Goal: Task Accomplishment & Management: Use online tool/utility

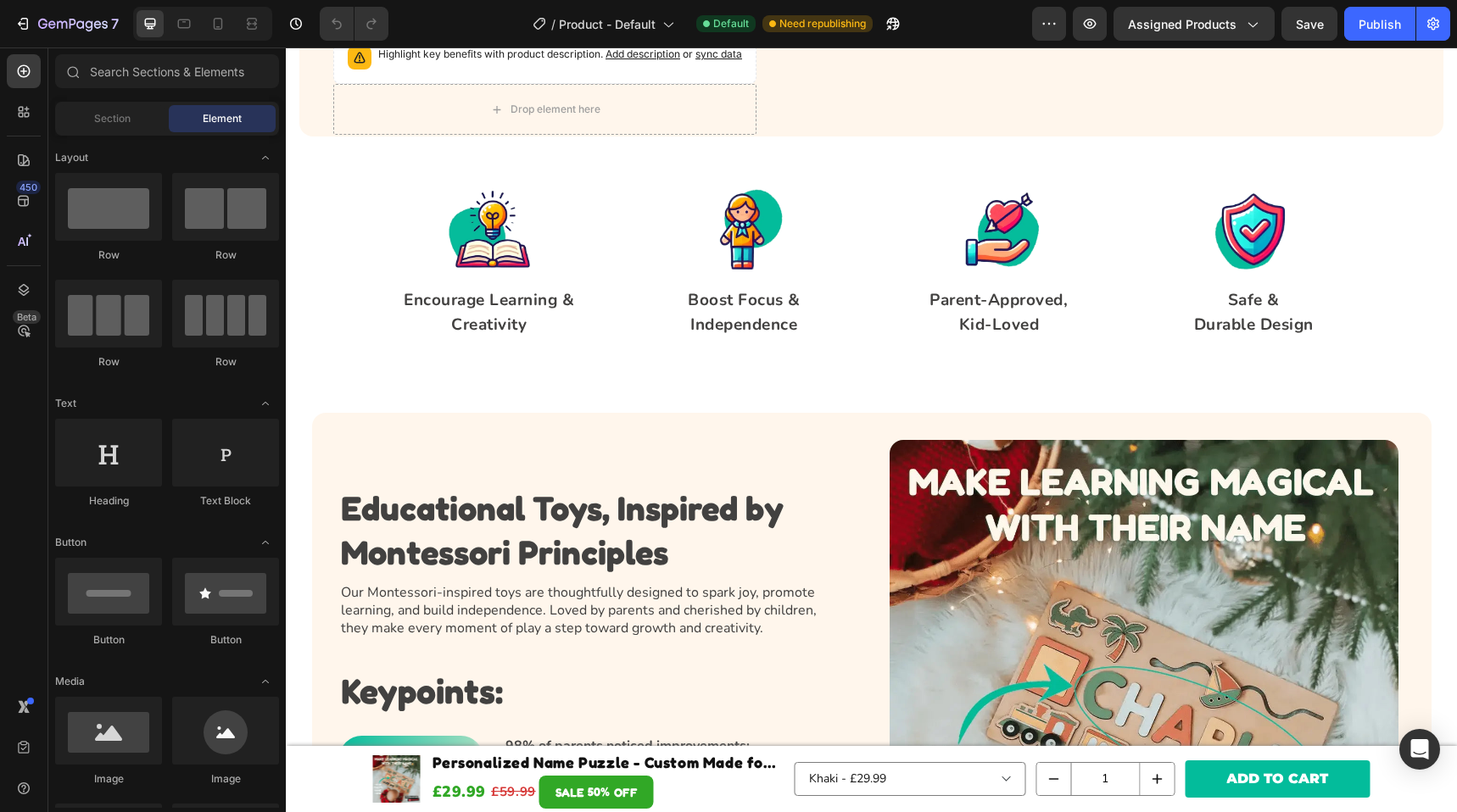
scroll to position [408, 0]
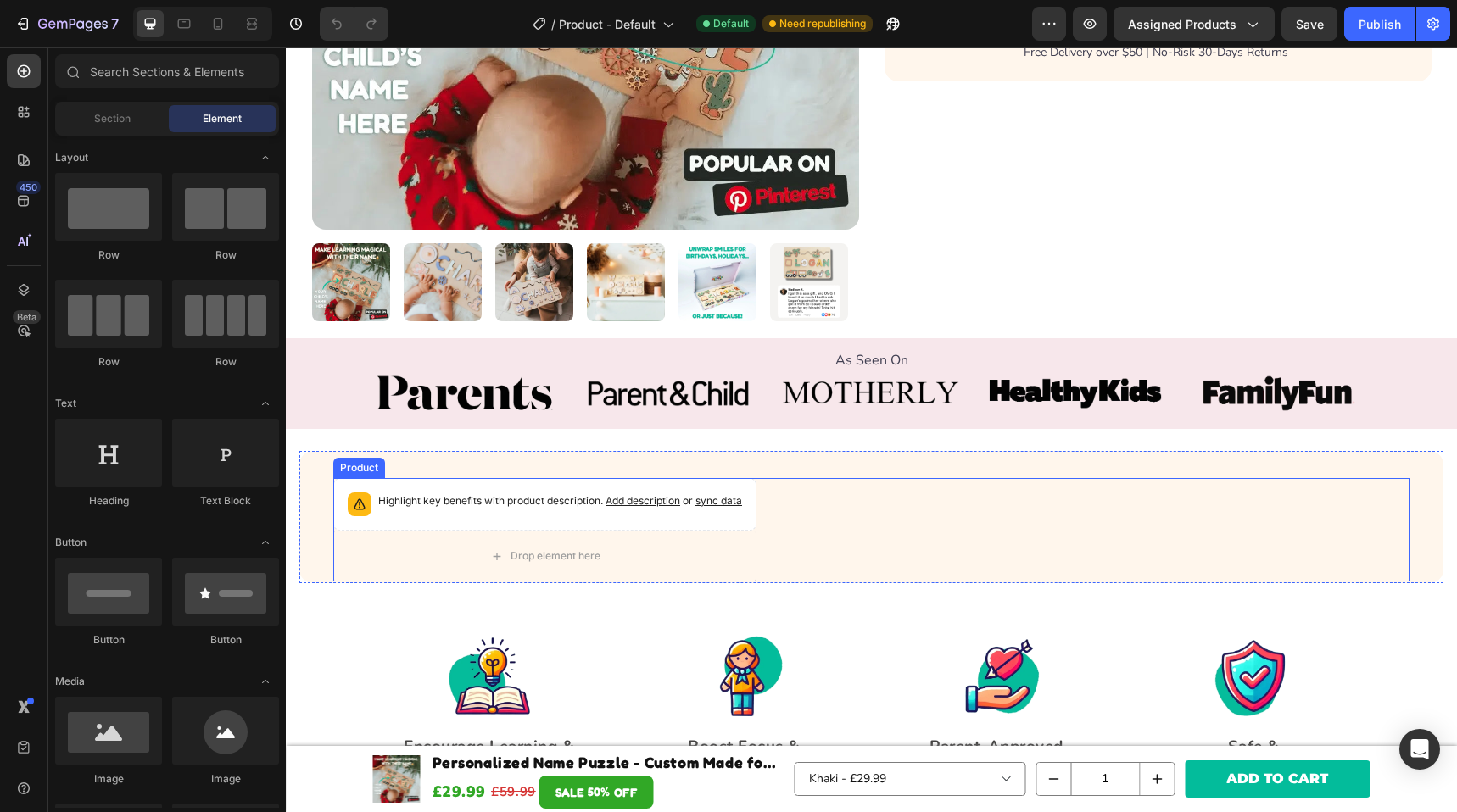
click at [857, 508] on div "Highlight key benefits with product description. Add description or sync data P…" at bounding box center [871, 529] width 1076 height 104
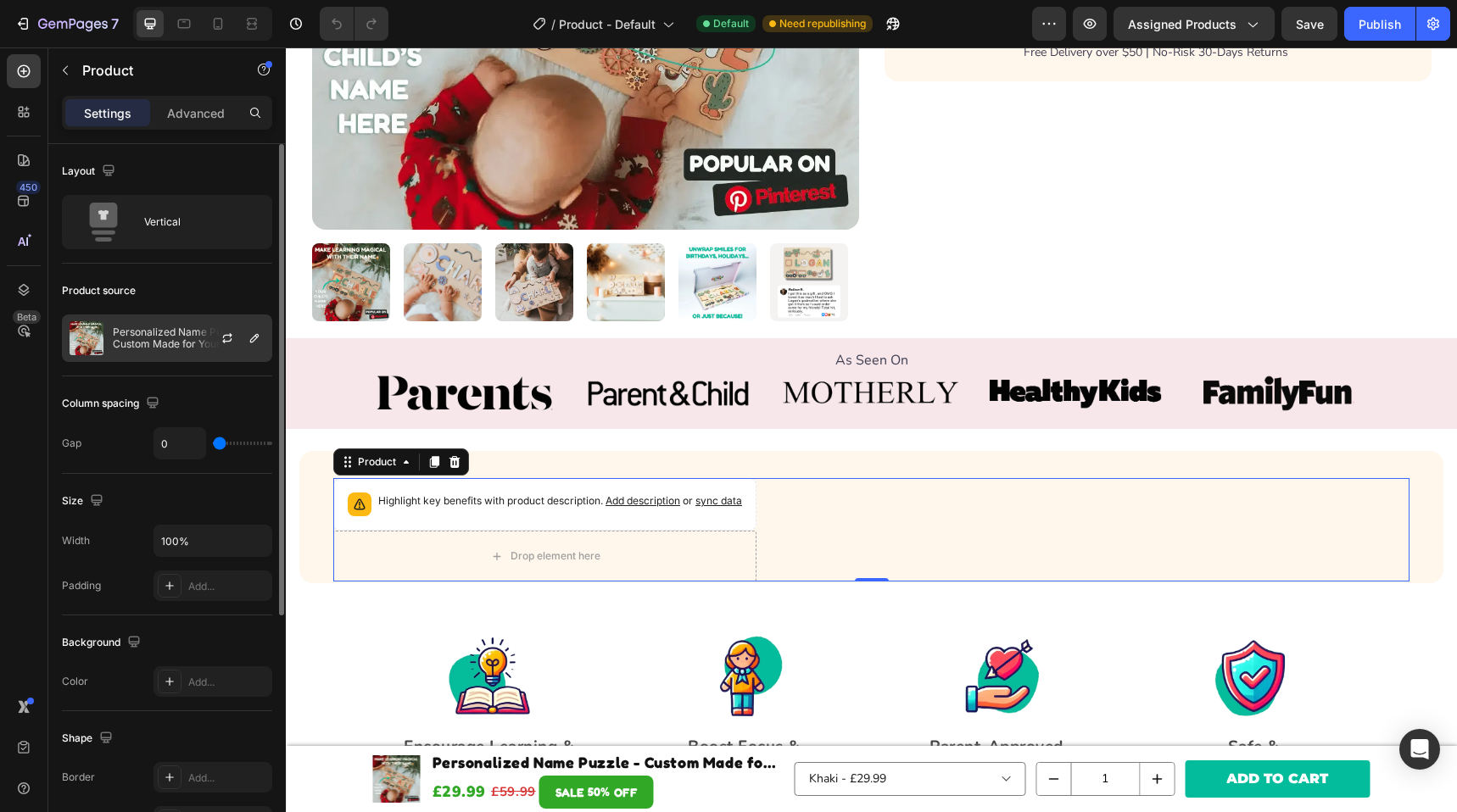
click at [186, 342] on p "Personalized Name Puzzle - Custom Made for Your Child" at bounding box center [189, 338] width 152 height 23
click at [201, 300] on div "Product source" at bounding box center [167, 290] width 211 height 27
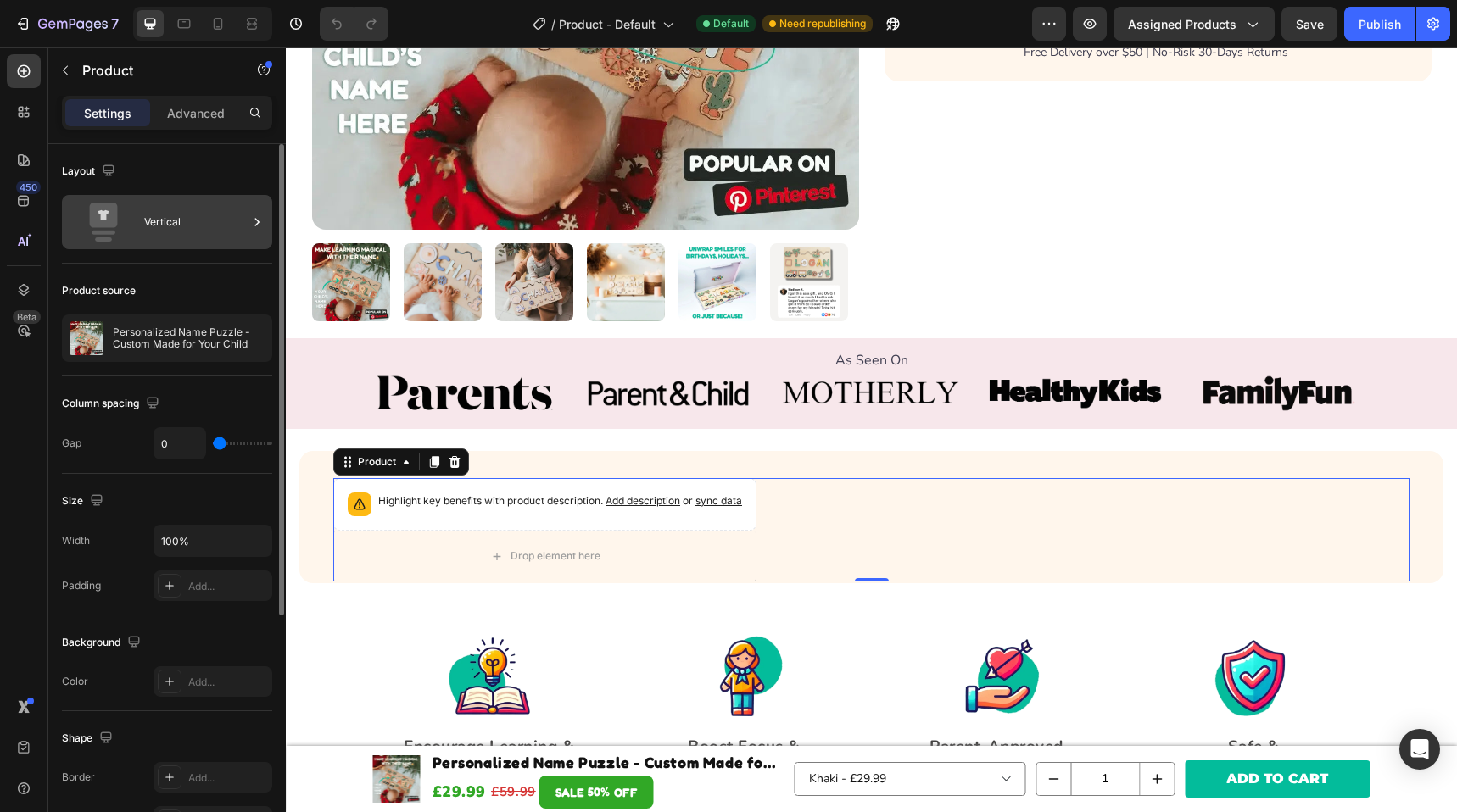
click at [199, 227] on div "Vertical" at bounding box center [196, 223] width 104 height 39
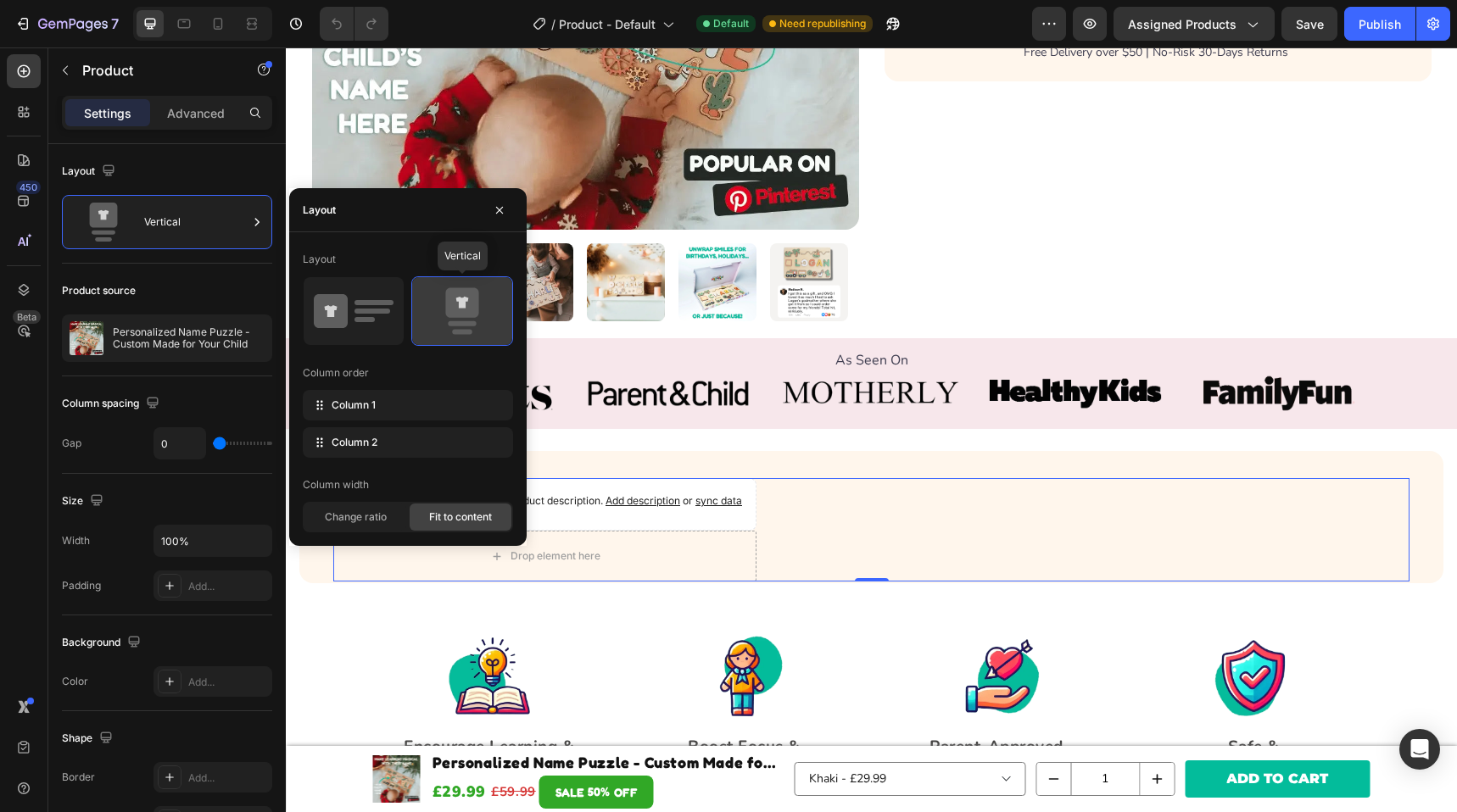
click at [447, 314] on icon at bounding box center [461, 303] width 33 height 30
click at [1103, 19] on button "button" at bounding box center [1090, 23] width 34 height 34
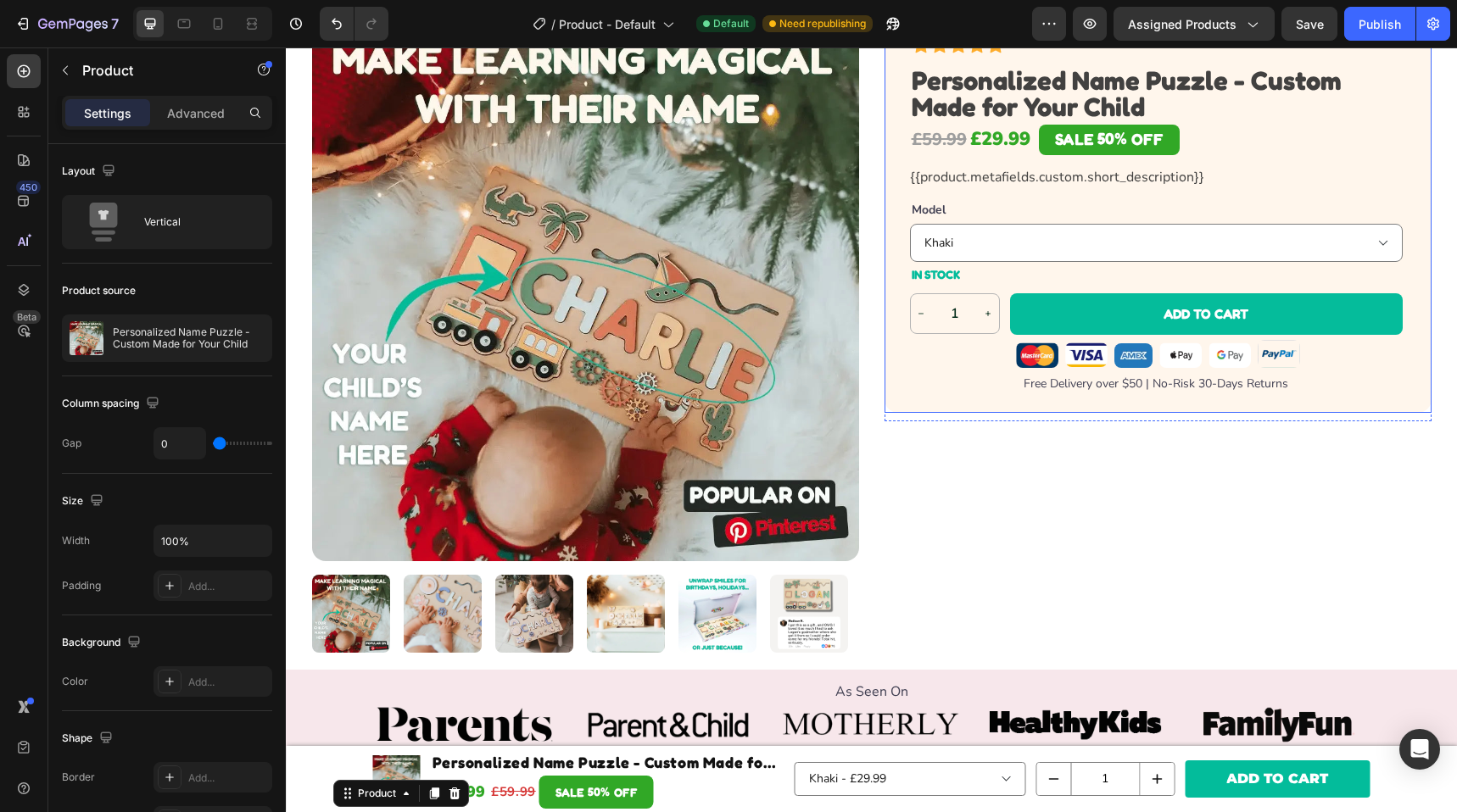
scroll to position [0, 0]
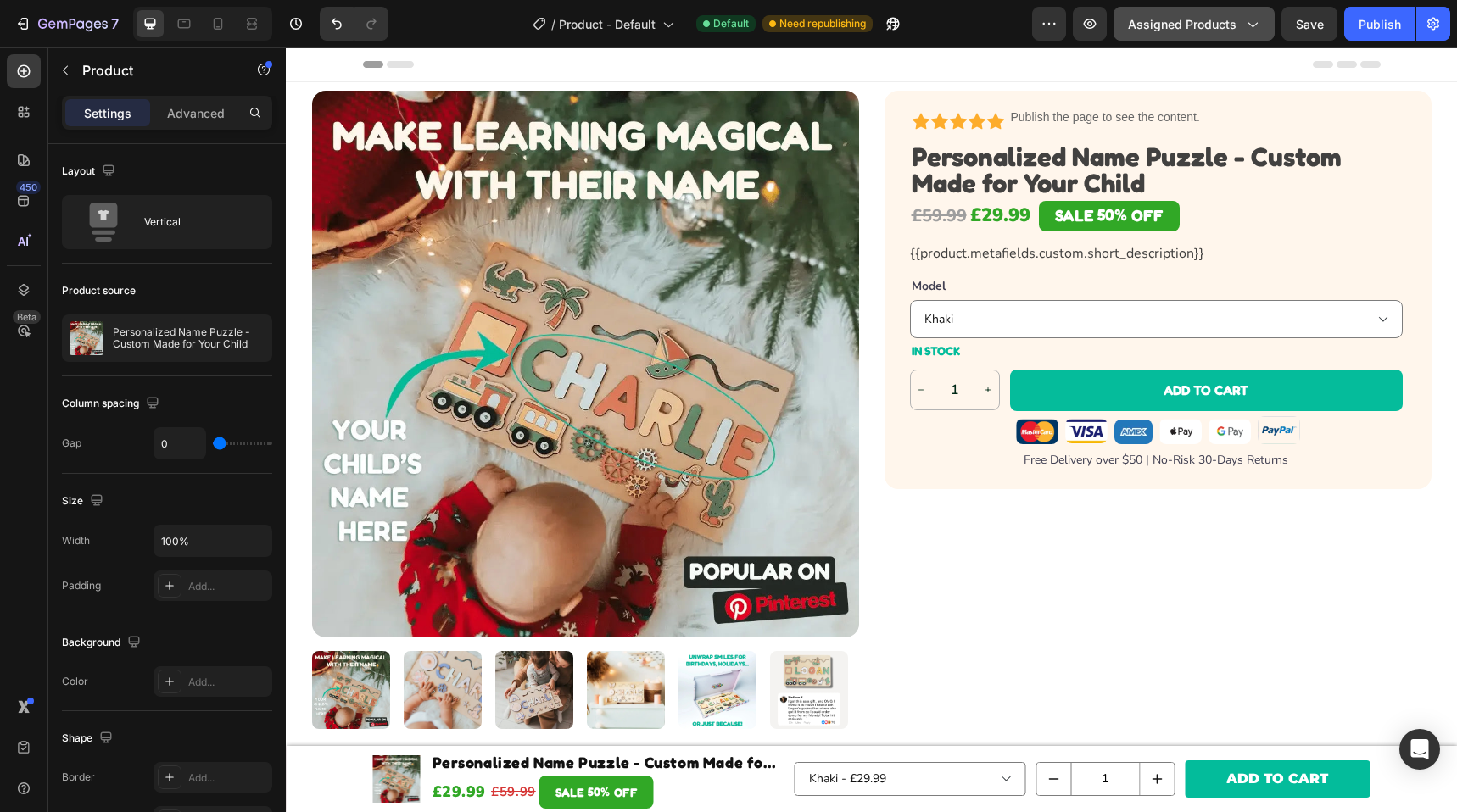
click at [1224, 23] on span "Assigned Products" at bounding box center [1183, 23] width 109 height 18
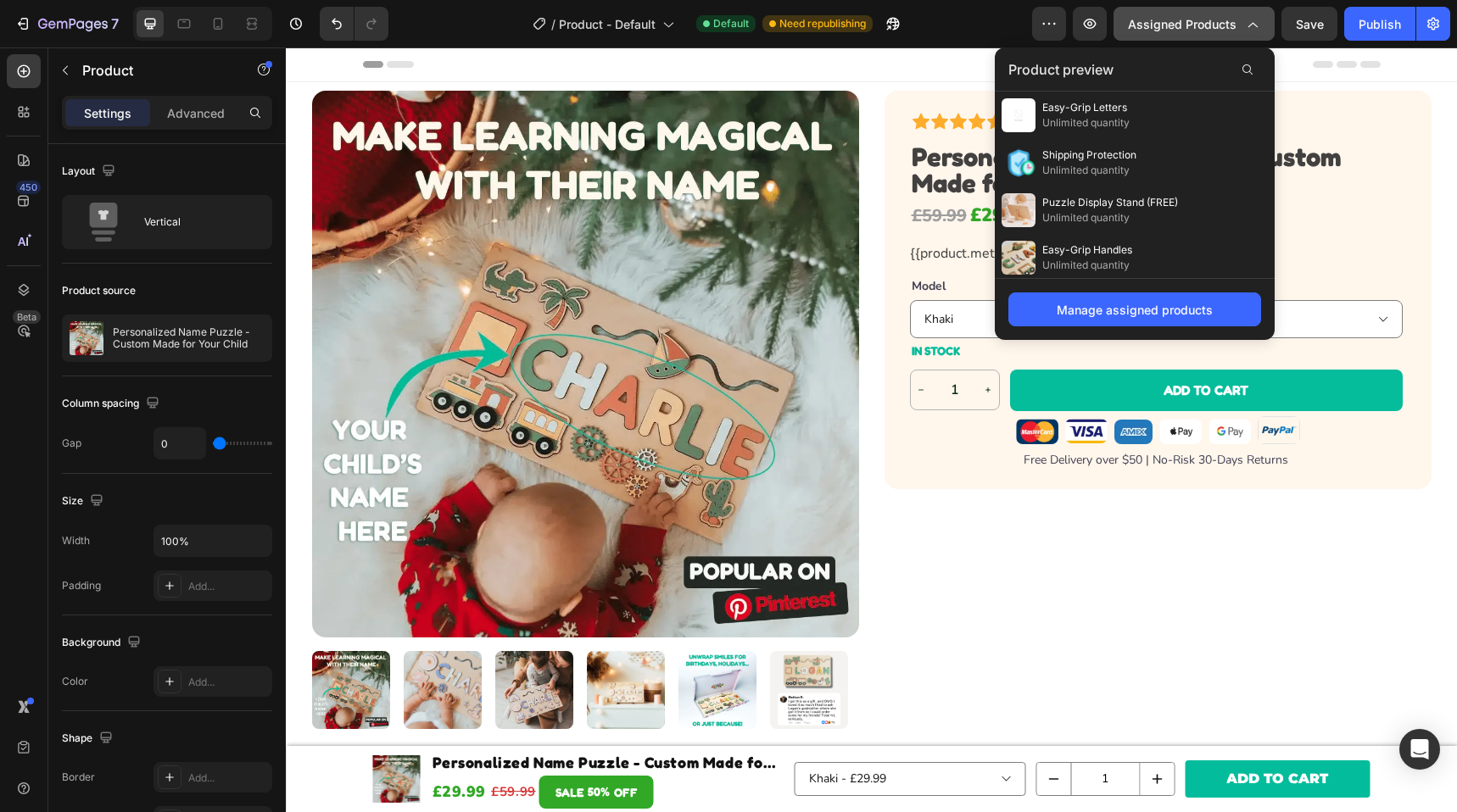
click at [1221, 20] on span "Assigned Products" at bounding box center [1183, 23] width 109 height 18
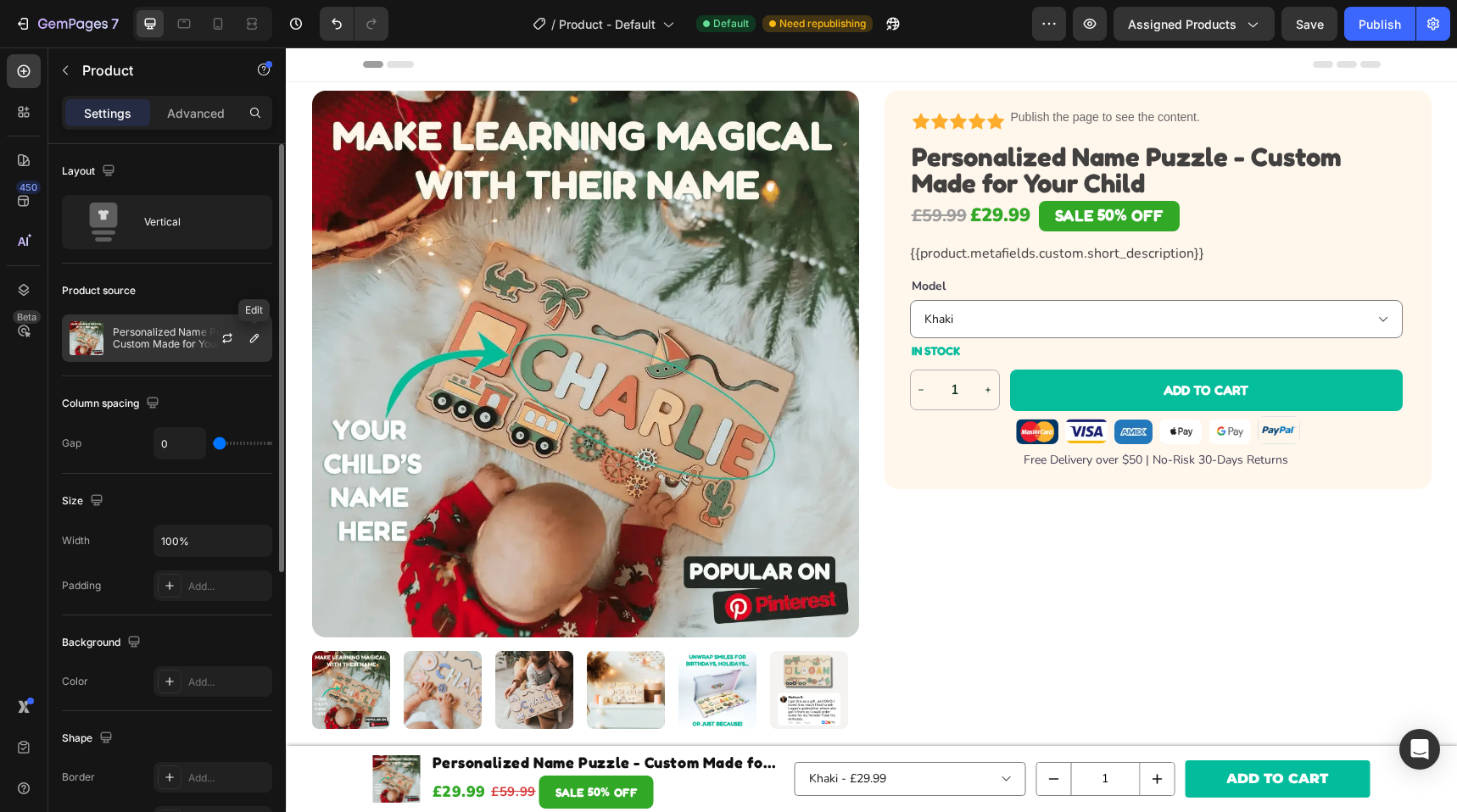
click at [266, 341] on div at bounding box center [234, 338] width 75 height 46
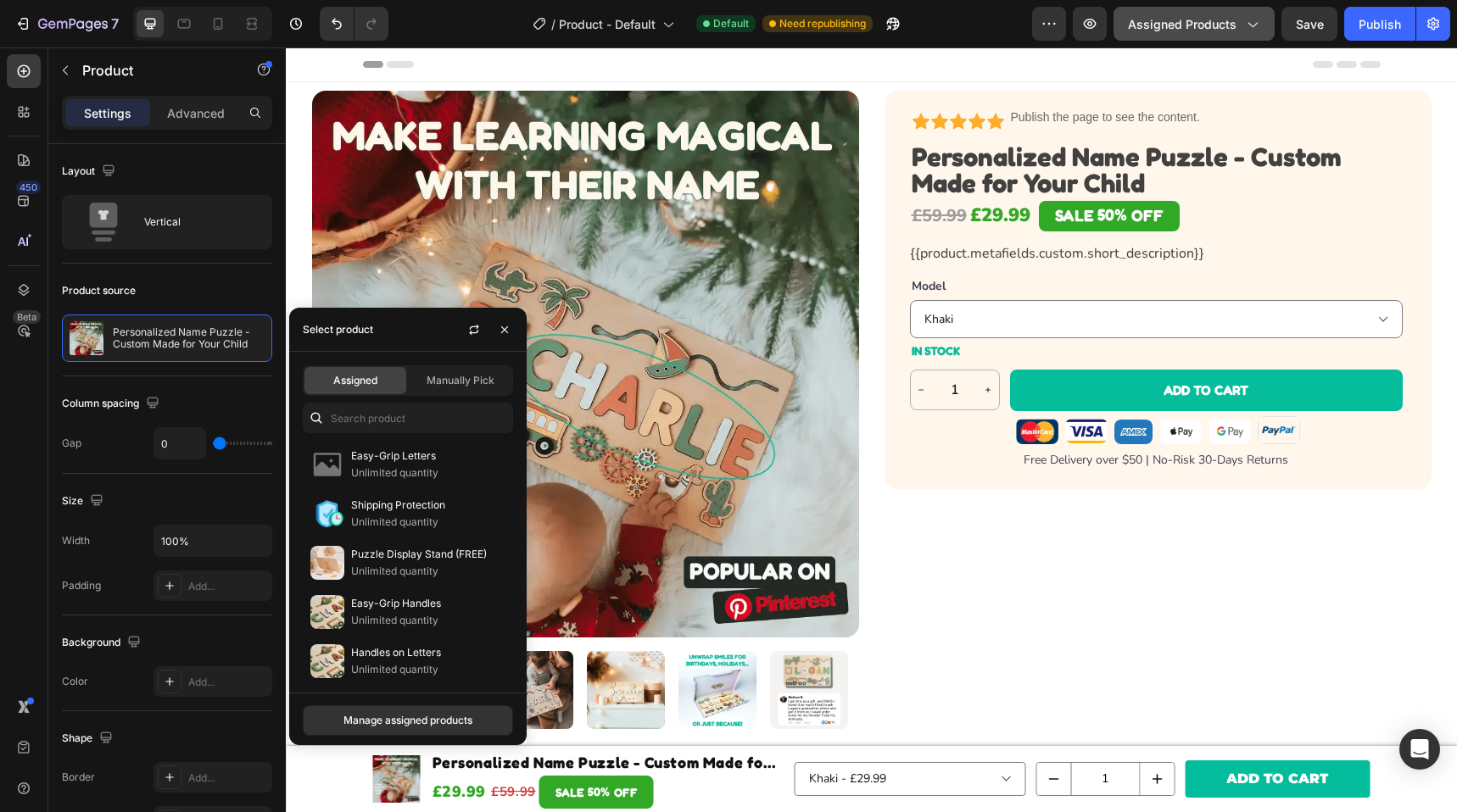
click at [1230, 9] on button "Assigned Products" at bounding box center [1194, 23] width 161 height 34
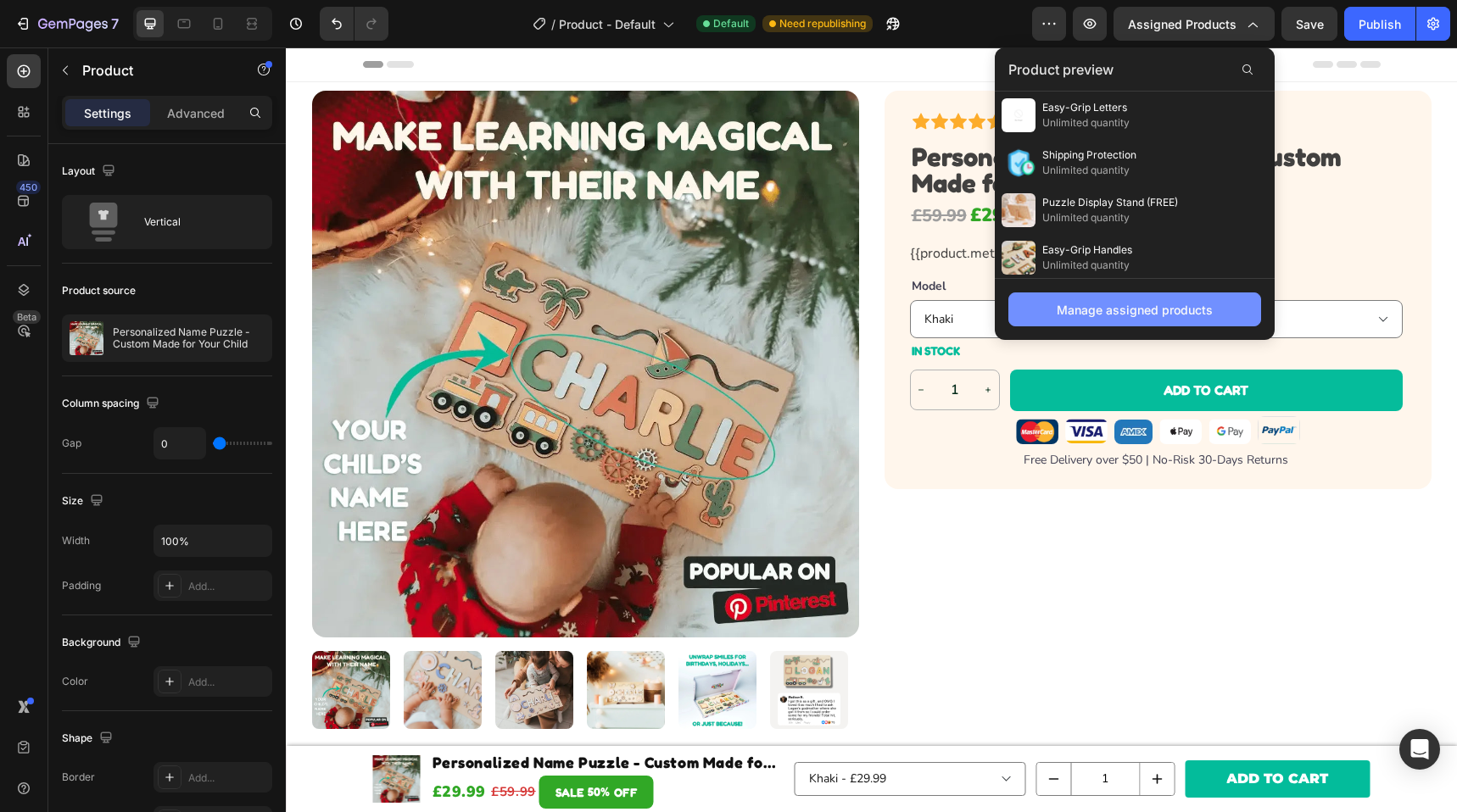
click at [1118, 312] on div "Manage assigned products" at bounding box center [1135, 310] width 156 height 18
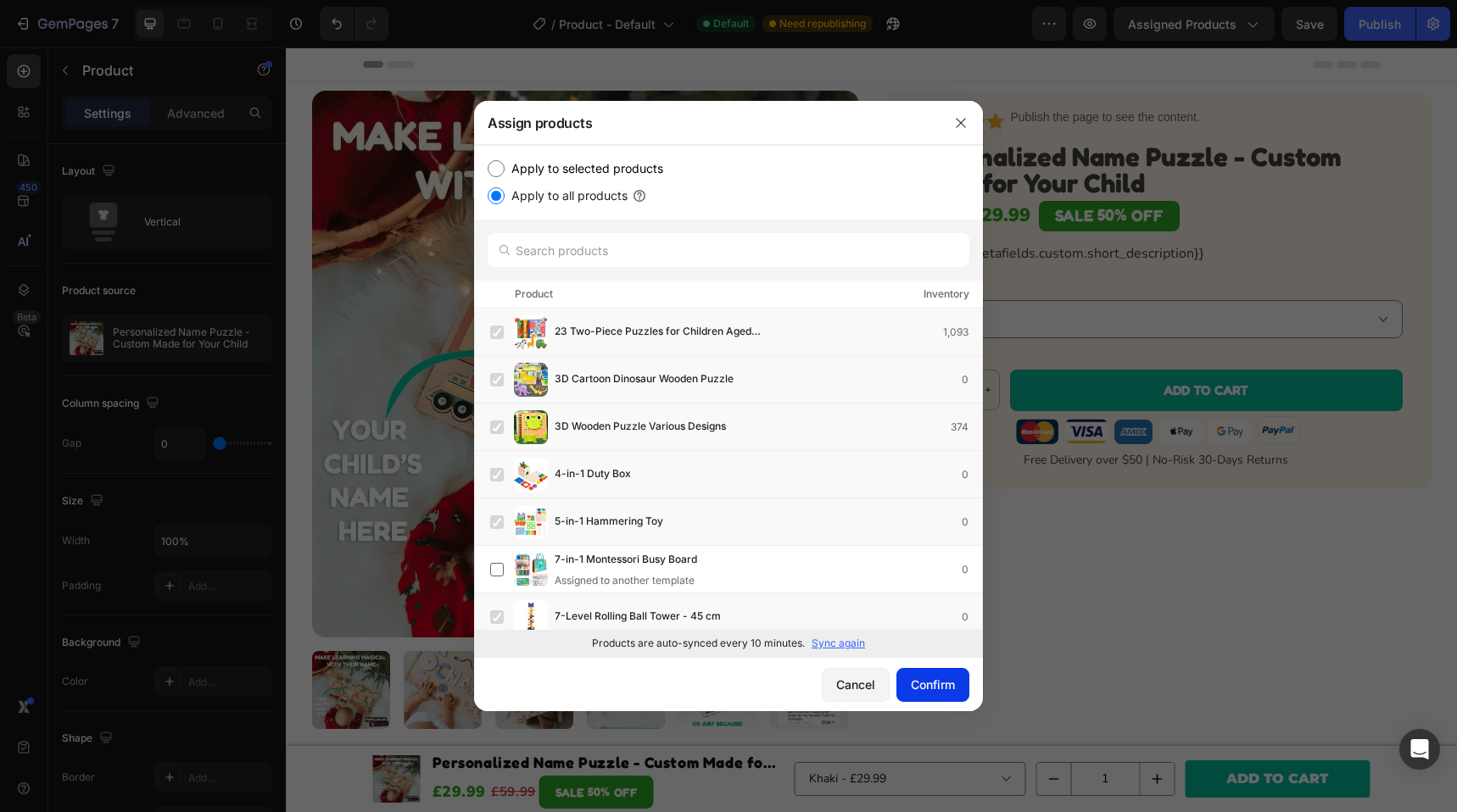
click at [948, 670] on button "Confirm" at bounding box center [933, 685] width 73 height 34
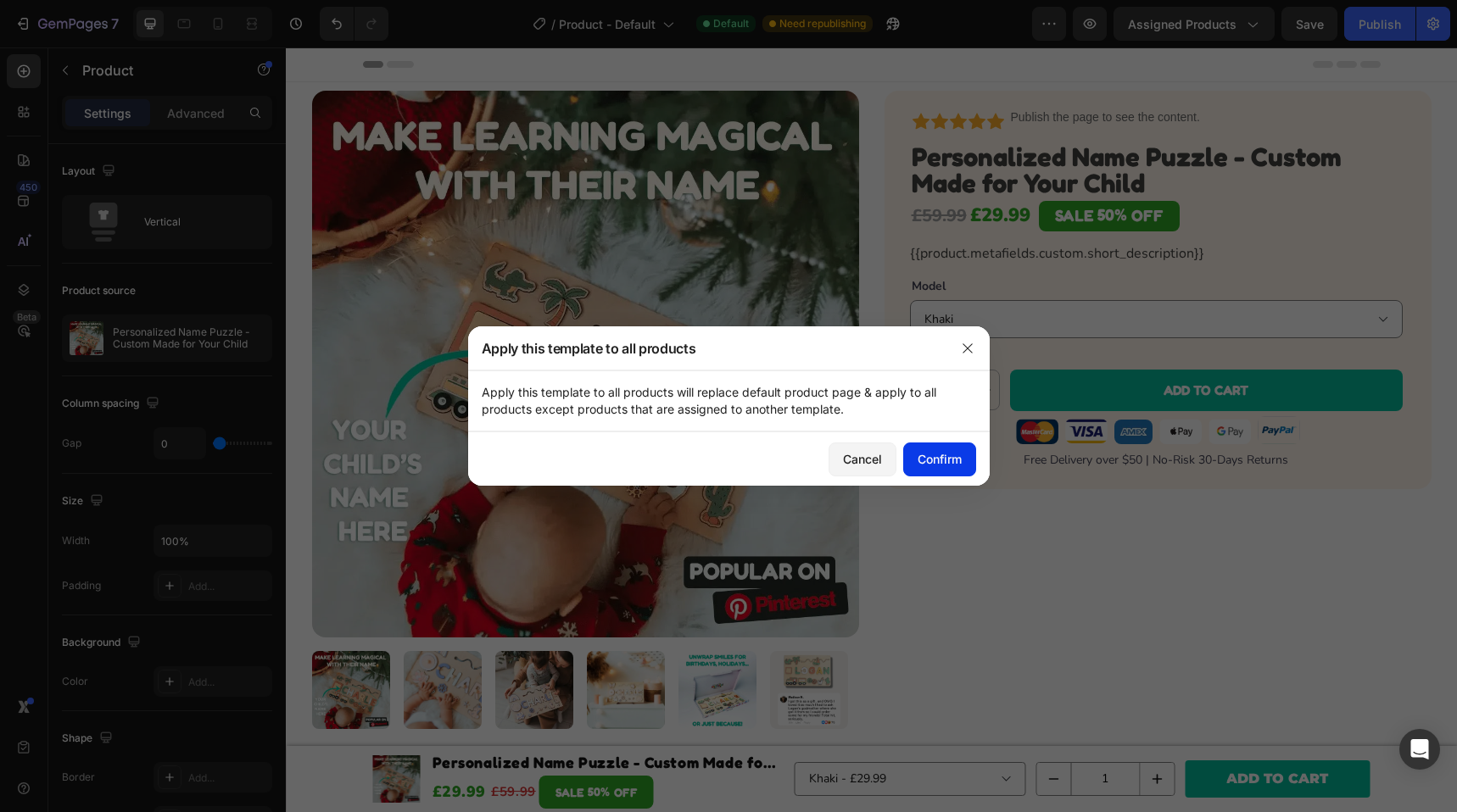
click at [947, 456] on div "Confirm" at bounding box center [940, 458] width 44 height 18
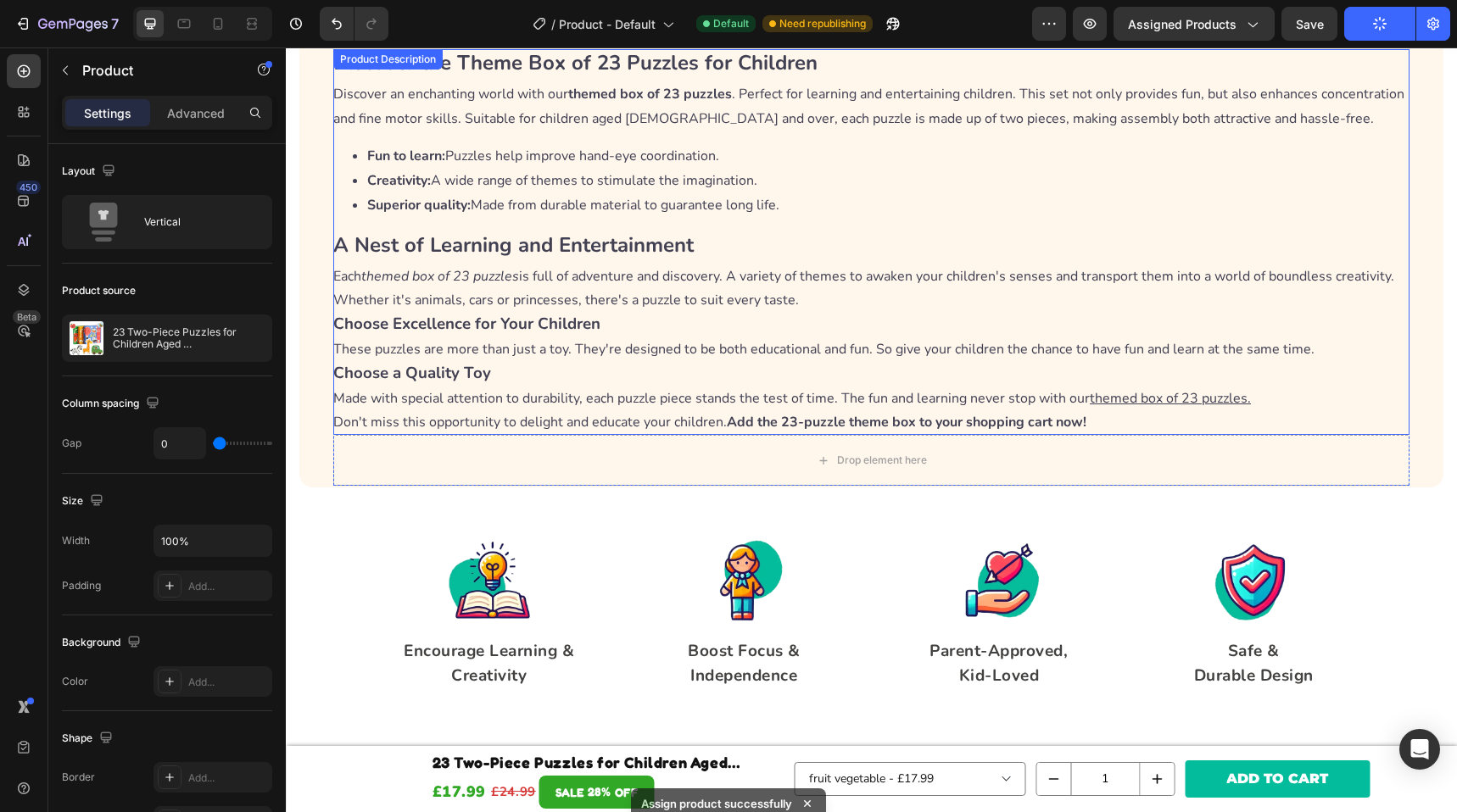
scroll to position [749, 0]
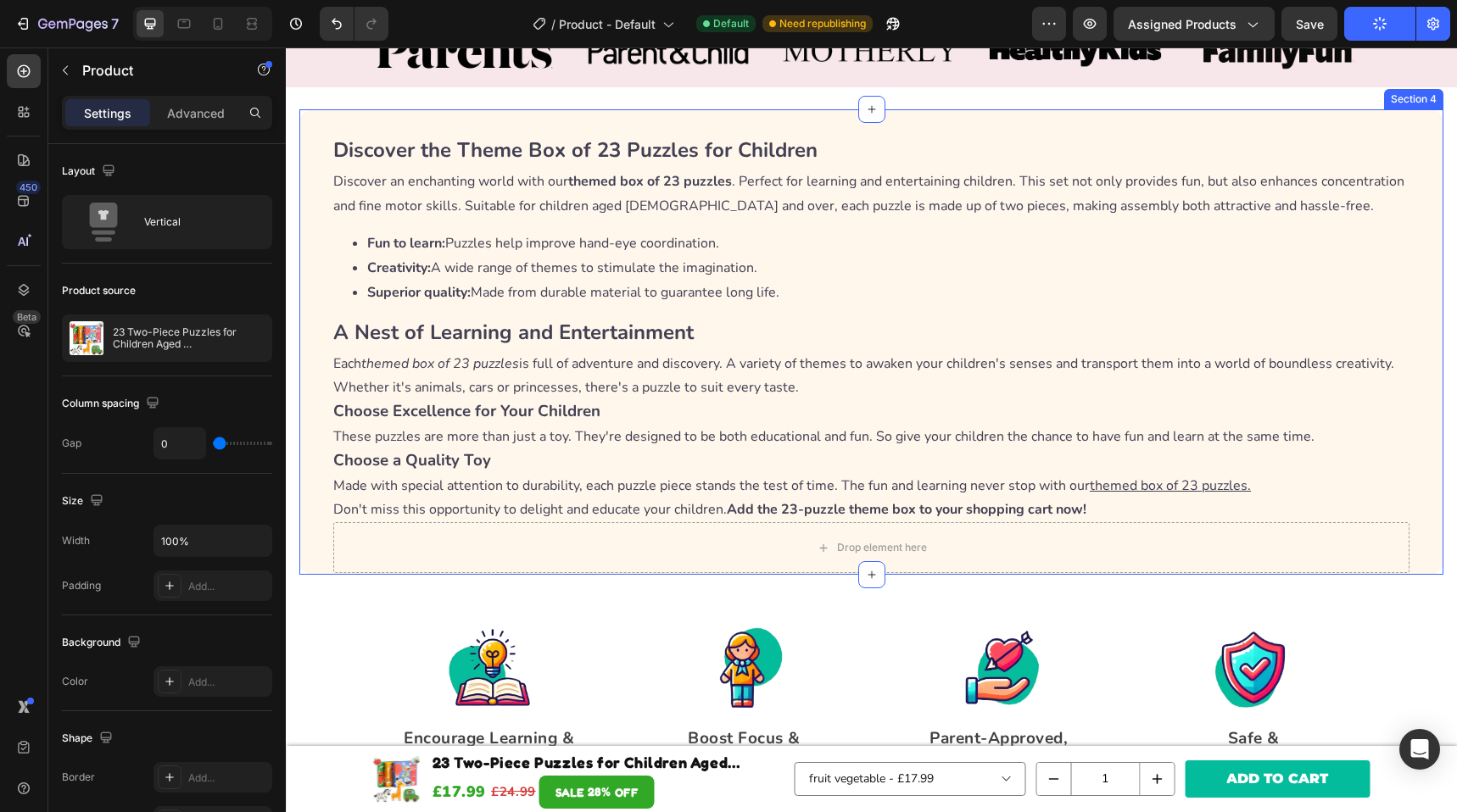
click at [320, 132] on div "Discover the Theme Box of 23 Puzzles for Children Discover an enchanting world …" at bounding box center [871, 342] width 1144 height 466
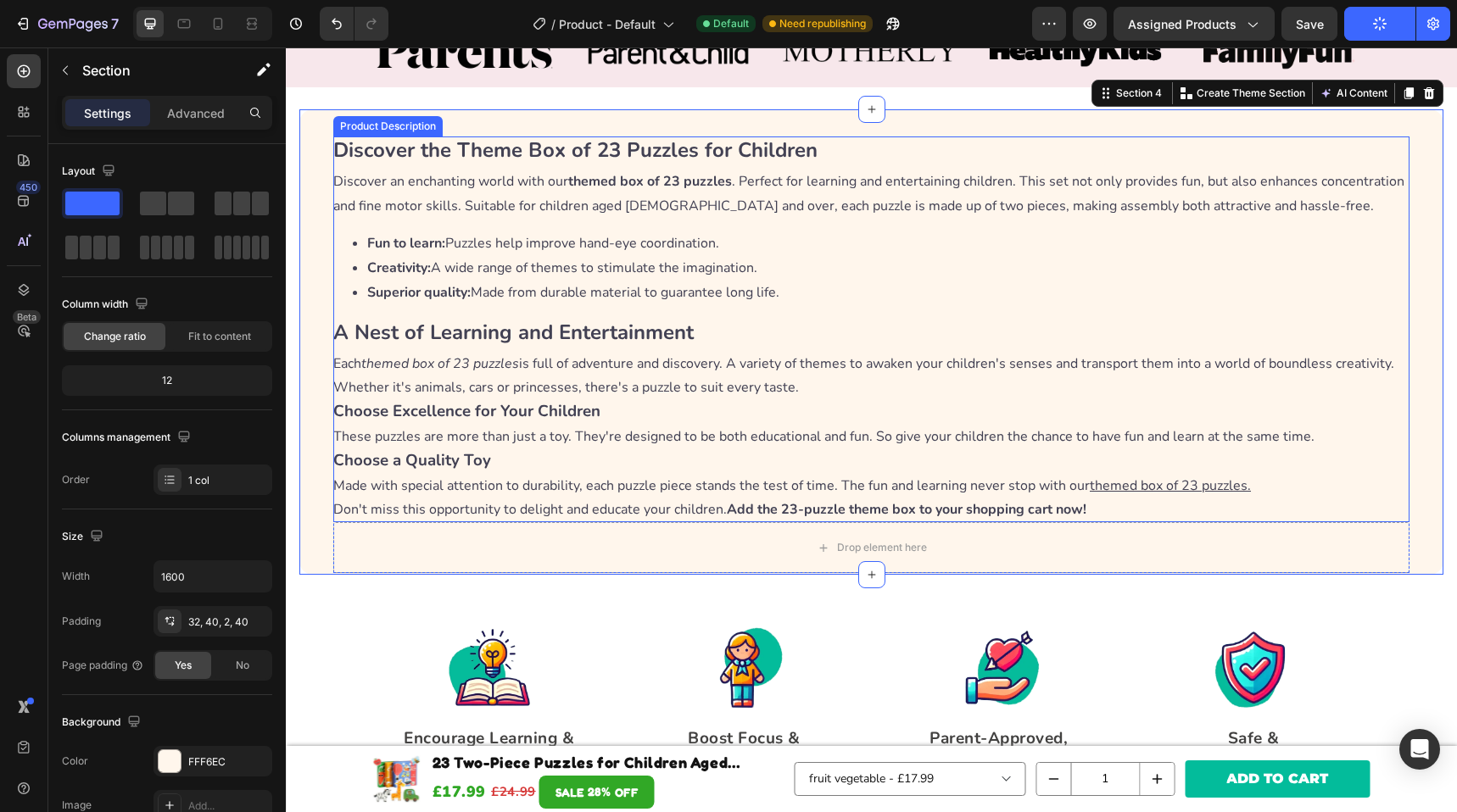
click at [531, 315] on div "Discover the Theme Box of 23 Puzzles for Children Discover an enchanting world …" at bounding box center [871, 329] width 1076 height 385
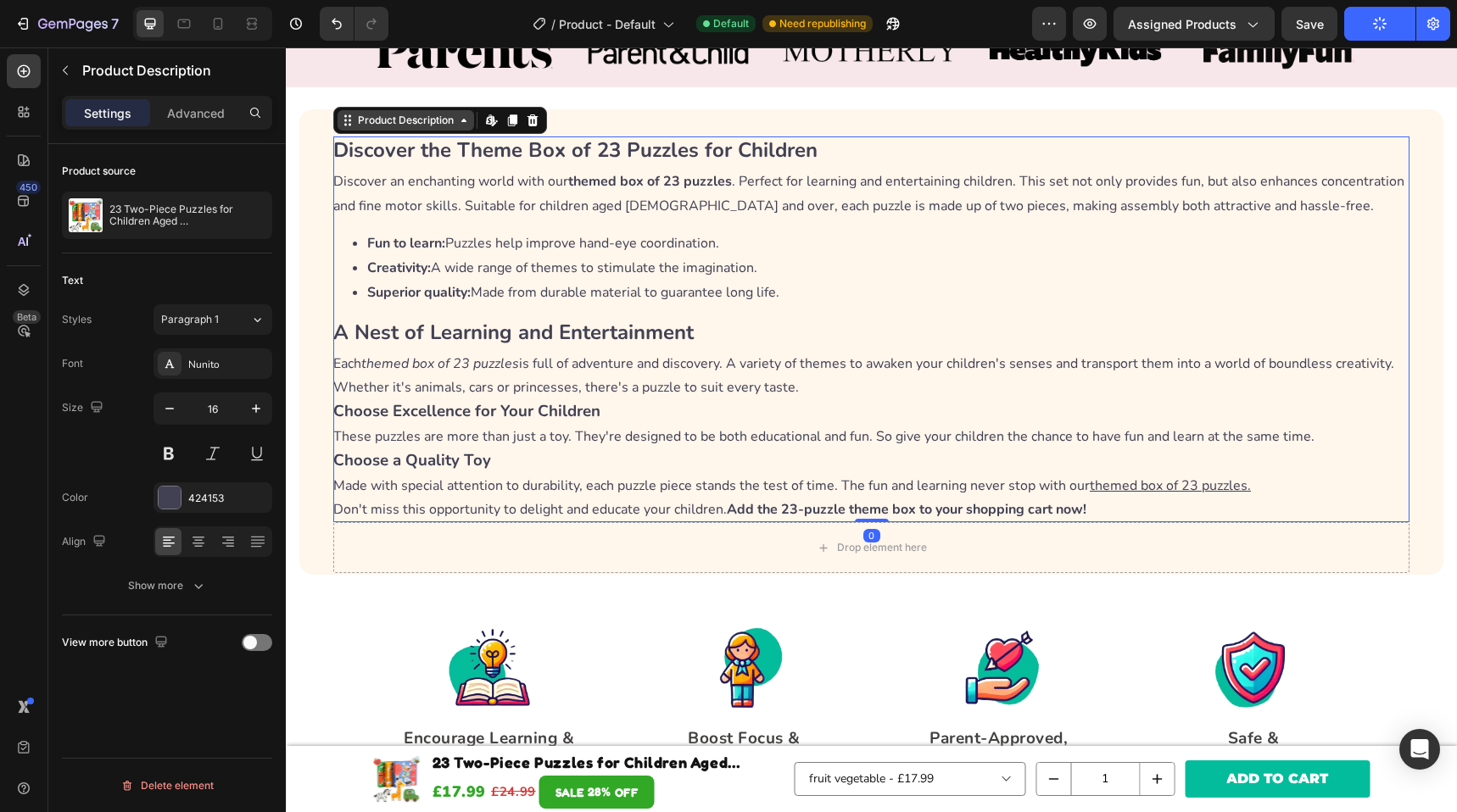
click at [401, 126] on div "Product Description" at bounding box center [406, 121] width 103 height 15
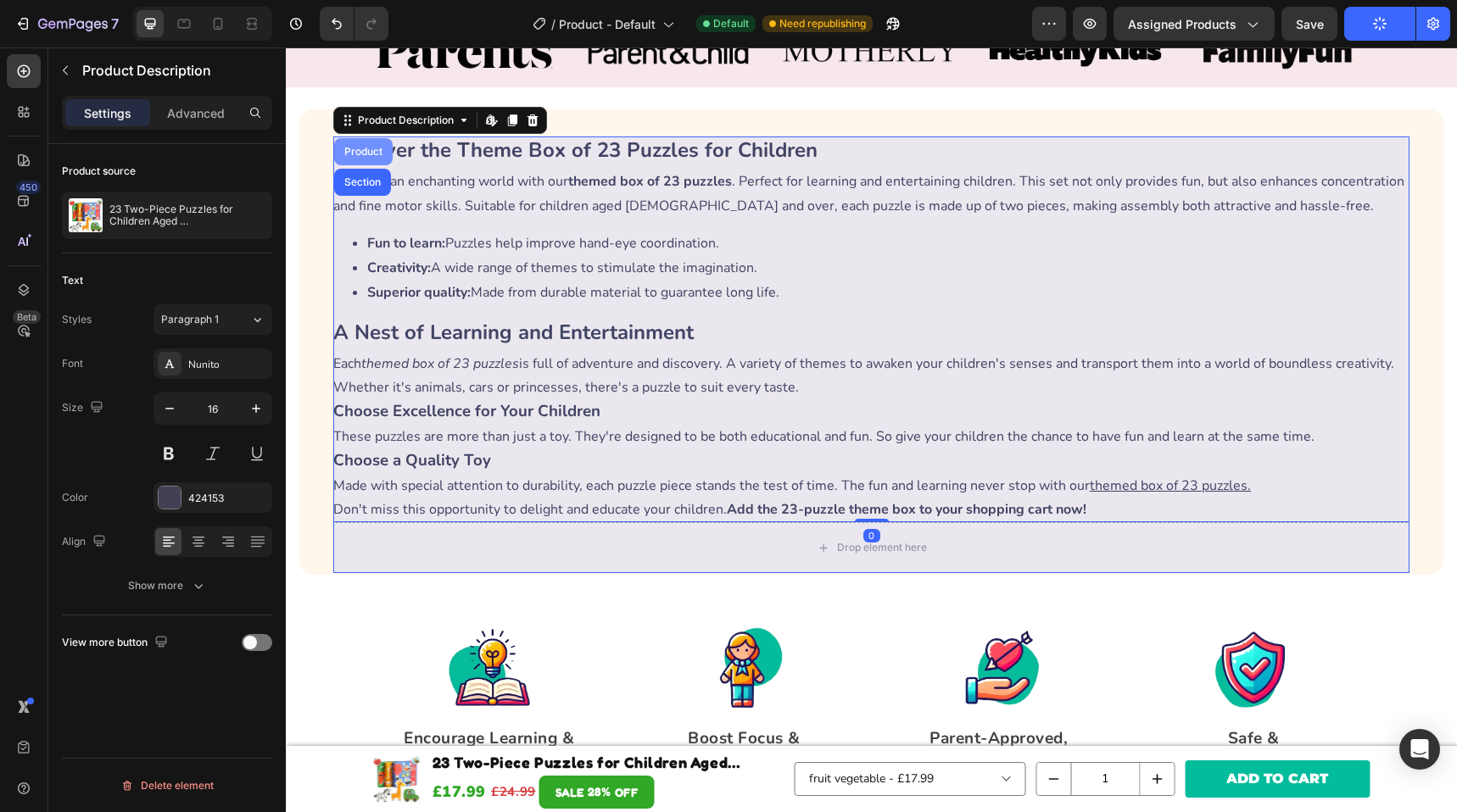
click at [366, 159] on div "Product" at bounding box center [363, 152] width 59 height 27
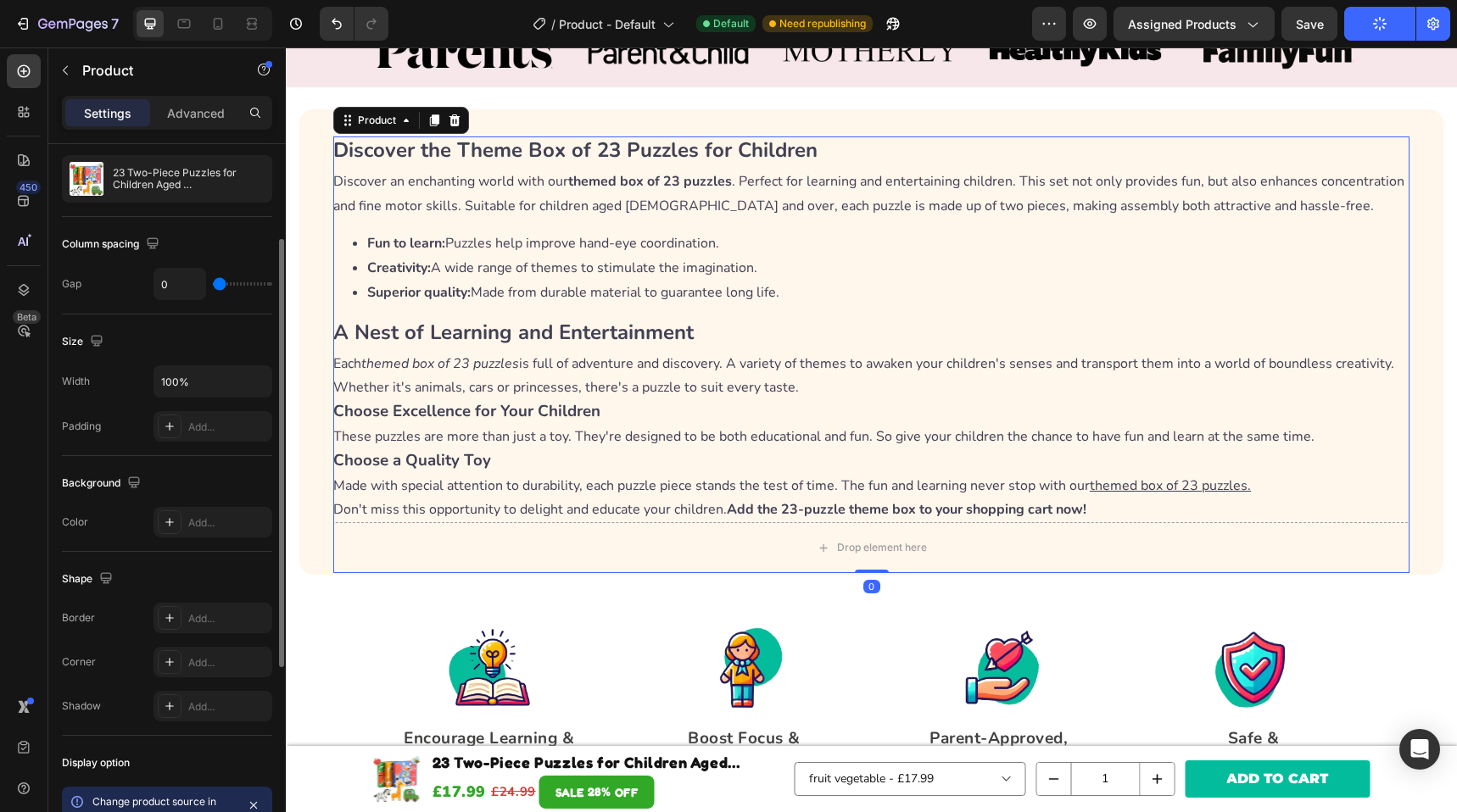
scroll to position [0, 0]
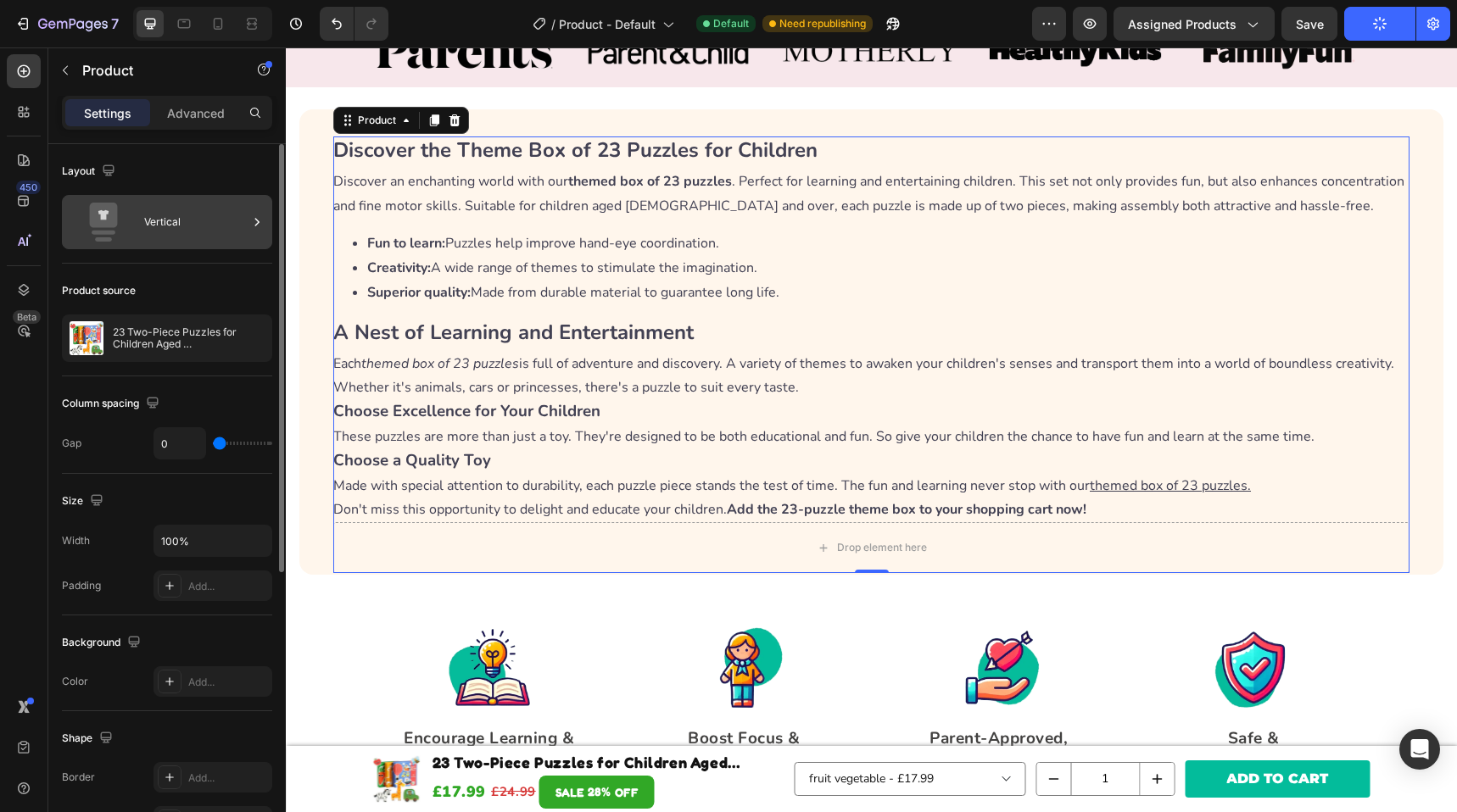
click at [212, 216] on div "Vertical" at bounding box center [196, 223] width 104 height 39
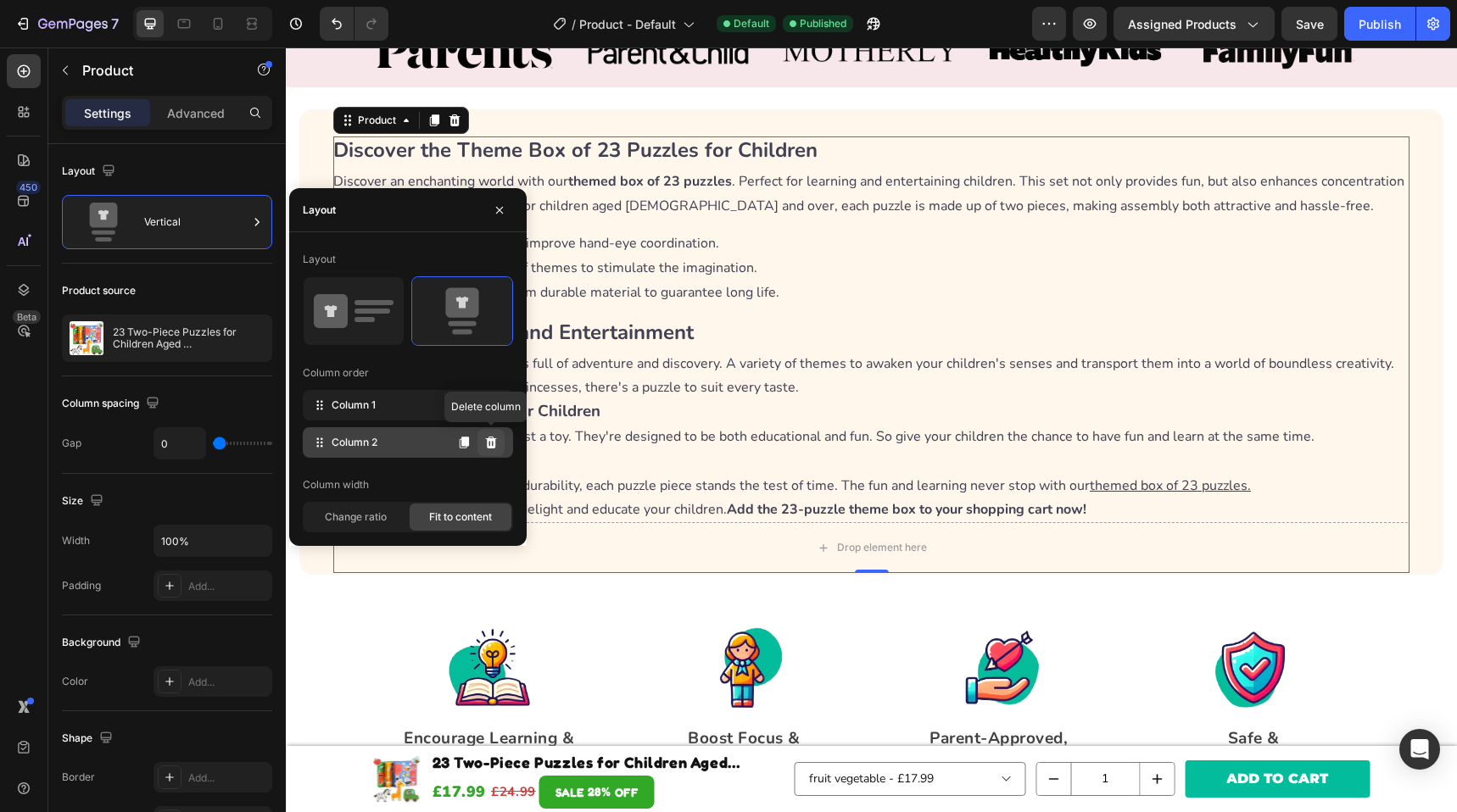
click at [492, 443] on icon at bounding box center [491, 442] width 14 height 14
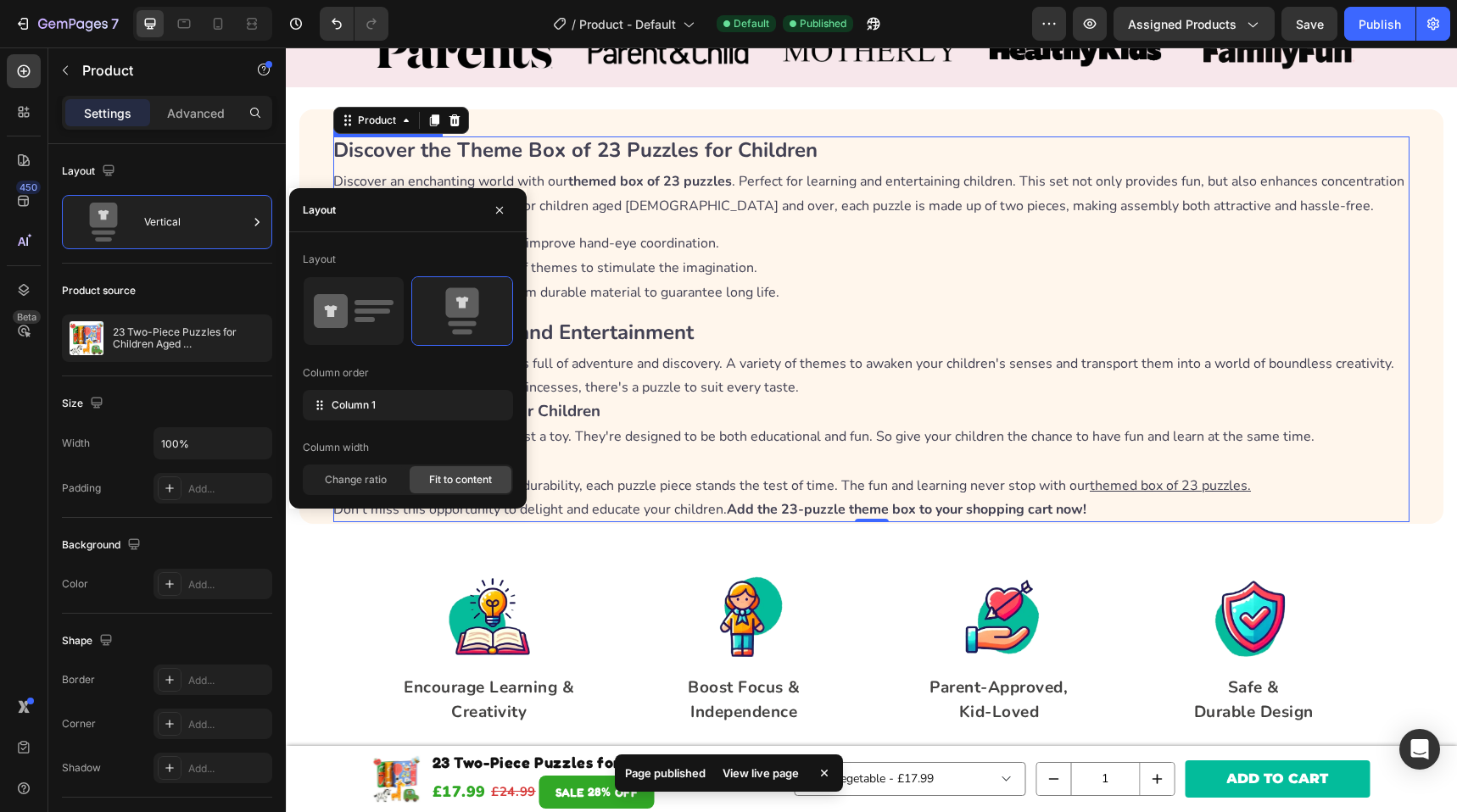
click at [828, 123] on div "Discover the Theme Box of 23 Puzzles for Children Discover an enchanting world …" at bounding box center [871, 316] width 1144 height 414
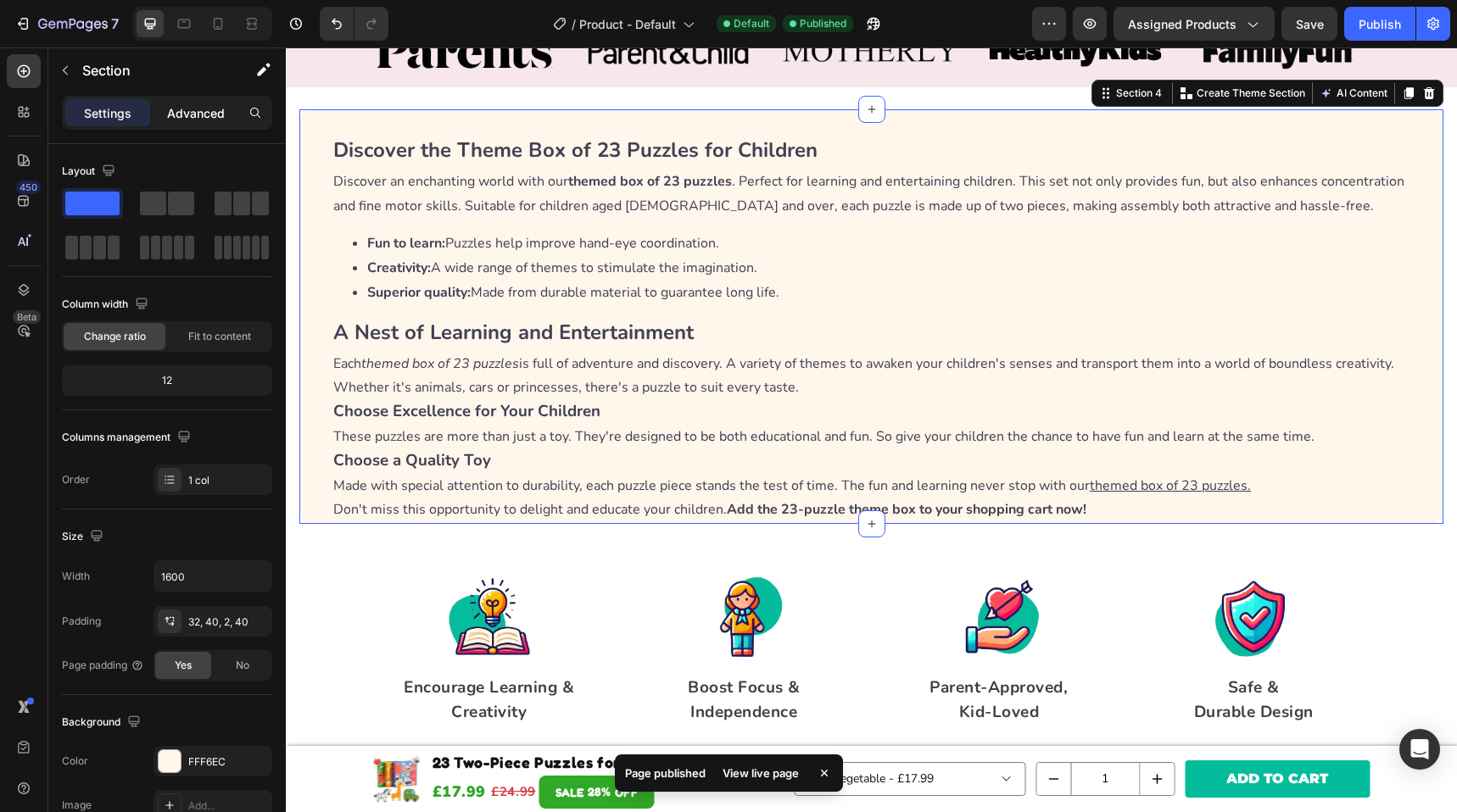
click at [180, 111] on p "Advanced" at bounding box center [197, 113] width 58 height 18
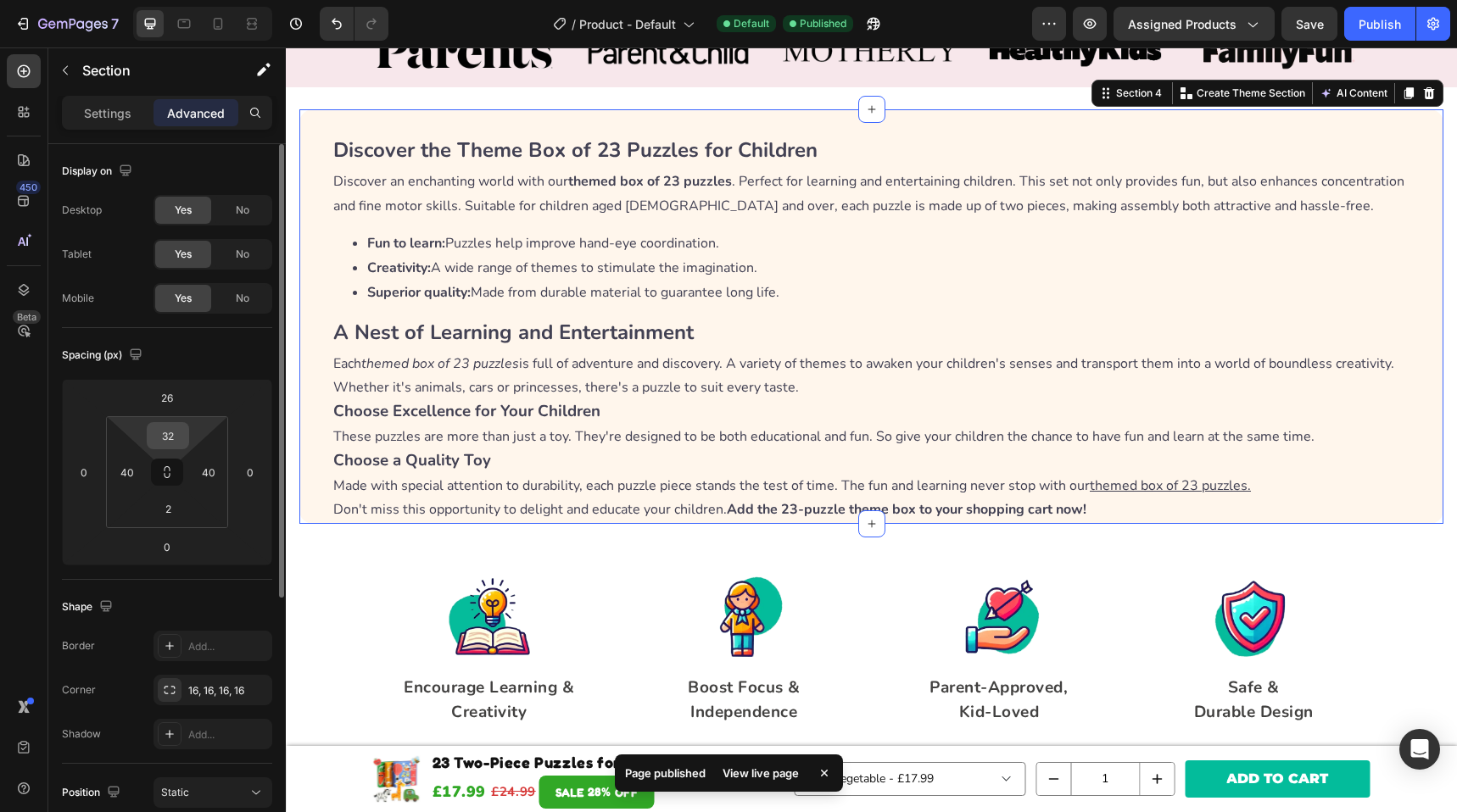
click at [172, 434] on input "32" at bounding box center [168, 435] width 34 height 25
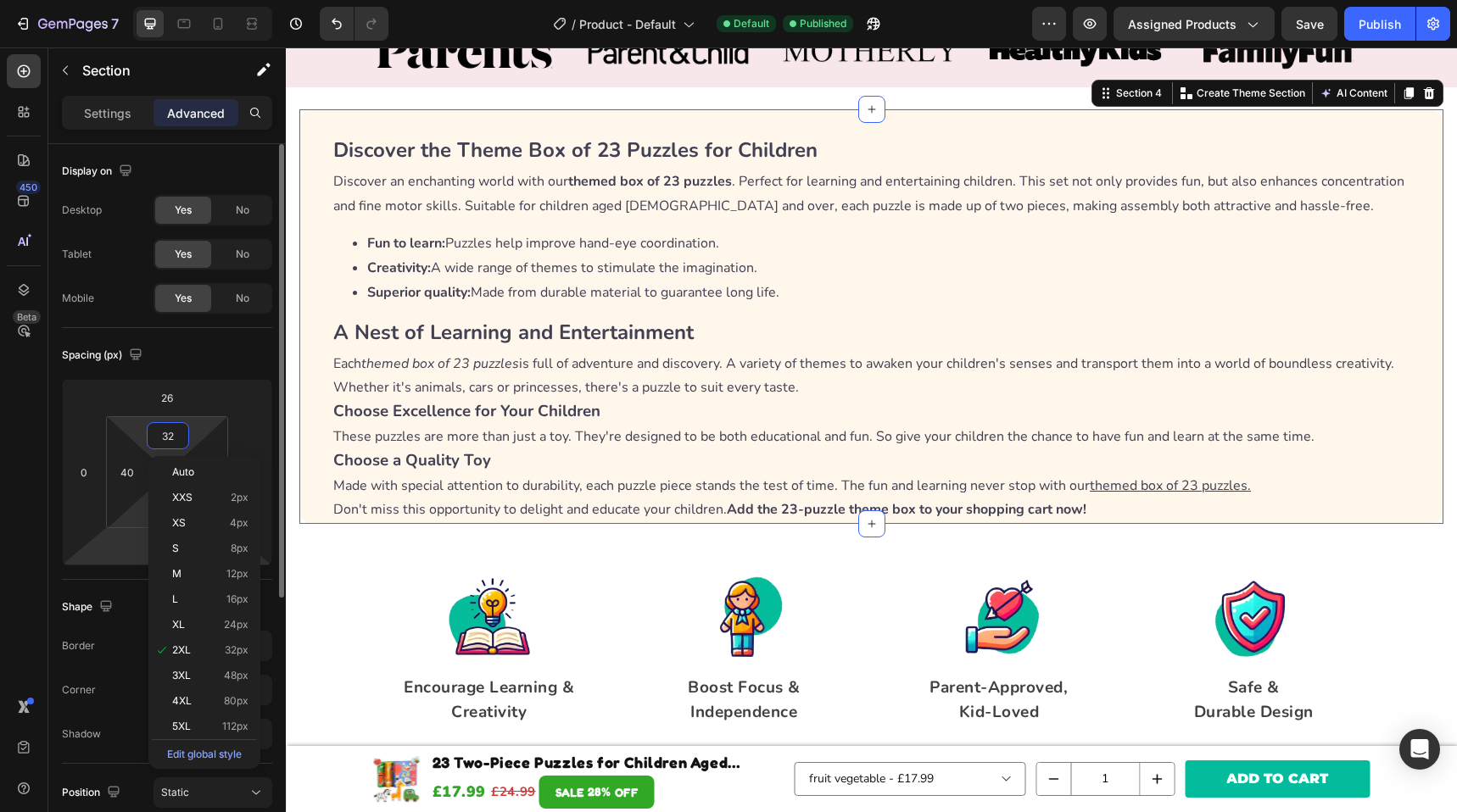
click at [105, 0] on html "7 Version history / Product - Default Default Published Preview Assigned Produc…" at bounding box center [728, 0] width 1457 height 0
type input "2"
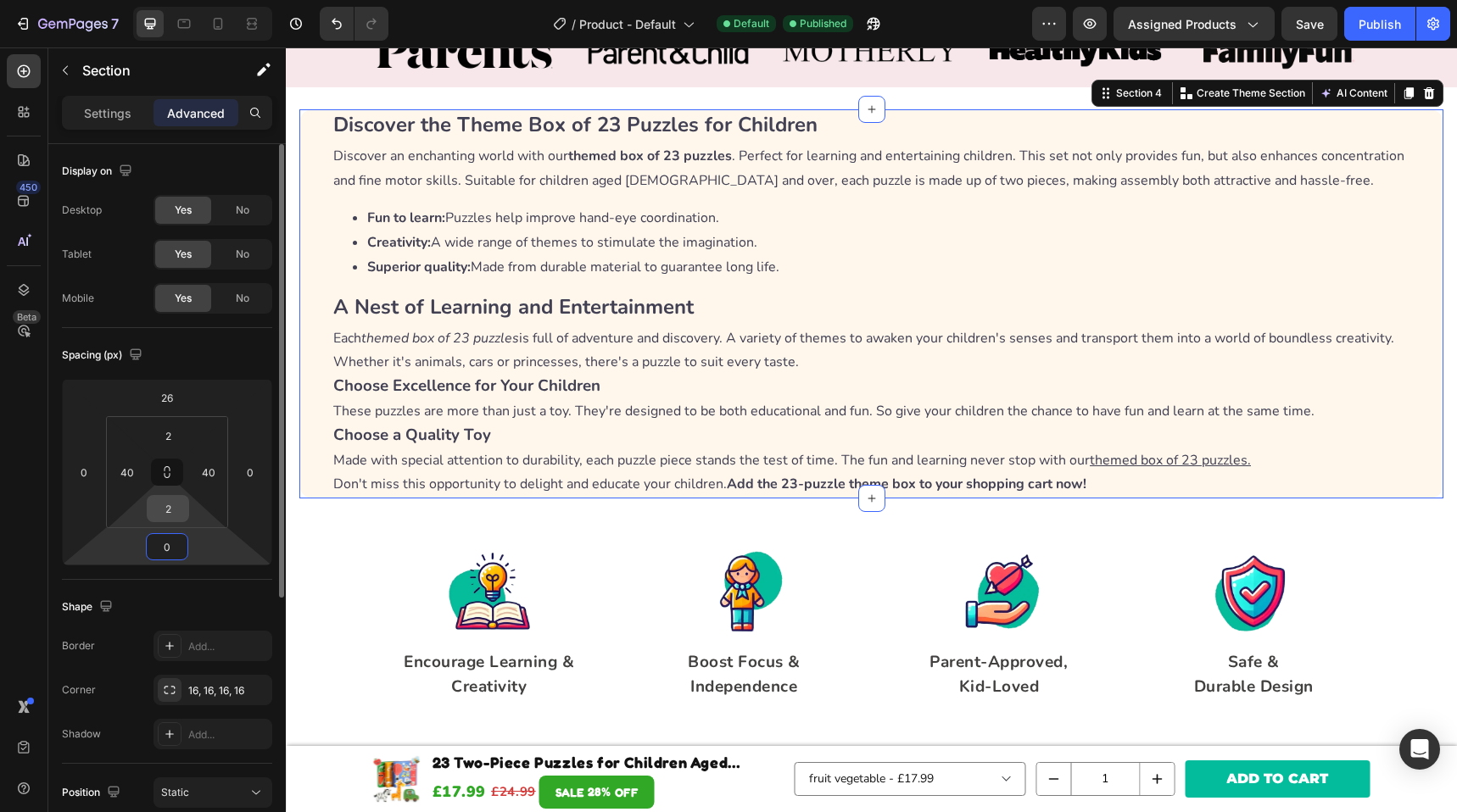
click at [156, 513] on input "2" at bounding box center [168, 508] width 34 height 25
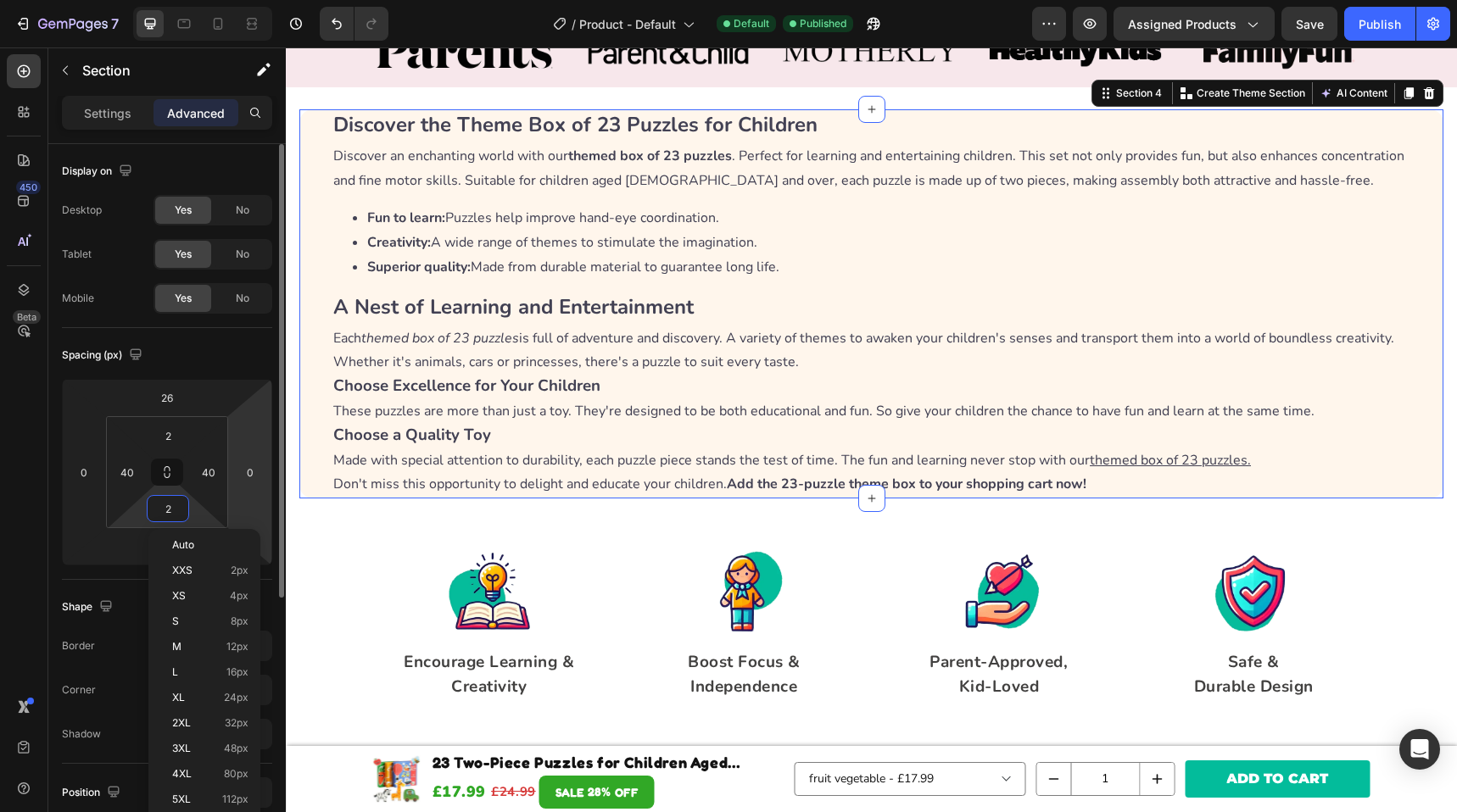
paste input "3"
type input "32"
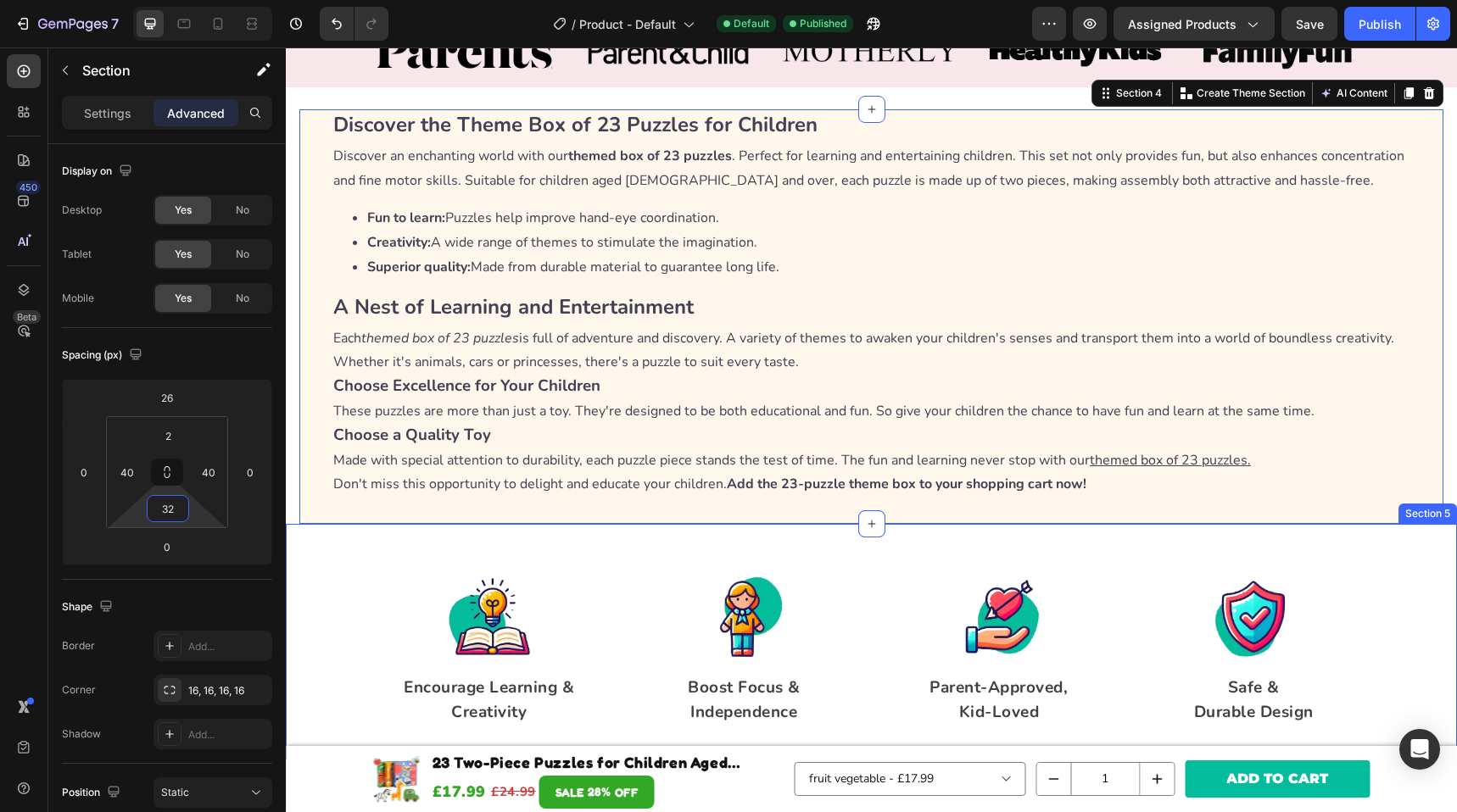
click at [590, 558] on div "Image Encourage Learning & Creativity Text block Image Boost Focus & Independen…" at bounding box center [872, 642] width 1172 height 236
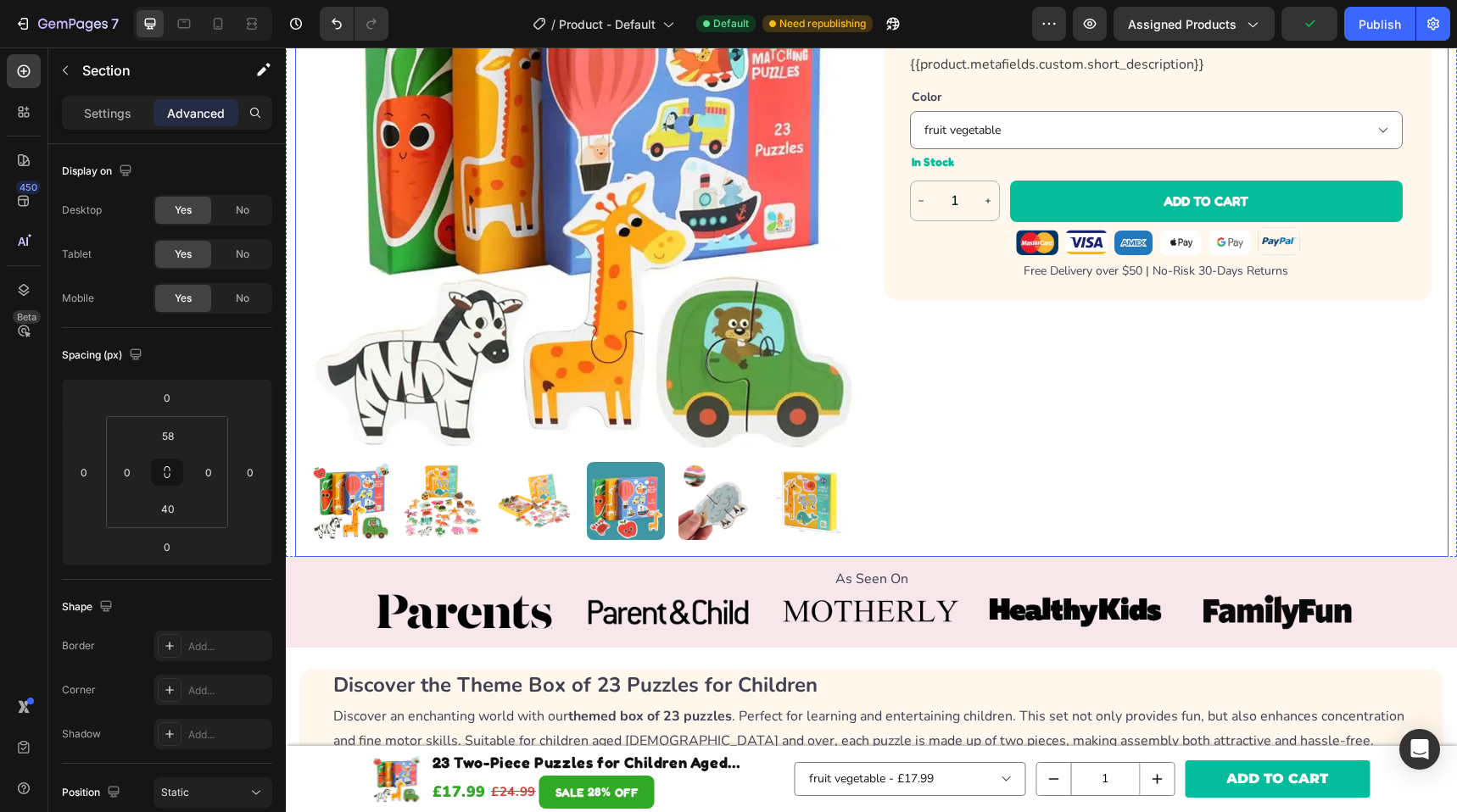
scroll to position [395, 0]
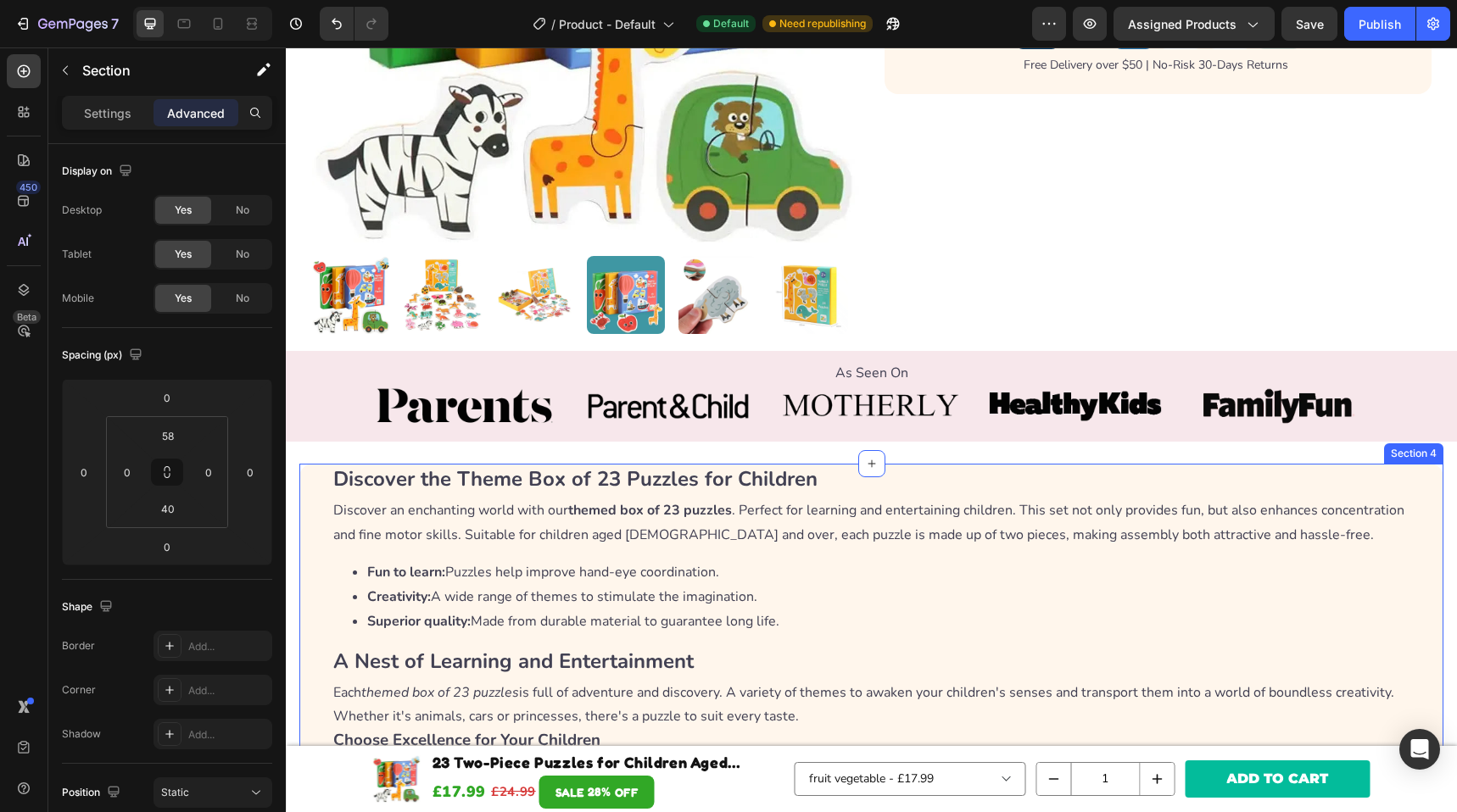
click at [320, 513] on div "Discover the Theme Box of 23 Puzzles for Children Discover an enchanting world …" at bounding box center [871, 671] width 1144 height 414
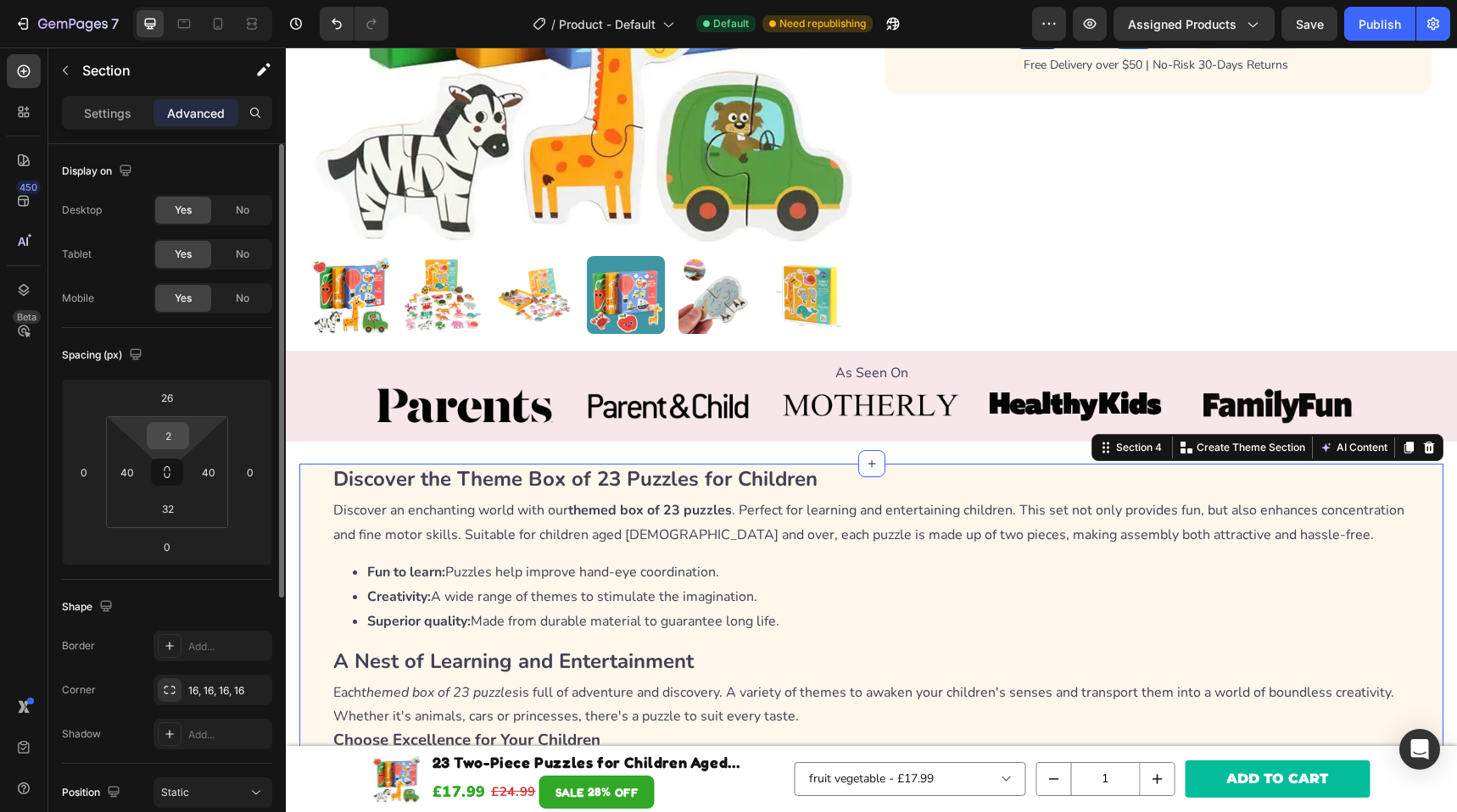
click at [149, 433] on div "2" at bounding box center [168, 435] width 42 height 27
click at [159, 434] on input "2" at bounding box center [168, 435] width 34 height 25
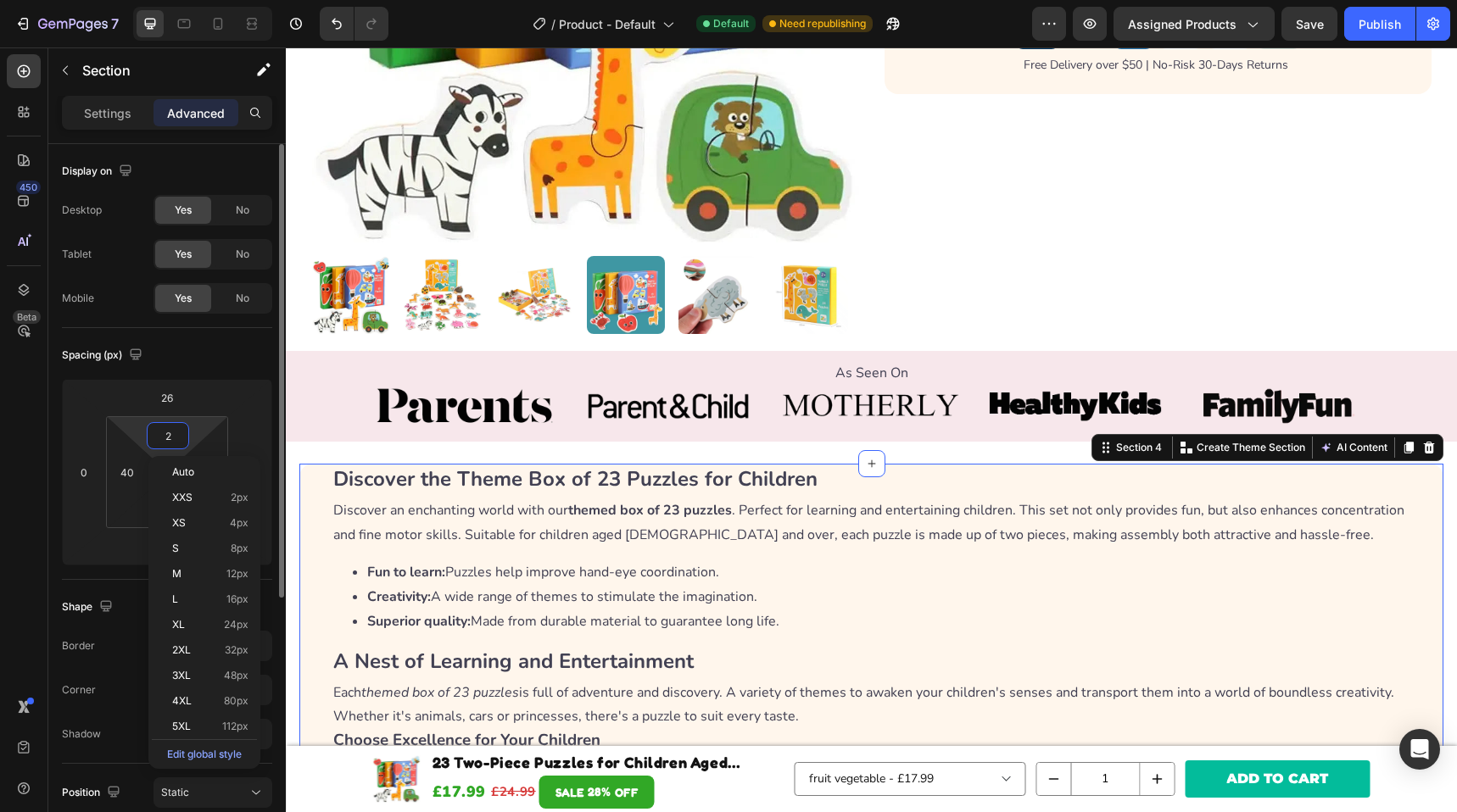
paste input "3"
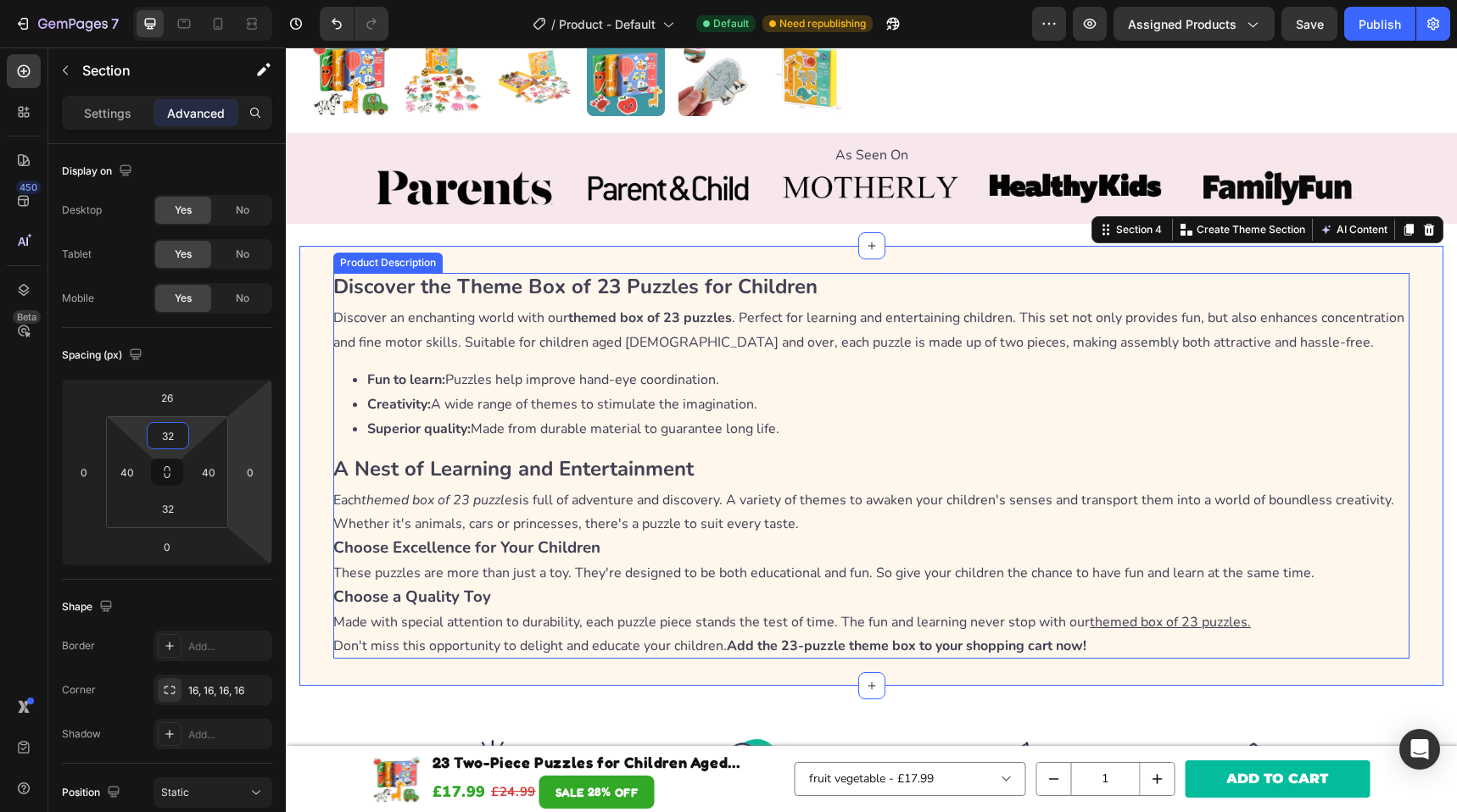
scroll to position [943, 0]
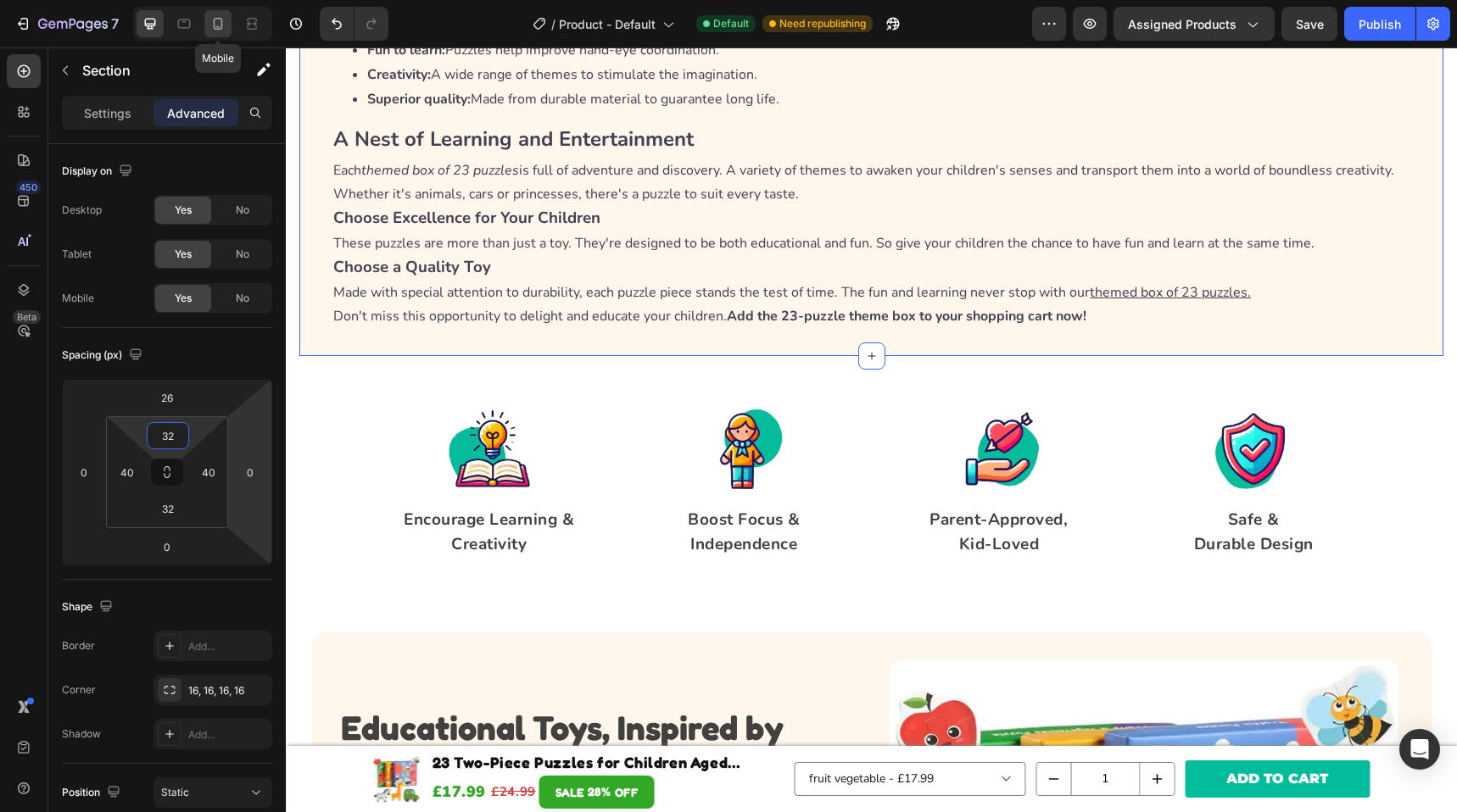
type input "32"
click at [219, 31] on icon at bounding box center [218, 23] width 17 height 17
type input "0"
type input "40"
type input "20"
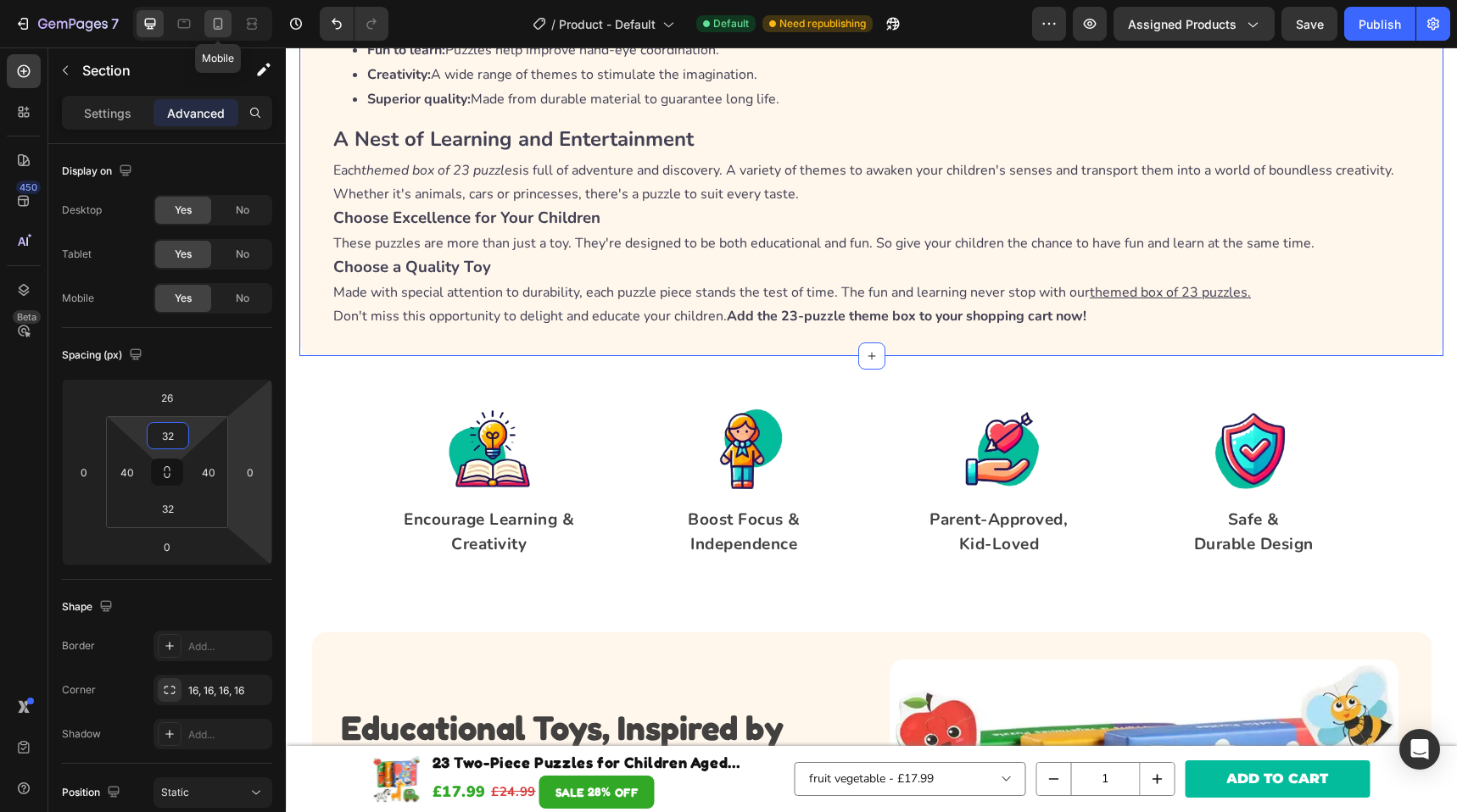
type input "0"
type input "20"
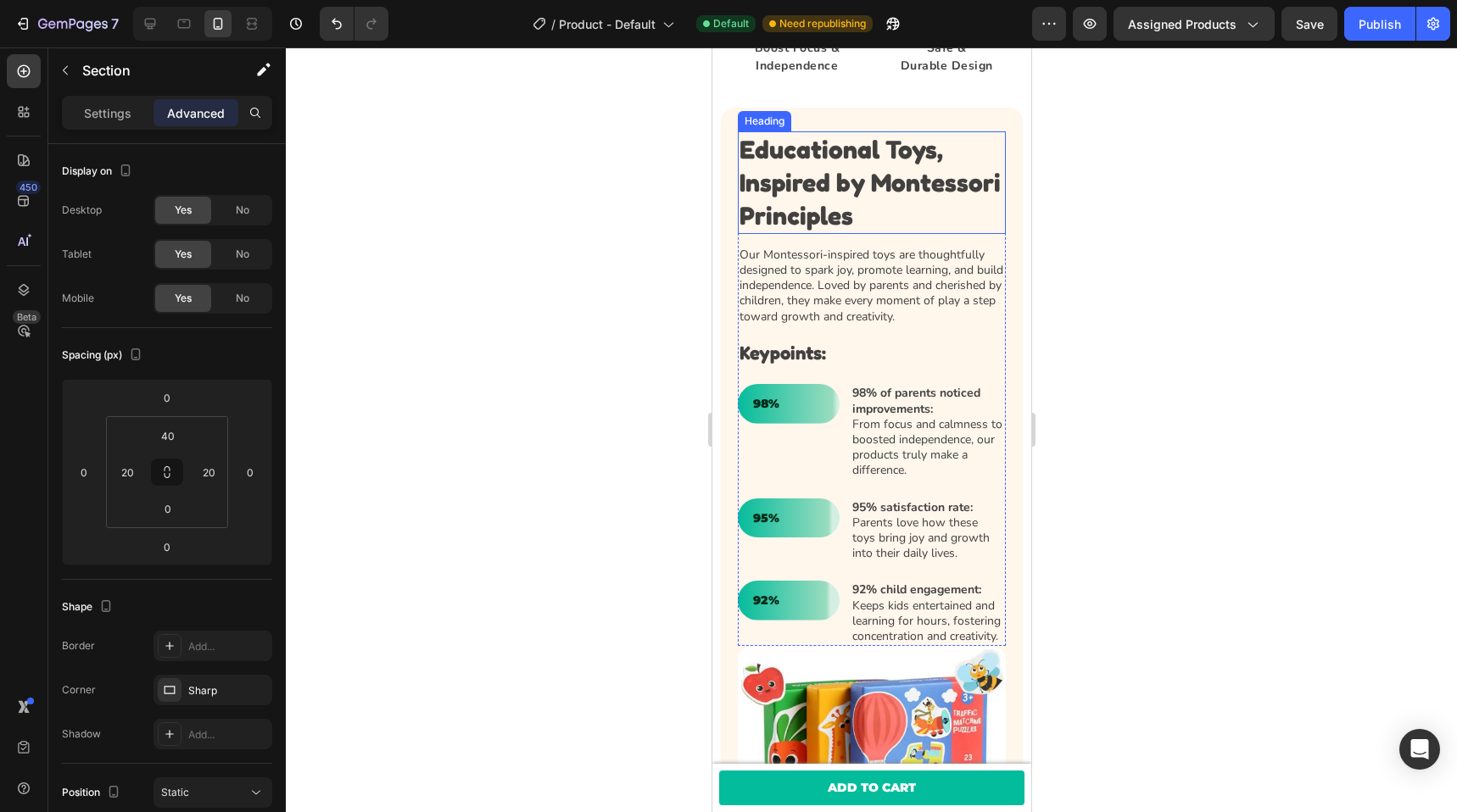
scroll to position [1719, 0]
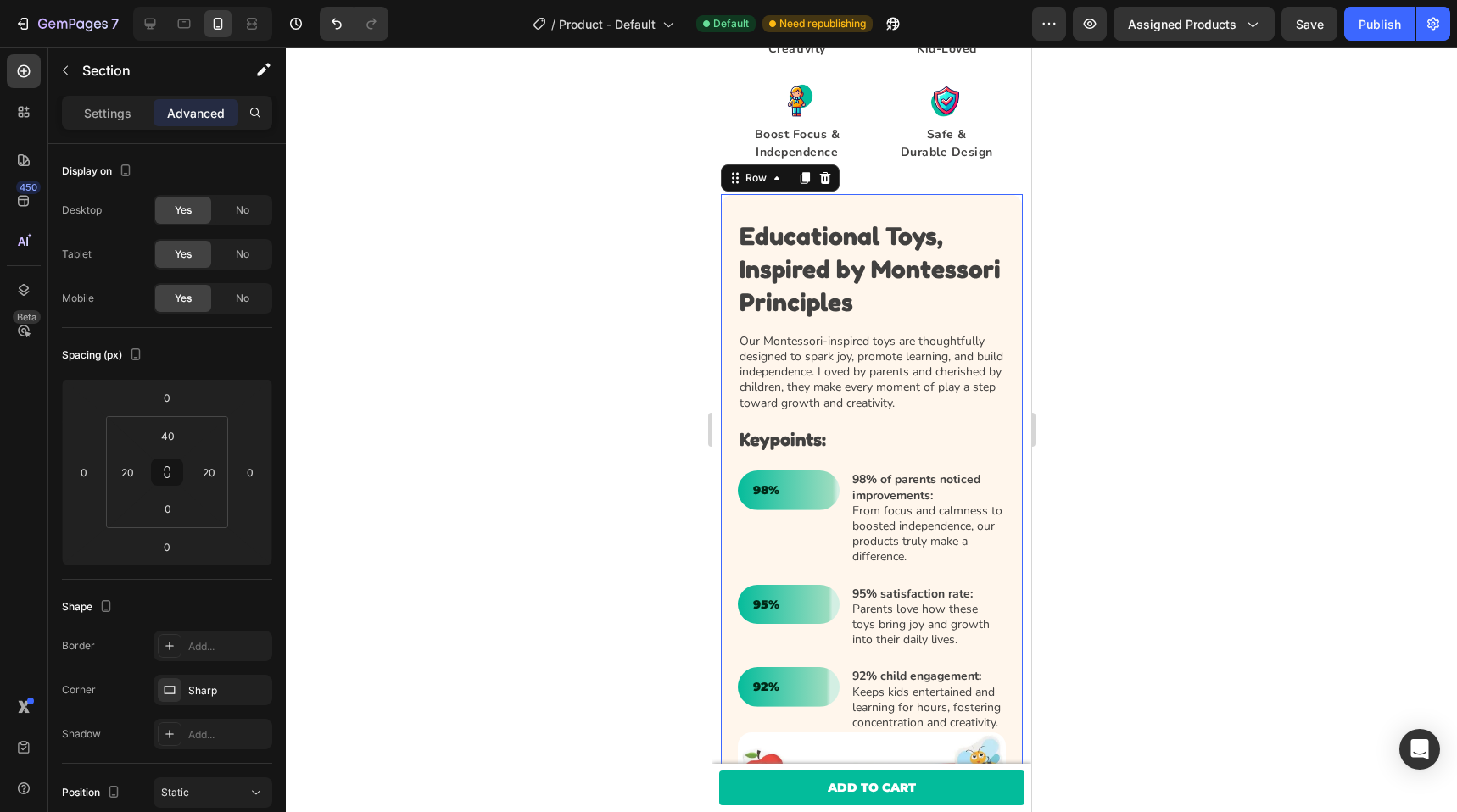
click at [826, 208] on div "Educational Toys, Inspired by Montessori Principles Heading Our Montessori-insp…" at bounding box center [871, 640] width 302 height 892
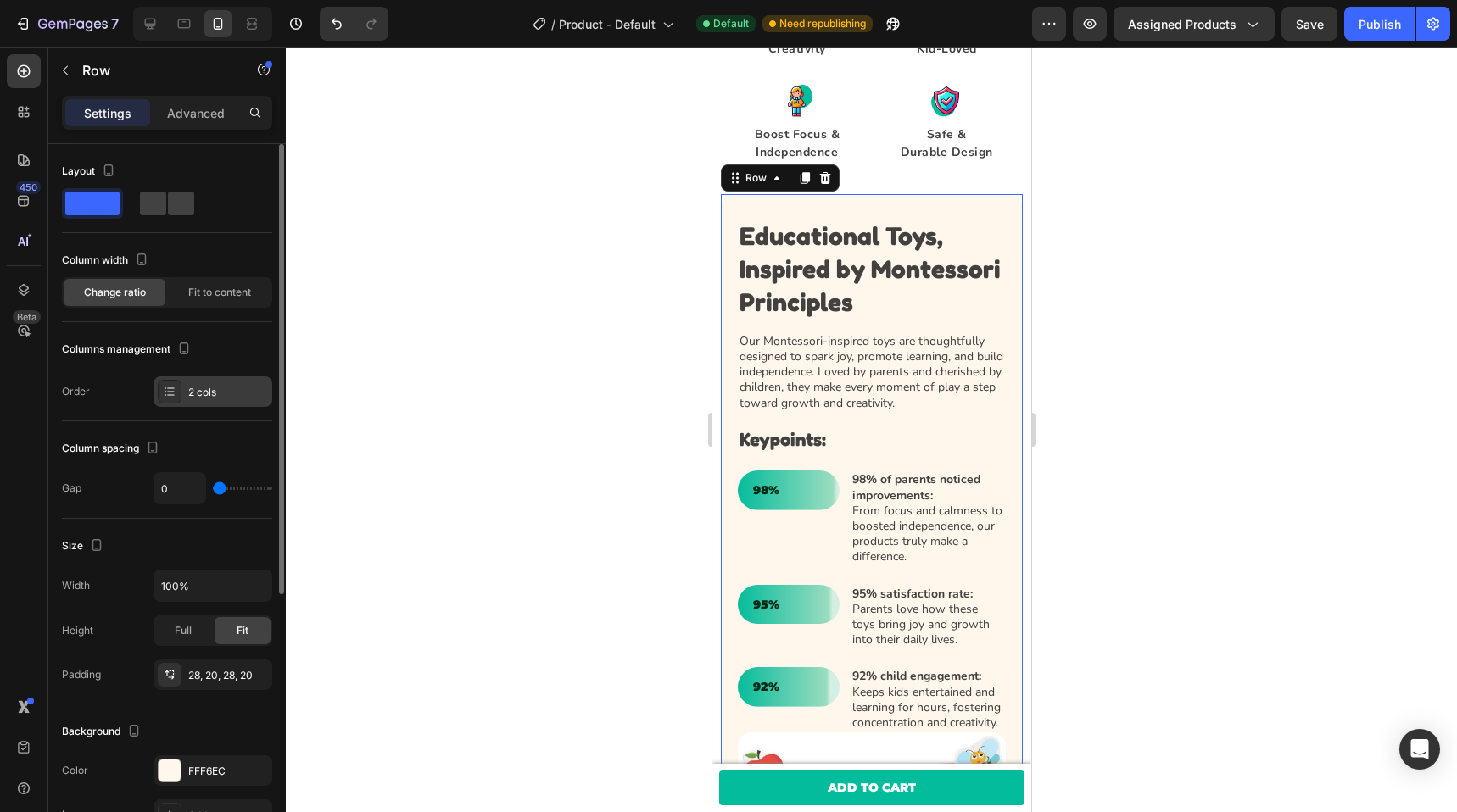
click at [190, 380] on div "2 cols" at bounding box center [212, 392] width 119 height 31
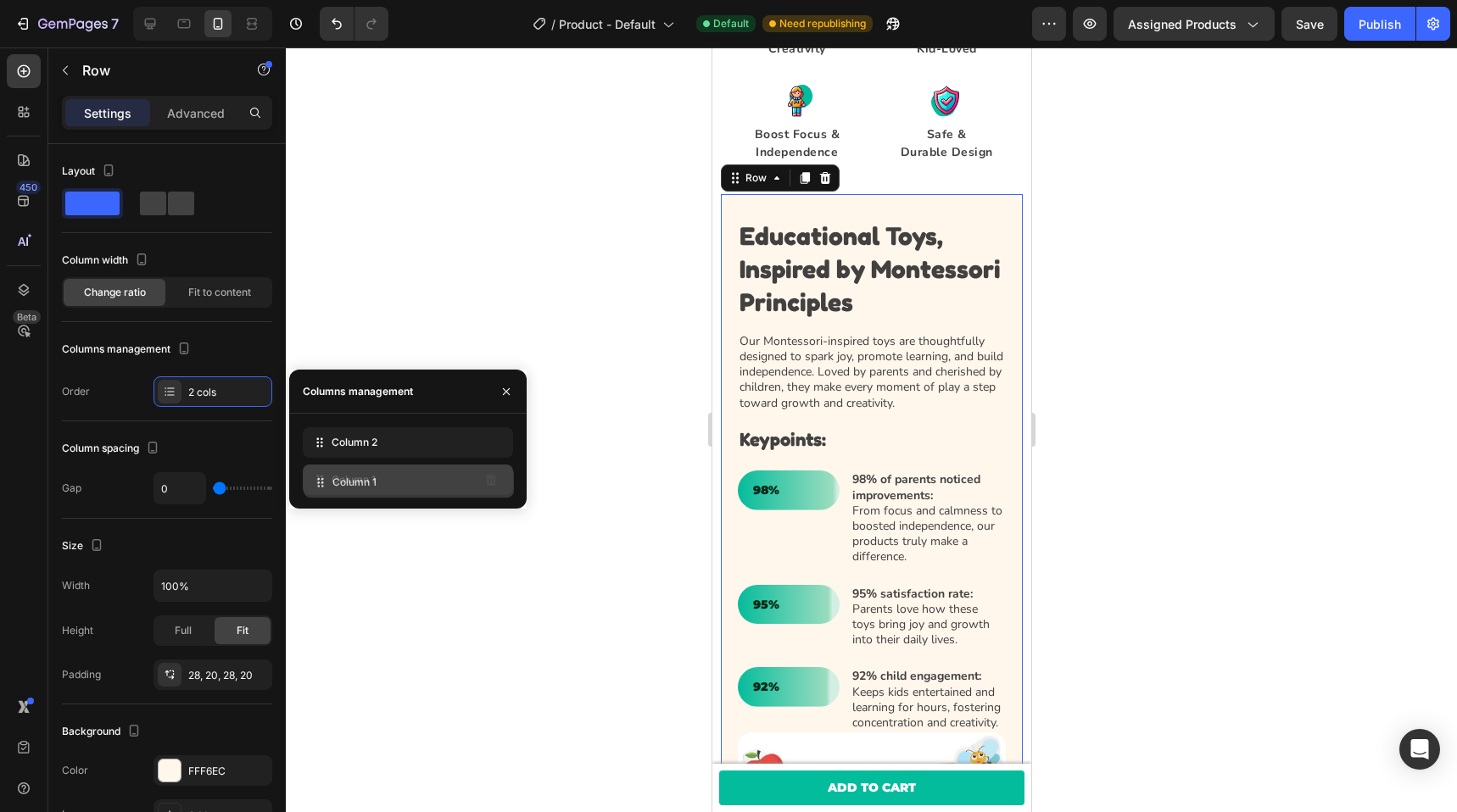
drag, startPoint x: 321, startPoint y: 446, endPoint x: 322, endPoint y: 486, distance: 40.0
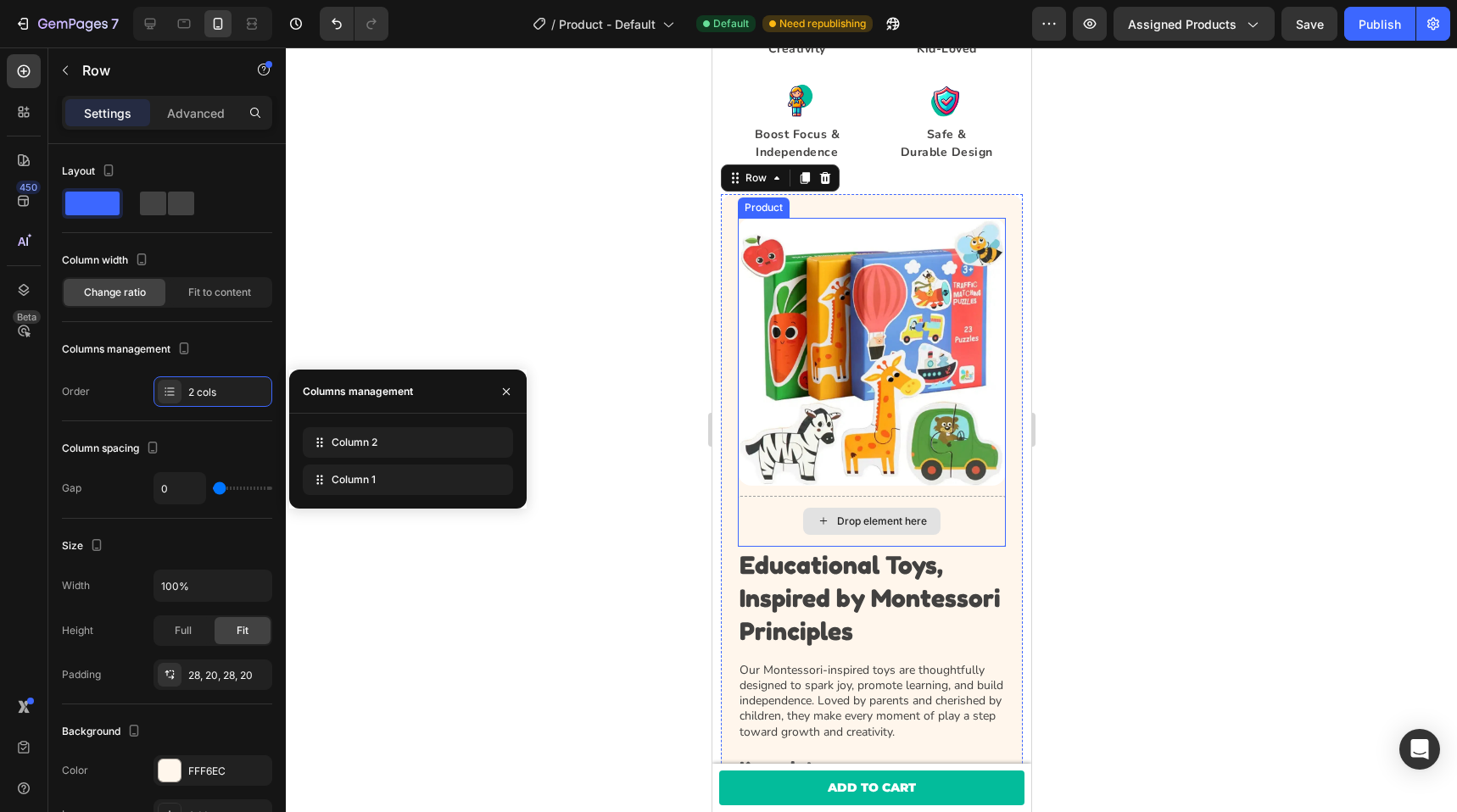
click at [776, 503] on div "Drop element here" at bounding box center [871, 521] width 268 height 51
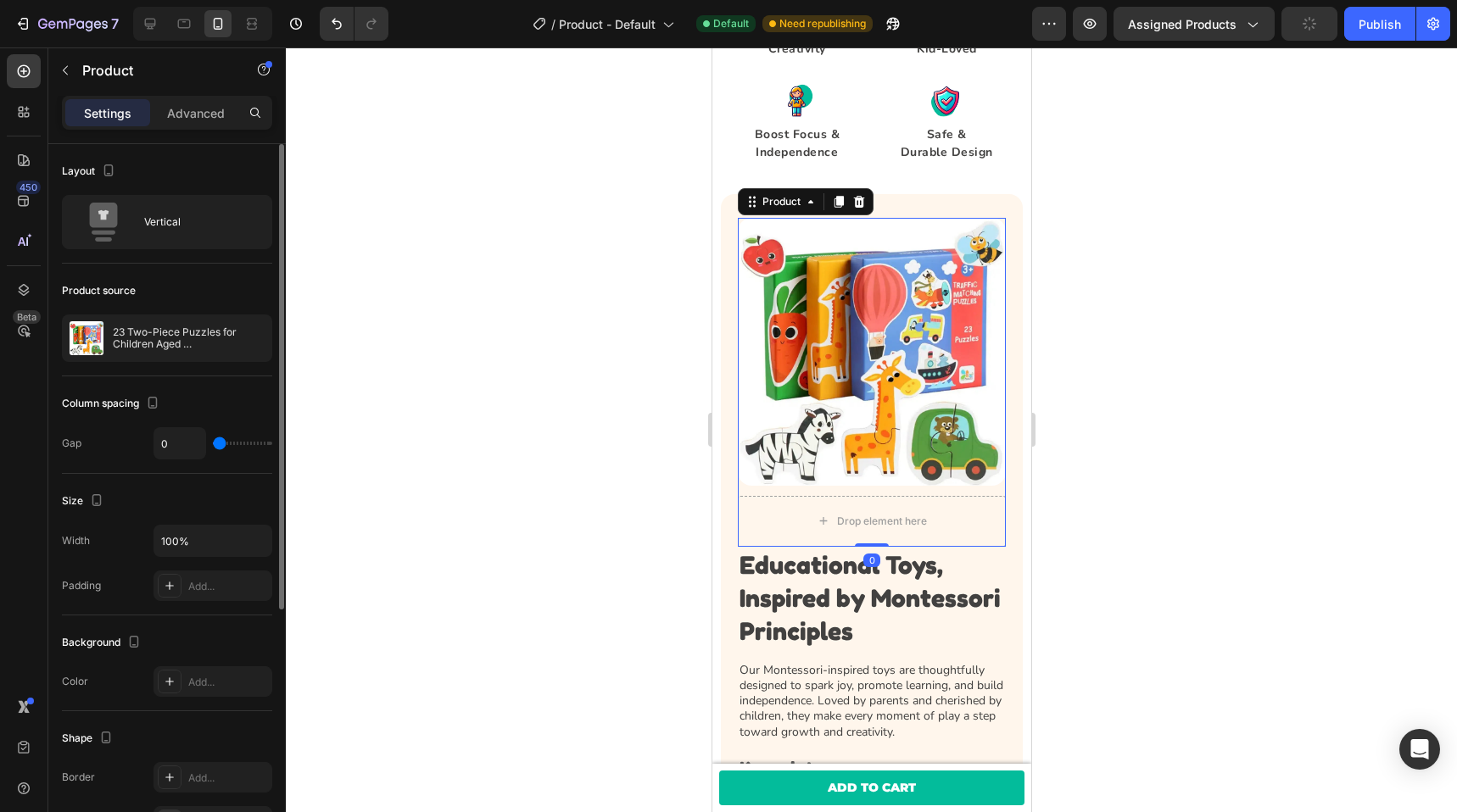
click at [183, 304] on div "Product source" at bounding box center [167, 290] width 211 height 27
click at [177, 349] on p "23 Two-Piece Puzzles for Children Aged [DEMOGRAPHIC_DATA] and Up" at bounding box center [189, 338] width 152 height 23
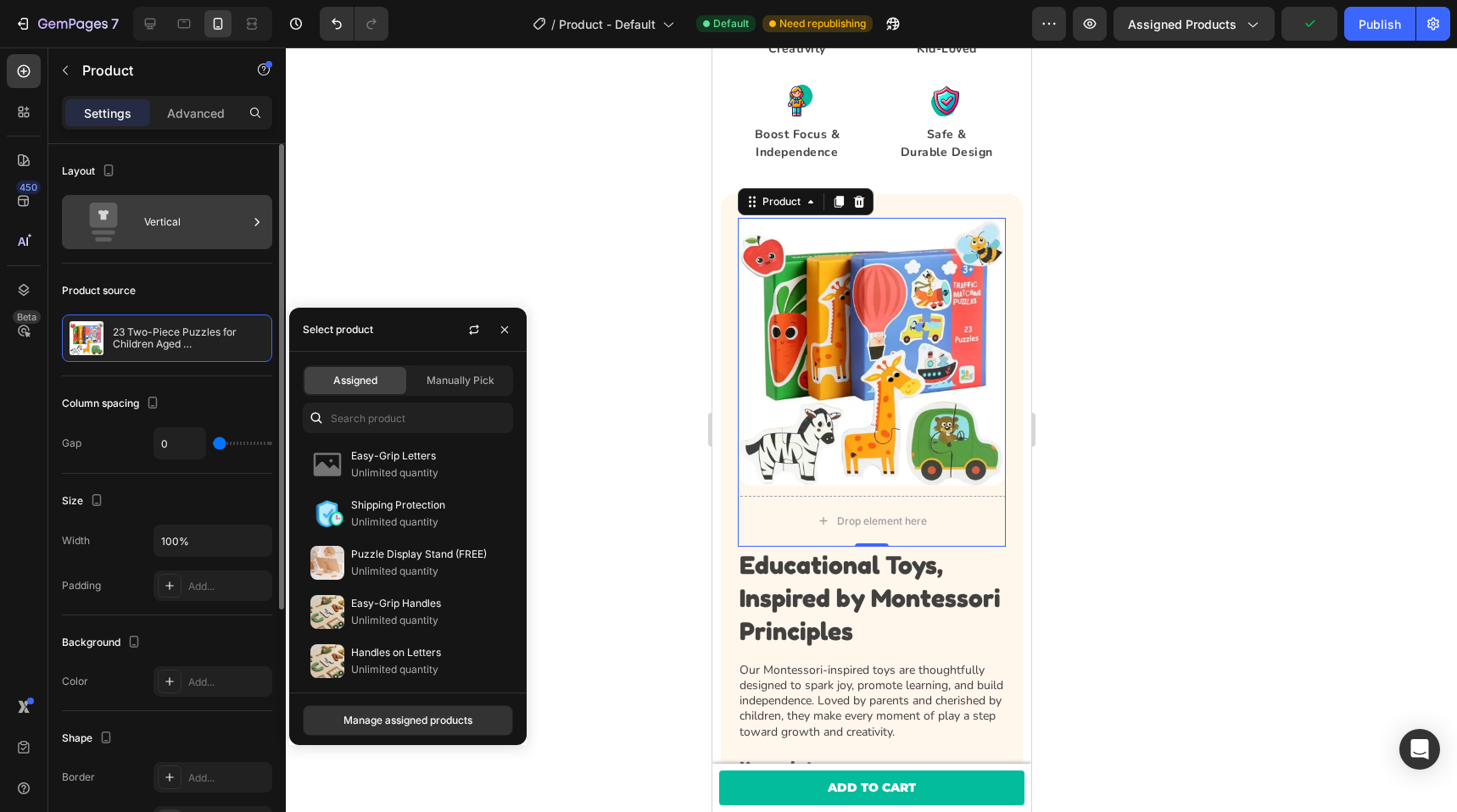
click at [114, 223] on icon at bounding box center [104, 215] width 28 height 25
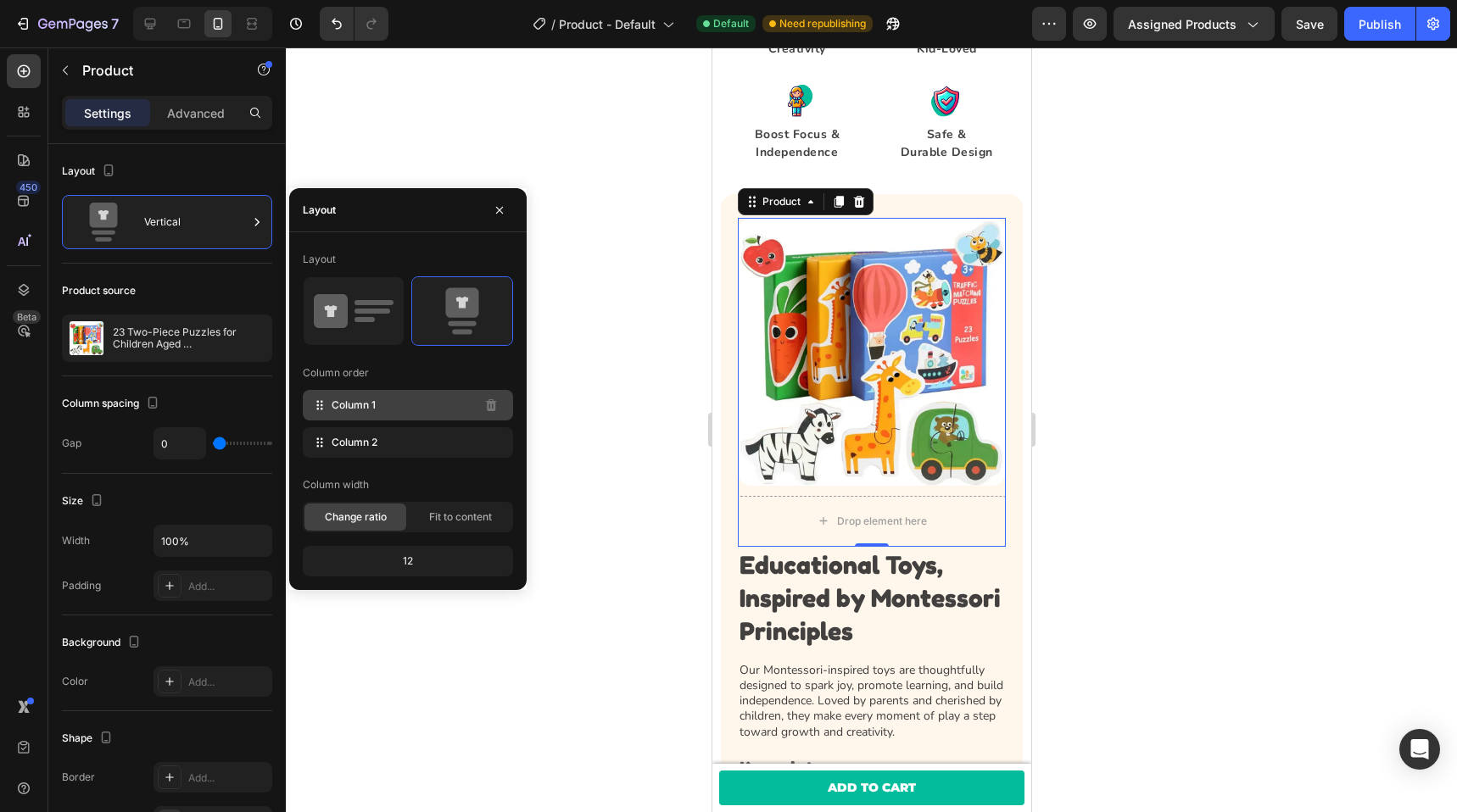
click at [414, 413] on div "Column 1" at bounding box center [408, 405] width 211 height 31
click at [407, 435] on div "Column 2" at bounding box center [408, 442] width 211 height 31
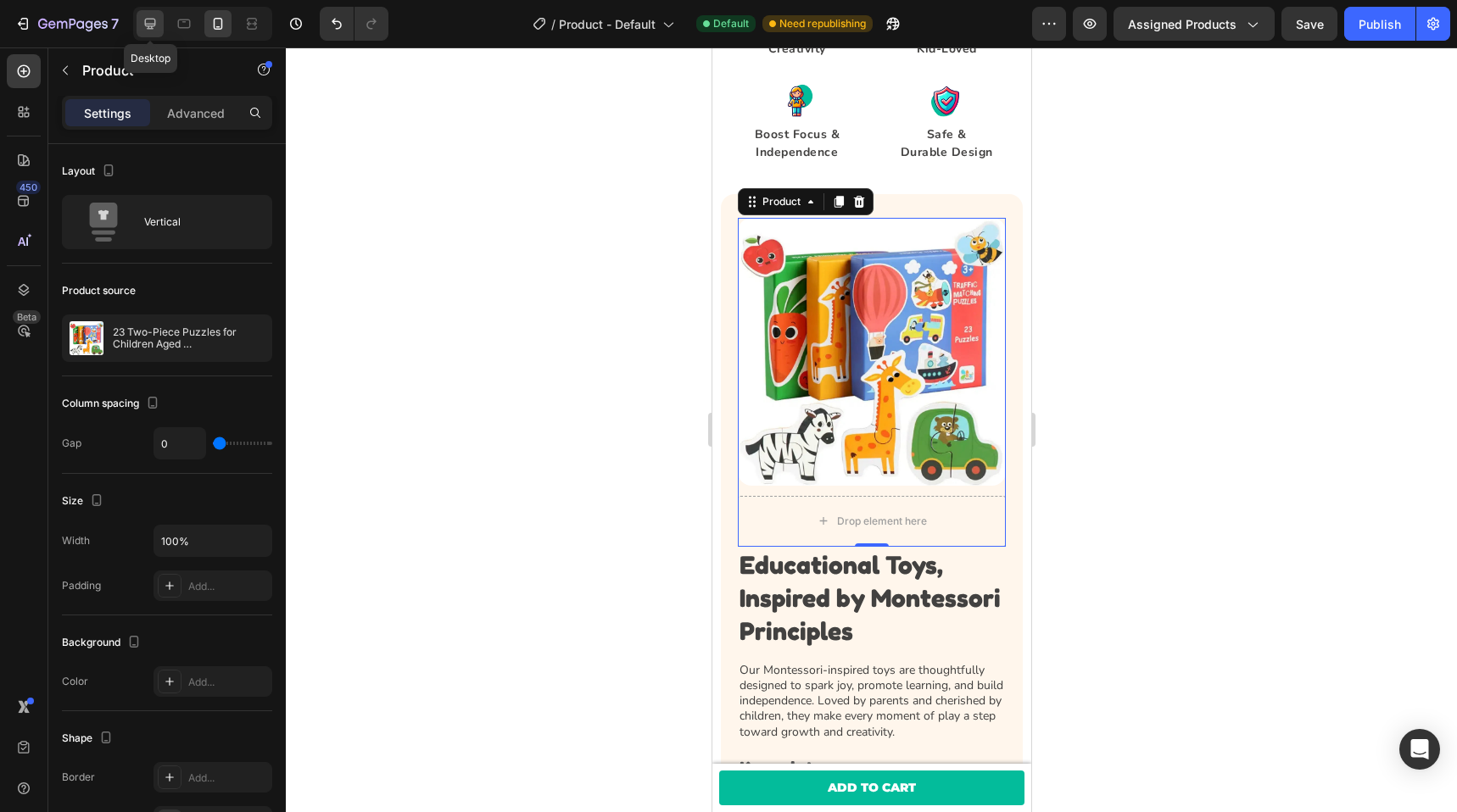
click at [151, 27] on icon at bounding box center [150, 23] width 17 height 17
type input "600"
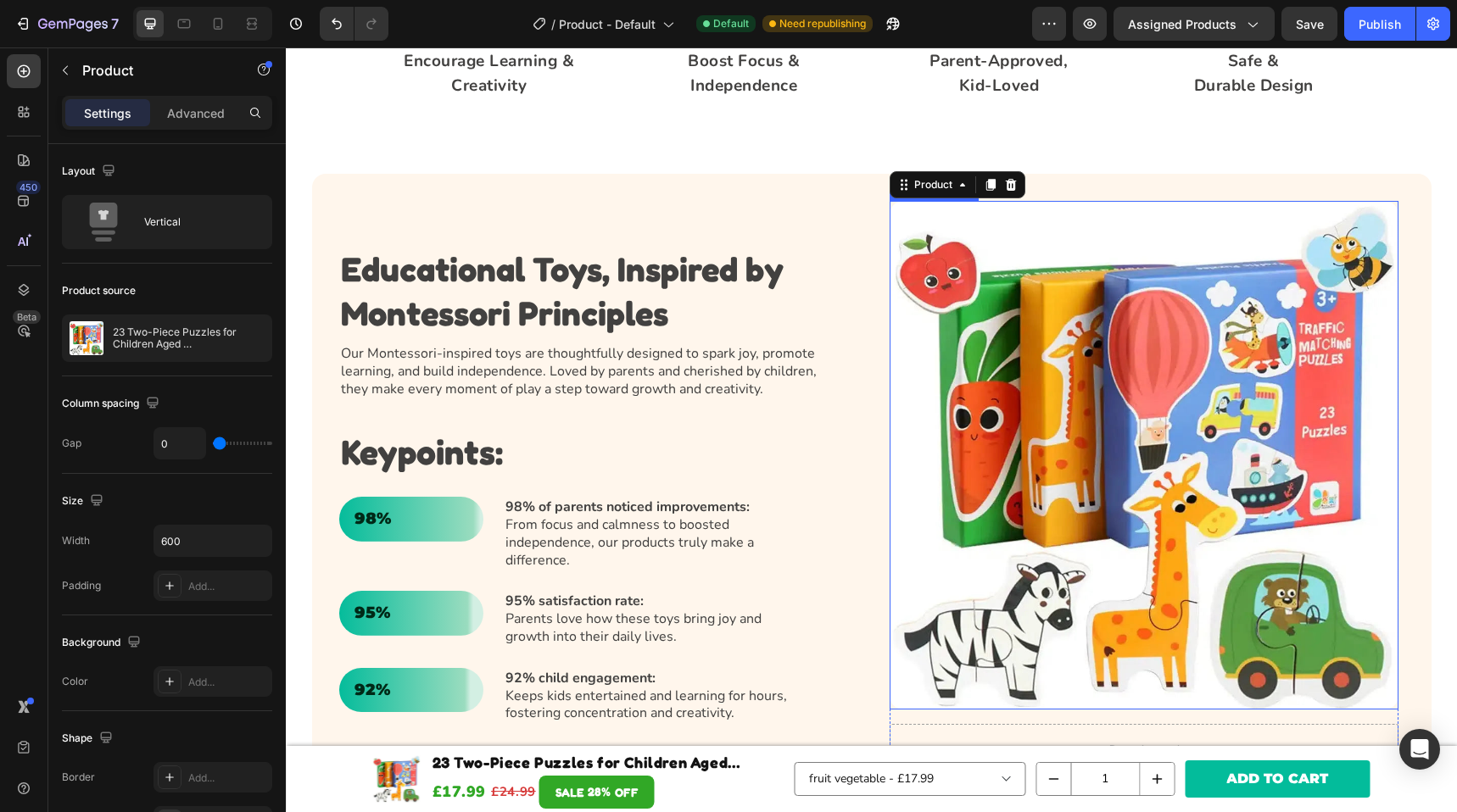
scroll to position [1883, 0]
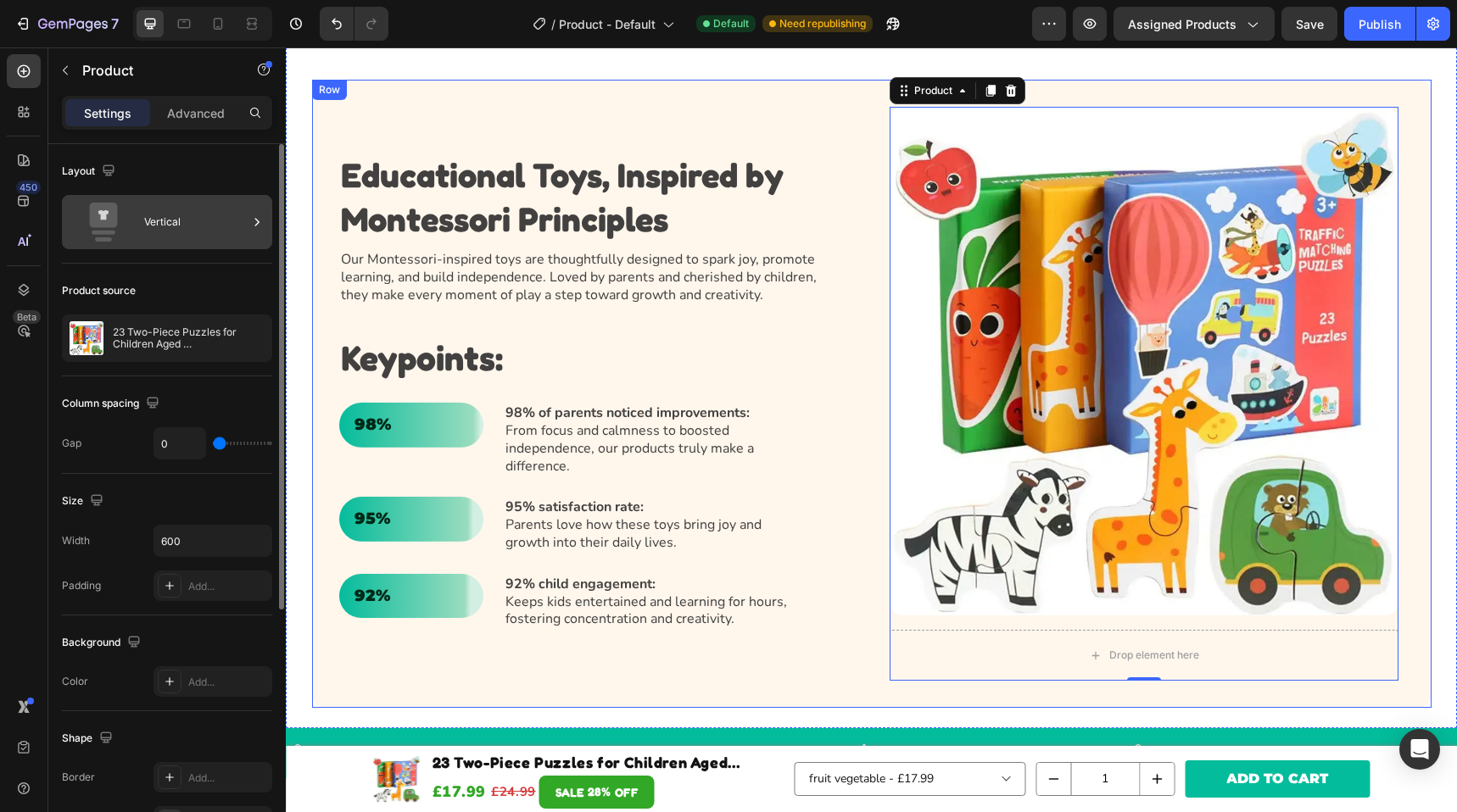
click at [180, 226] on div "Vertical" at bounding box center [196, 223] width 104 height 39
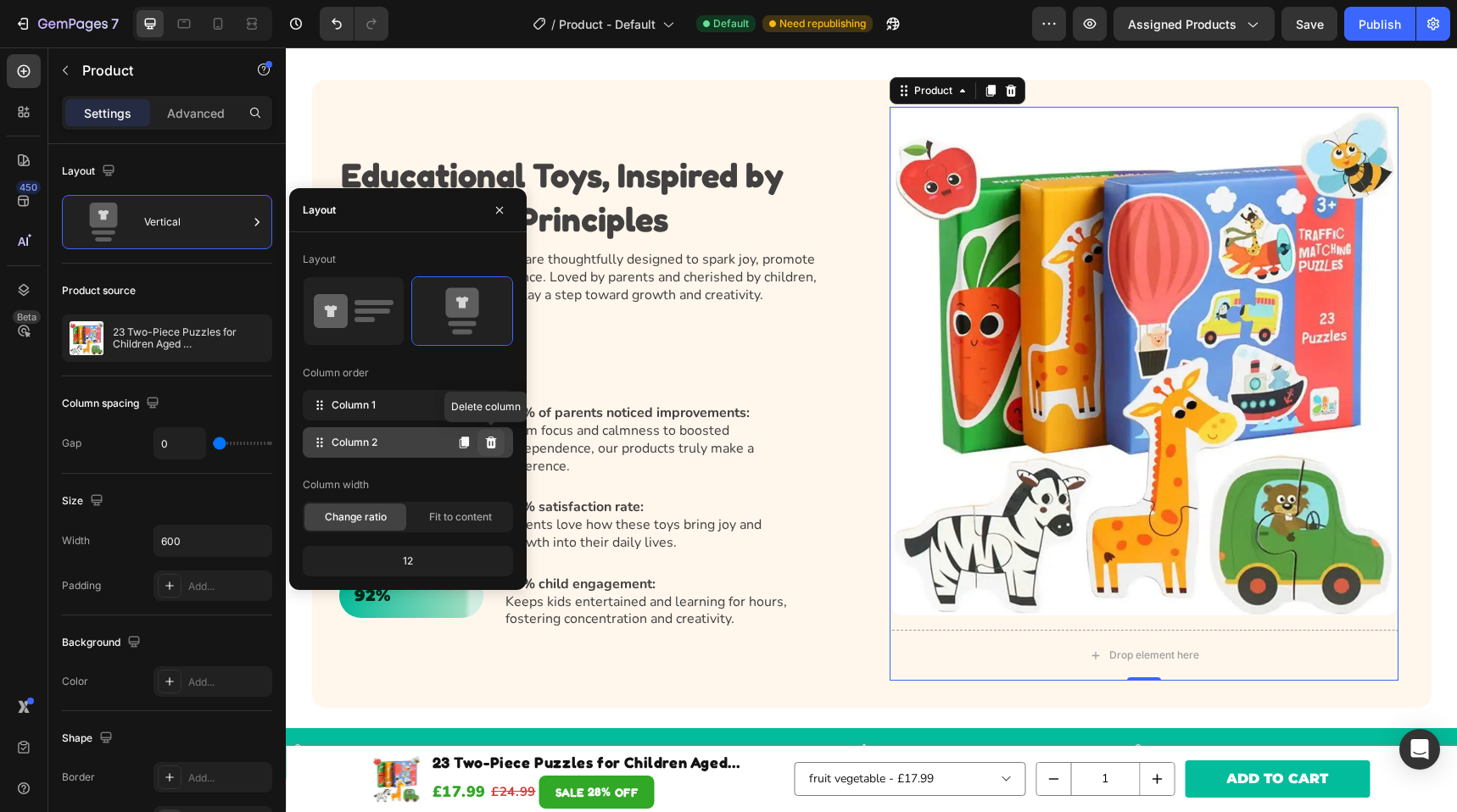
click at [490, 442] on icon at bounding box center [491, 442] width 11 height 12
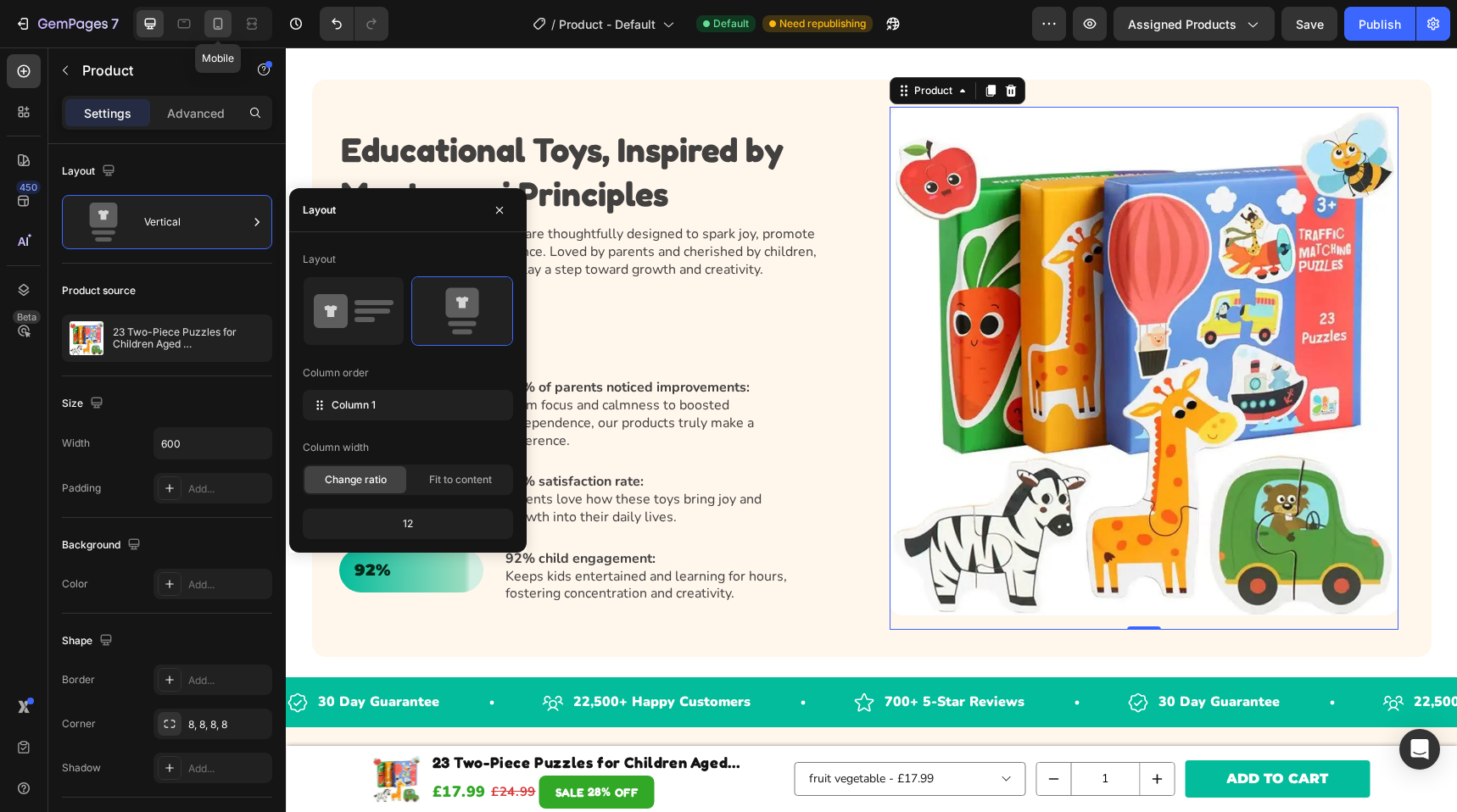
click at [223, 31] on icon at bounding box center [218, 23] width 17 height 17
type input "100%"
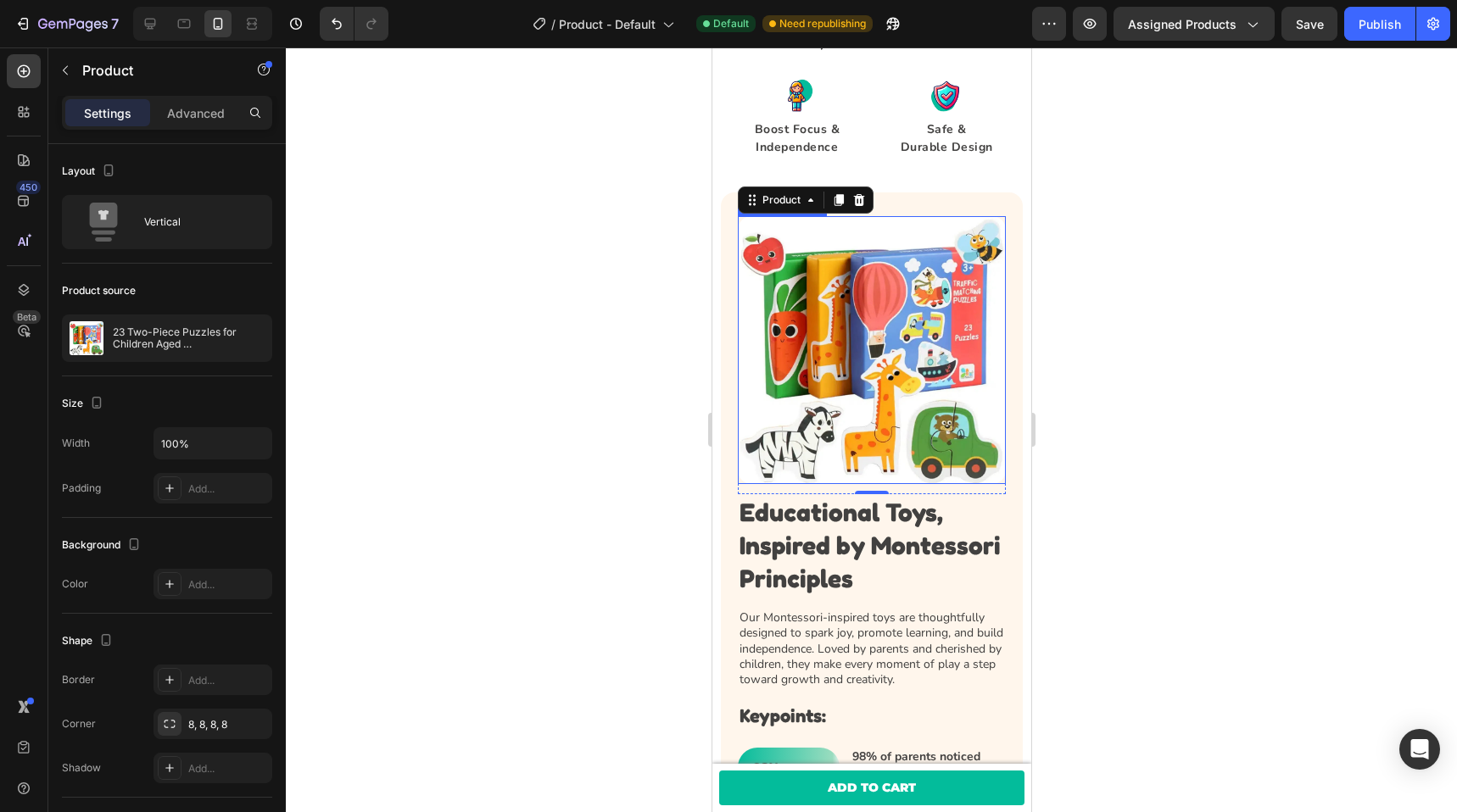
scroll to position [1637, 0]
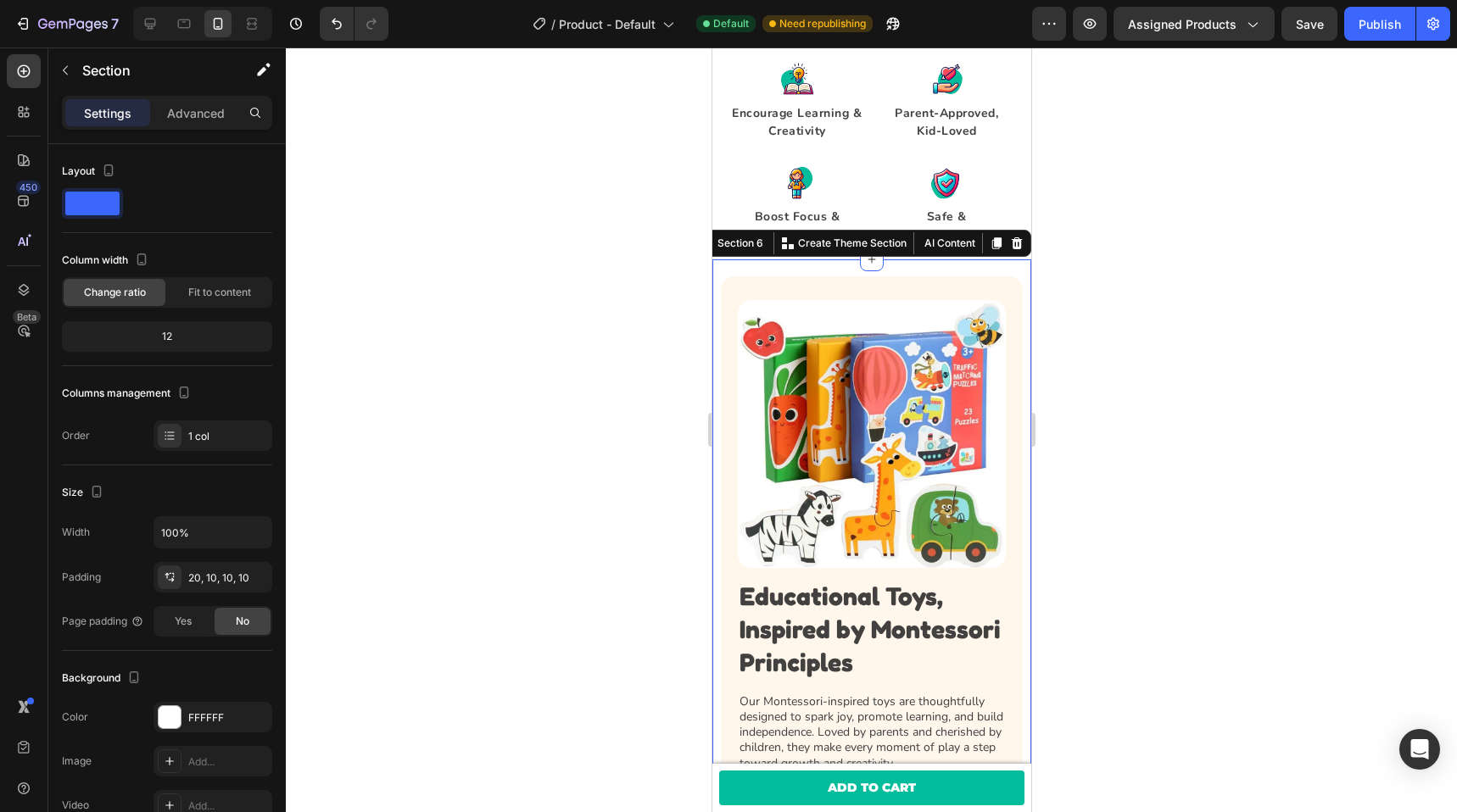
click at [985, 269] on div "Educational Toys, Inspired by Montessori Principles Heading Our Montessori-insp…" at bounding box center [871, 692] width 319 height 866
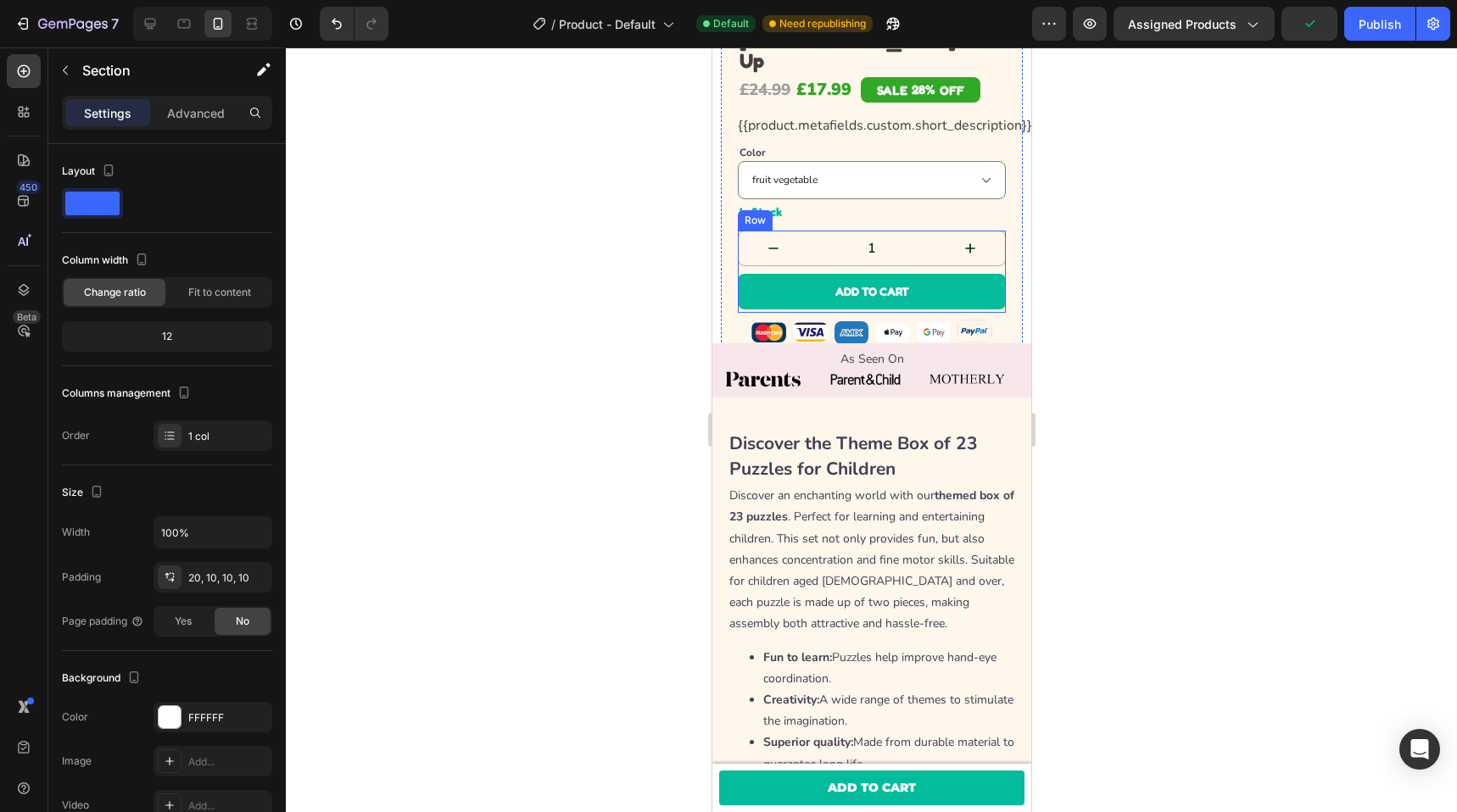
scroll to position [0, 0]
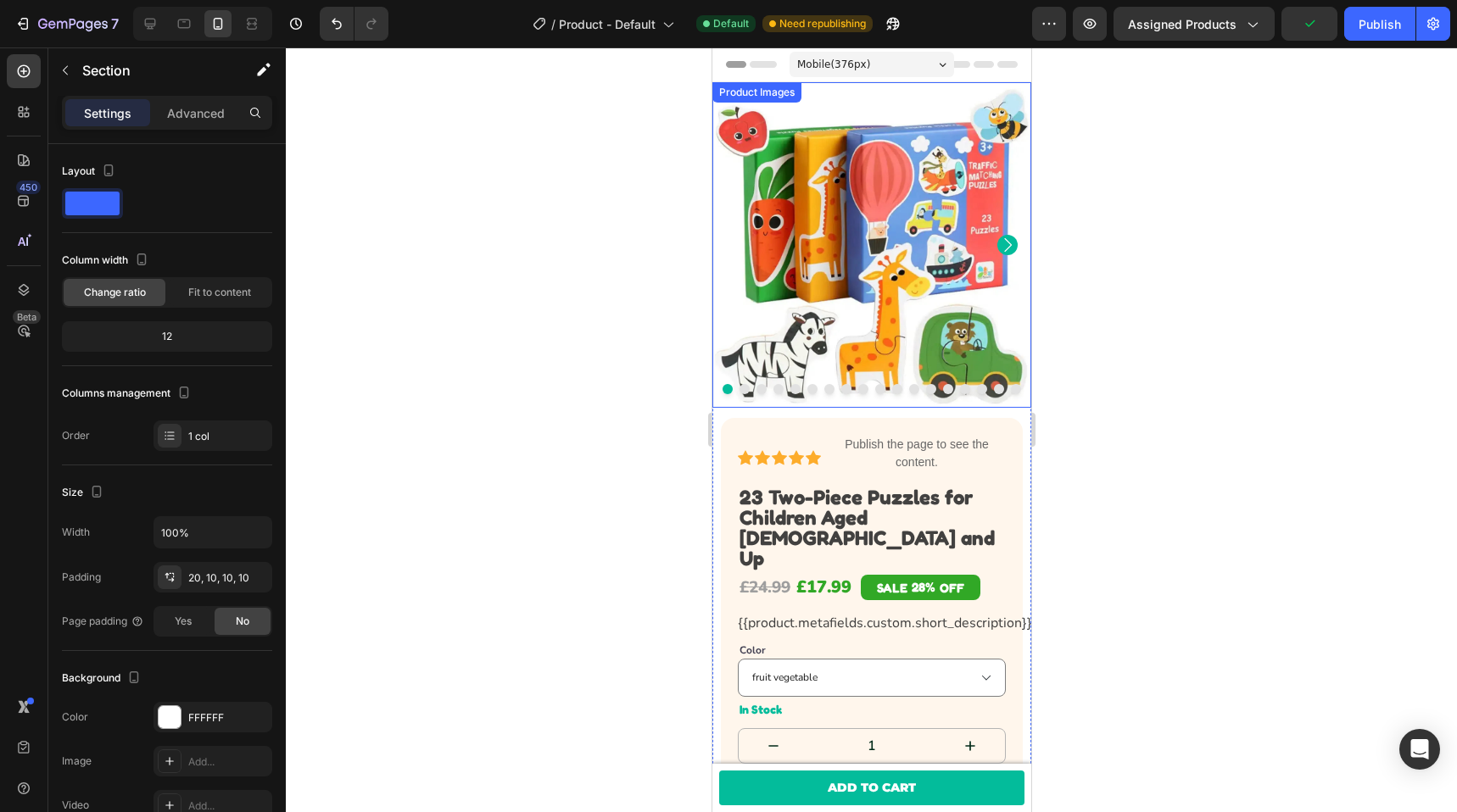
click at [858, 191] on img at bounding box center [871, 245] width 319 height 326
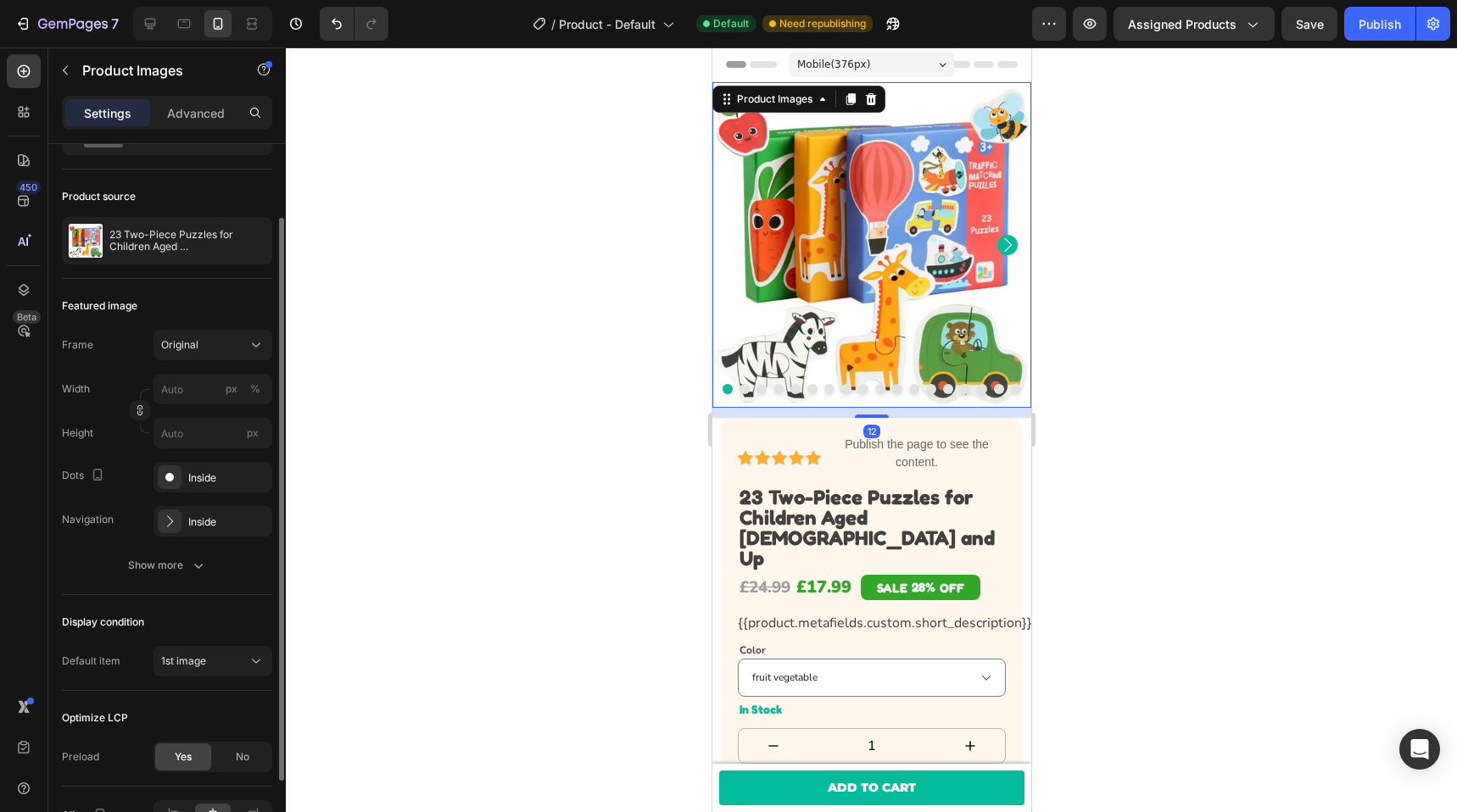
scroll to position [116, 0]
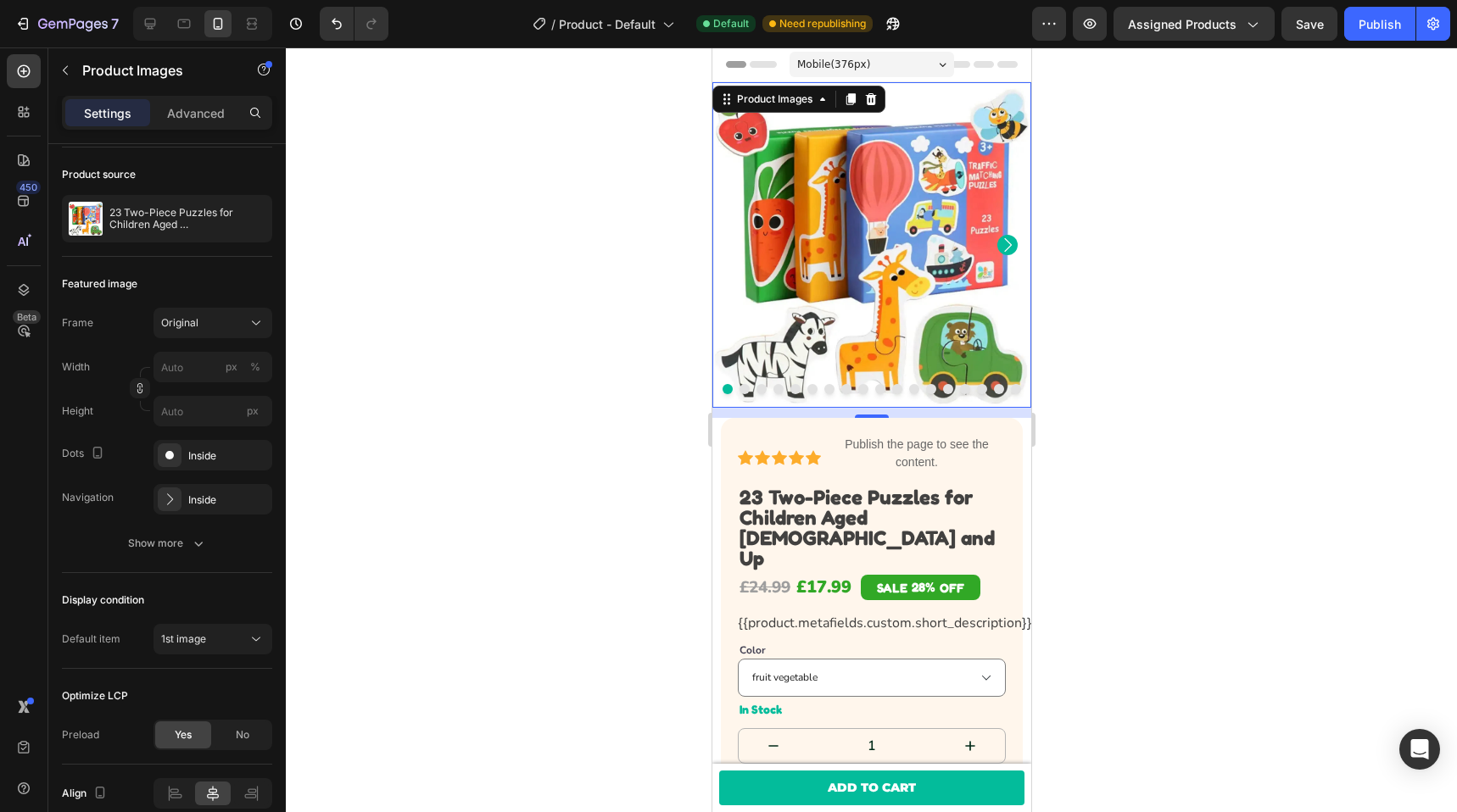
click at [997, 235] on icon "Carousel Next Arrow" at bounding box center [1007, 245] width 21 height 21
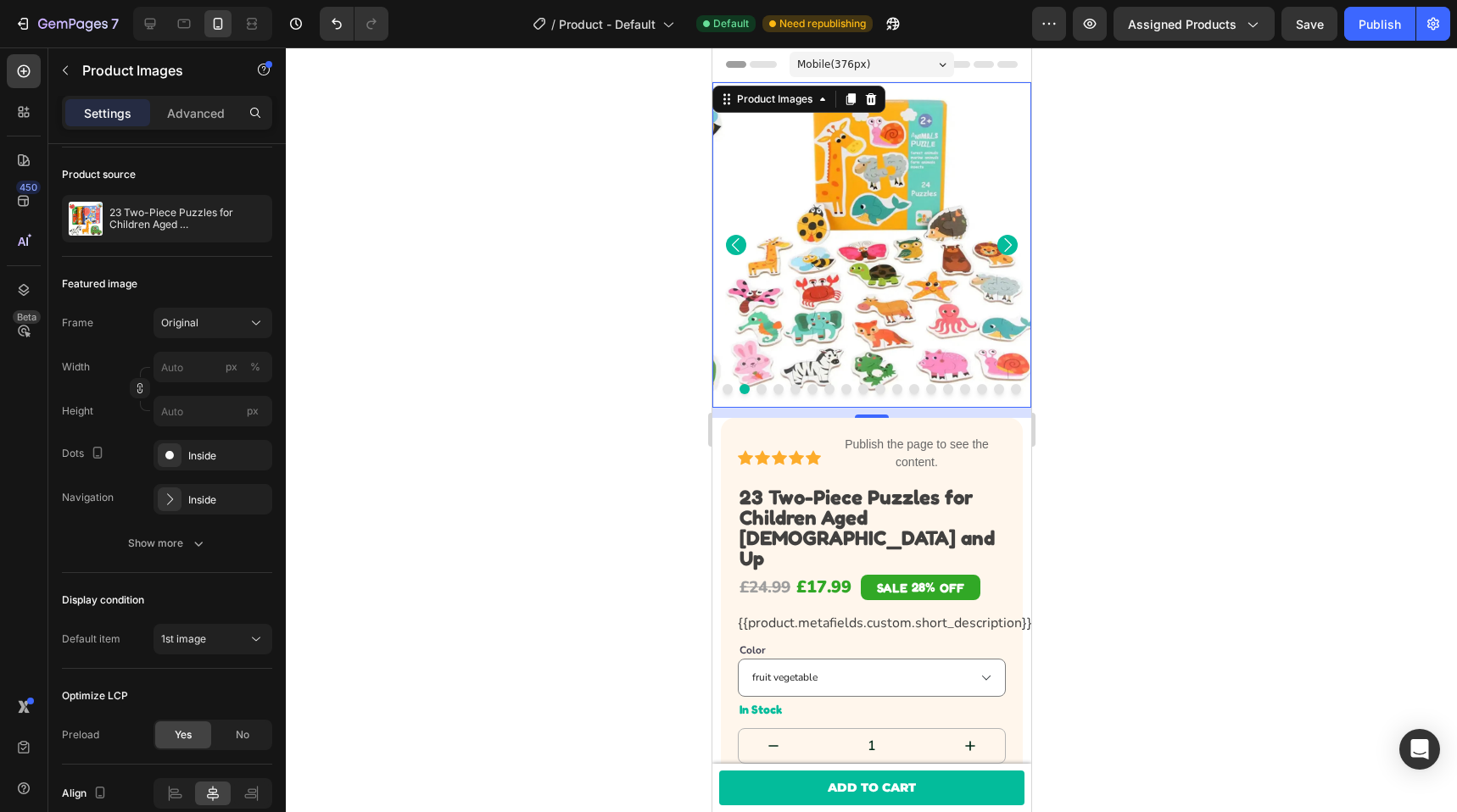
click at [997, 235] on icon "Carousel Next Arrow" at bounding box center [1007, 245] width 21 height 21
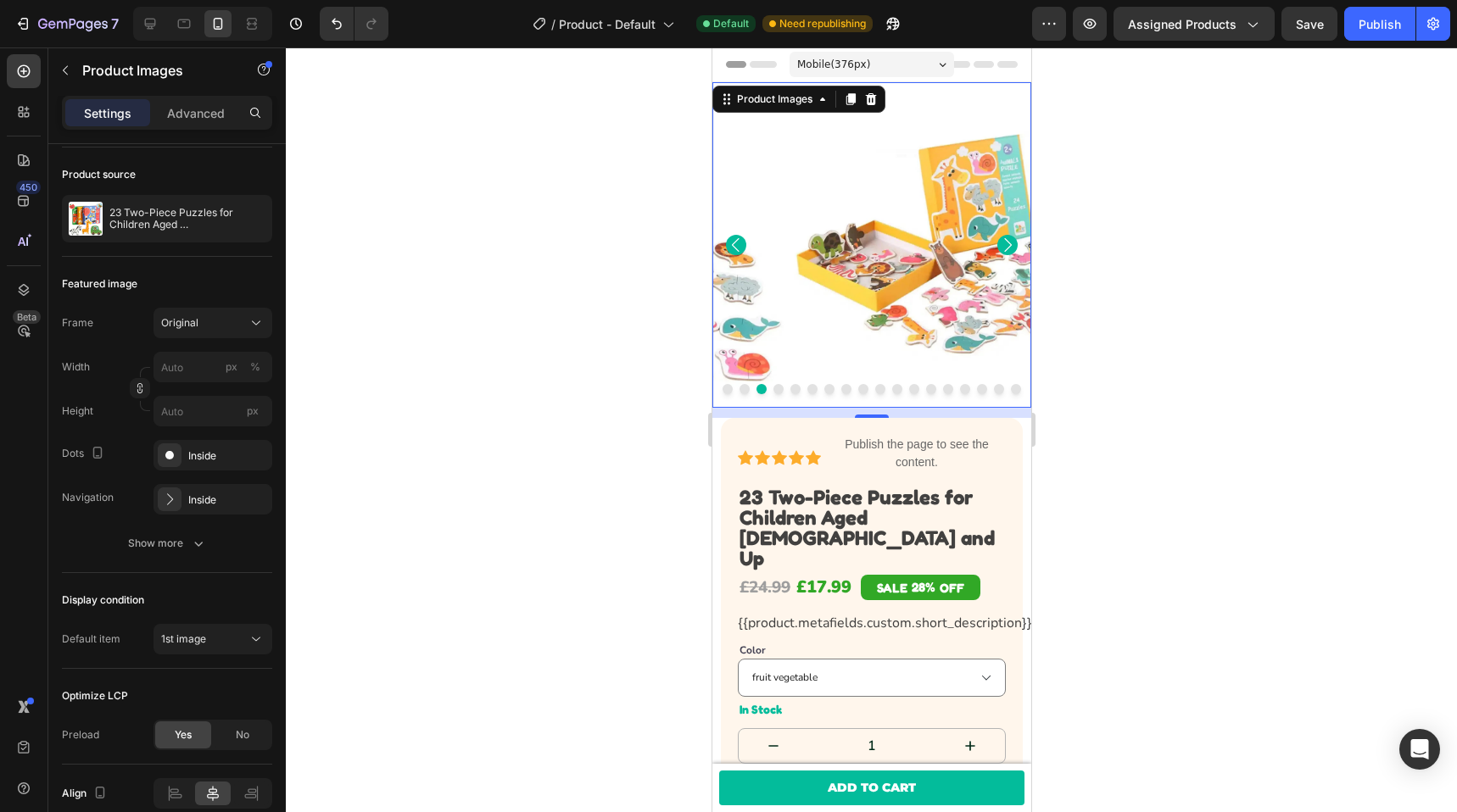
click at [997, 235] on icon "Carousel Next Arrow" at bounding box center [1007, 245] width 21 height 21
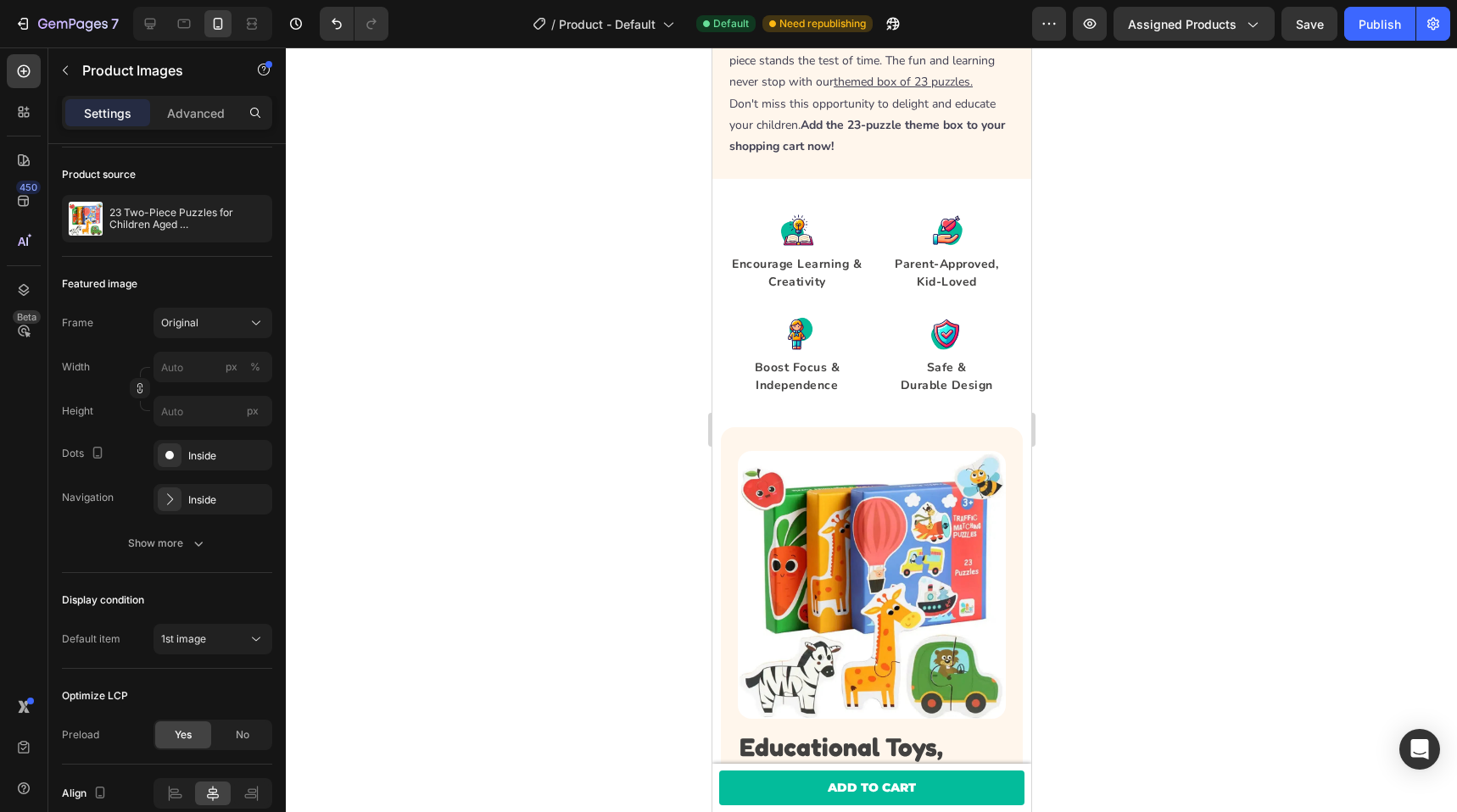
scroll to position [1631, 0]
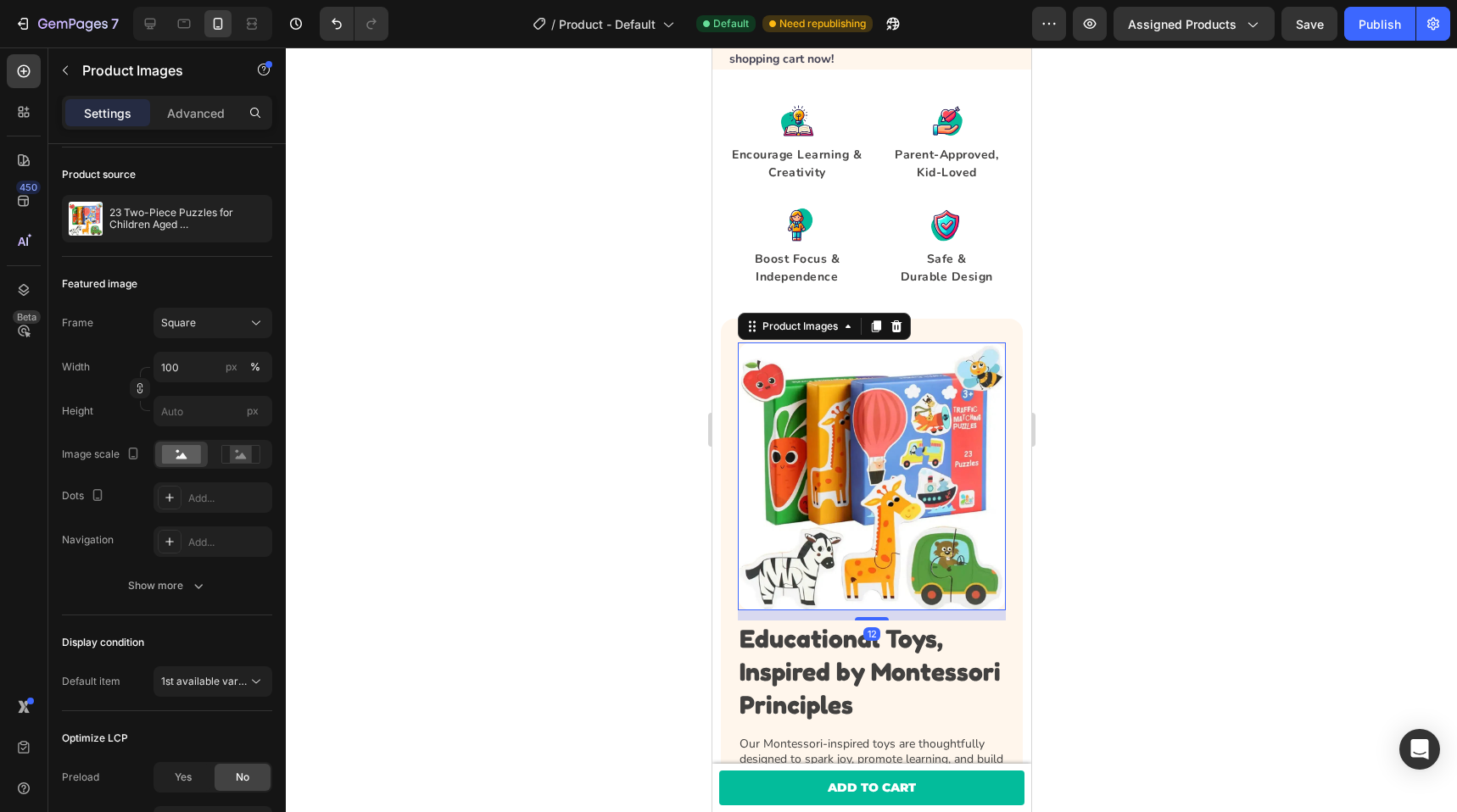
click at [802, 431] on img at bounding box center [871, 476] width 268 height 268
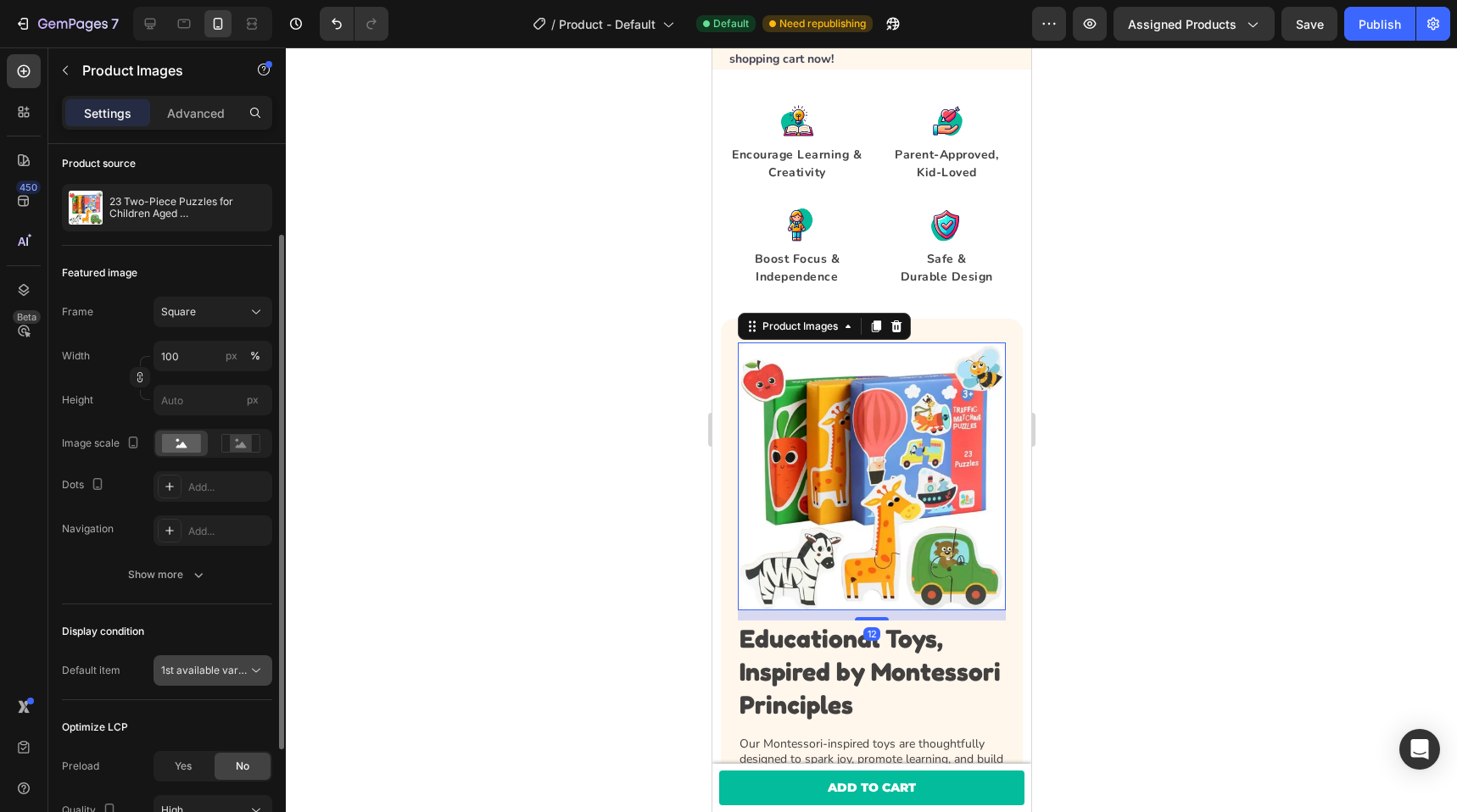
click at [250, 671] on icon at bounding box center [256, 671] width 17 height 17
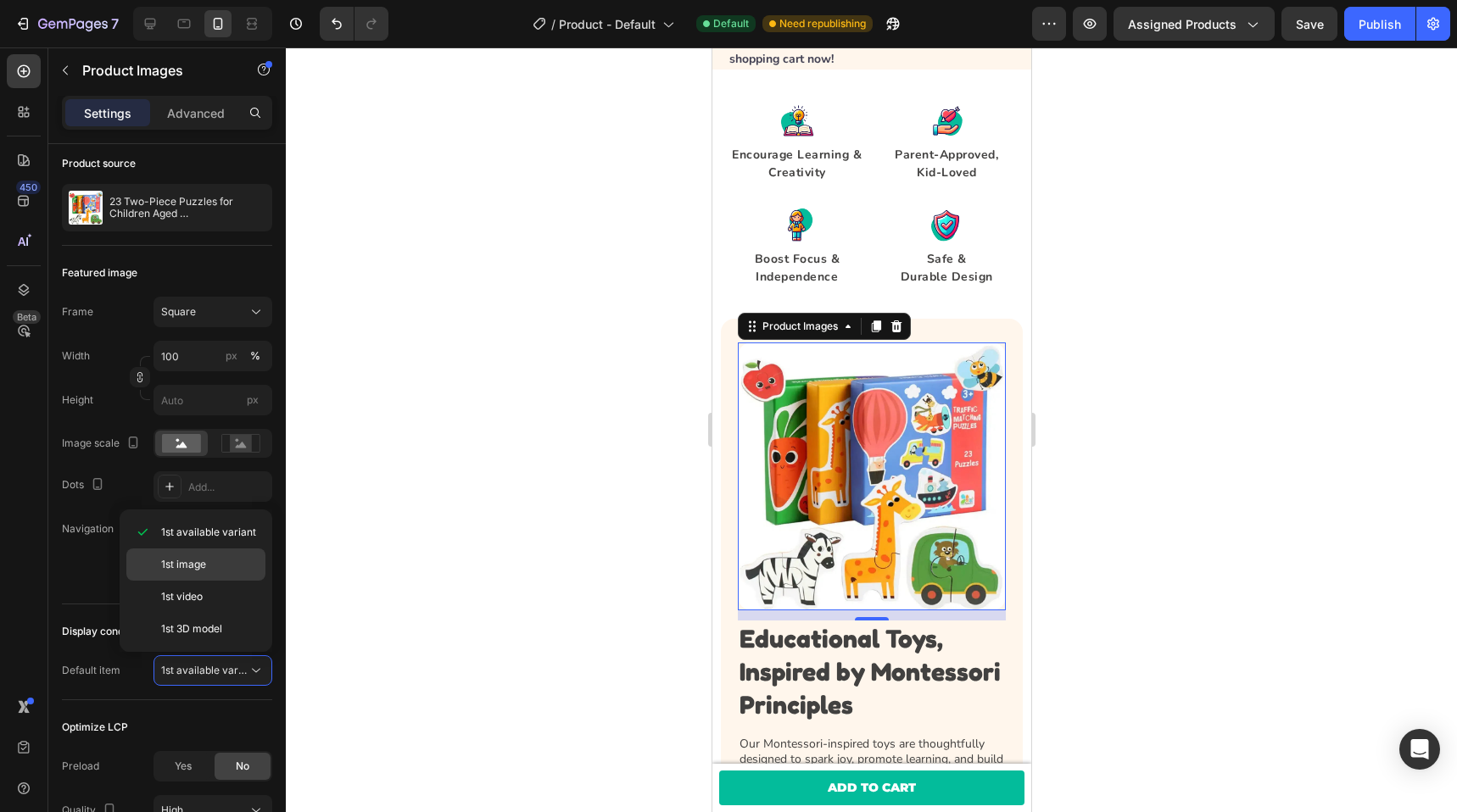
click at [206, 573] on div "1st image" at bounding box center [196, 565] width 139 height 32
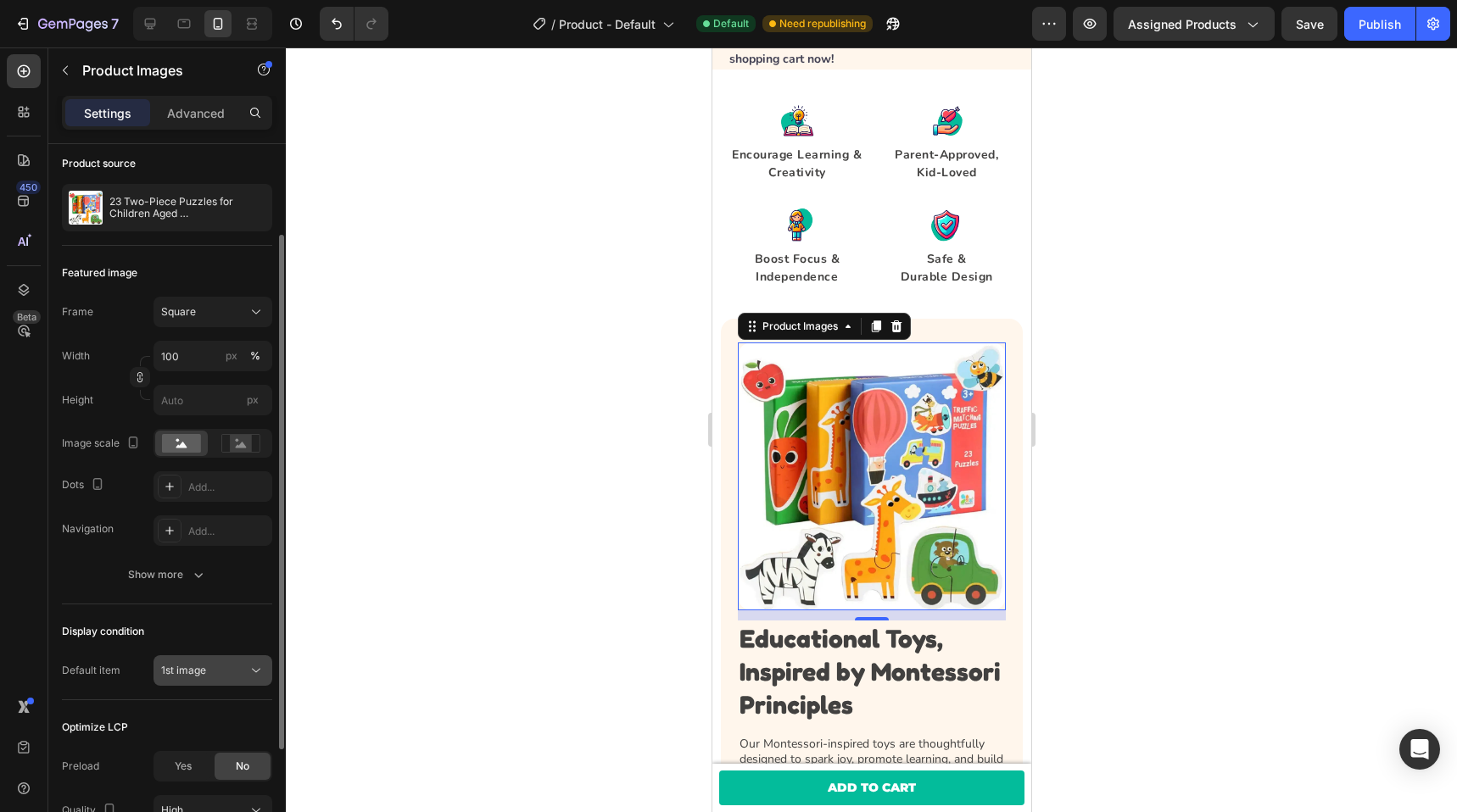
click at [230, 674] on div "1st image" at bounding box center [204, 671] width 86 height 15
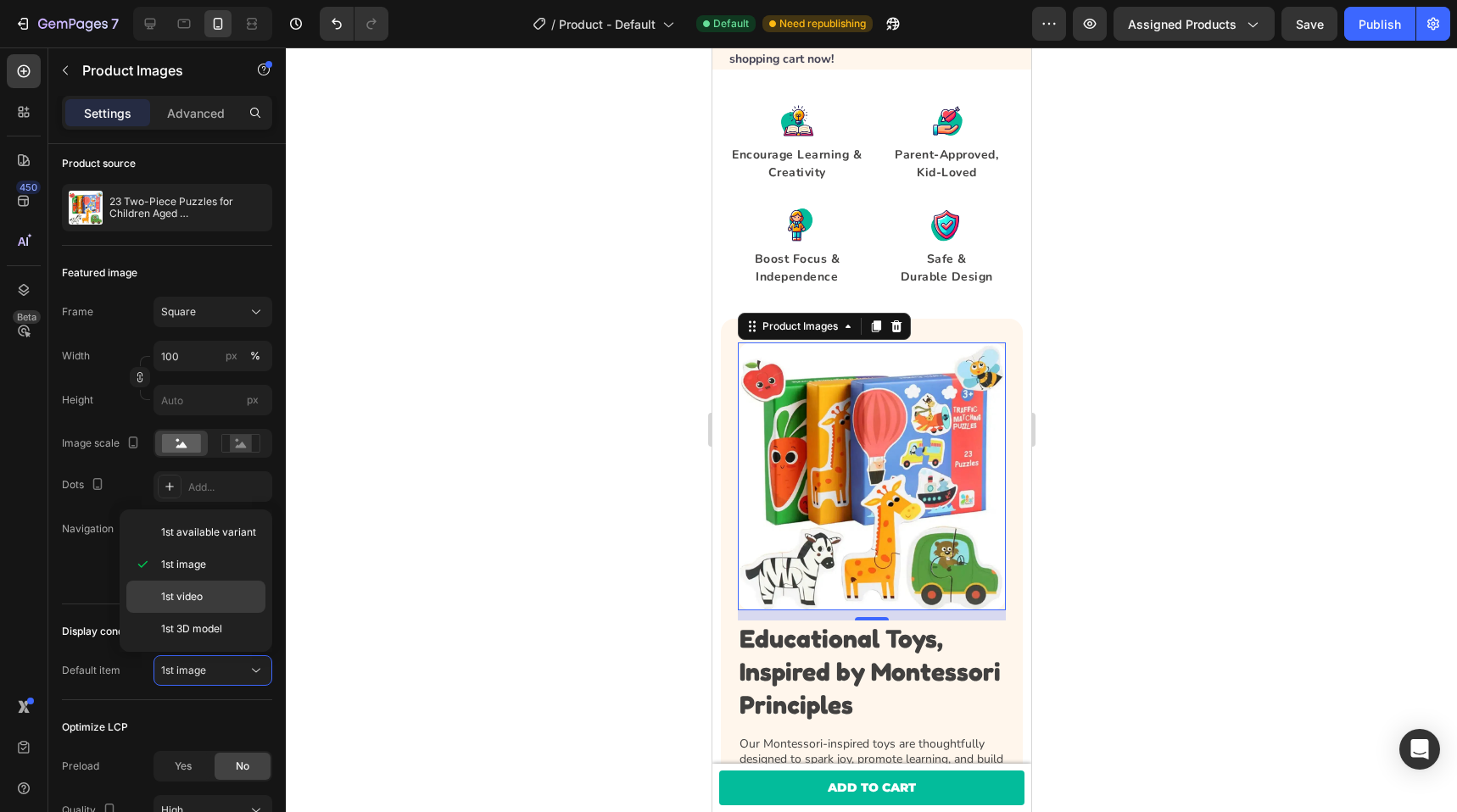
click at [199, 602] on span "1st video" at bounding box center [182, 597] width 41 height 15
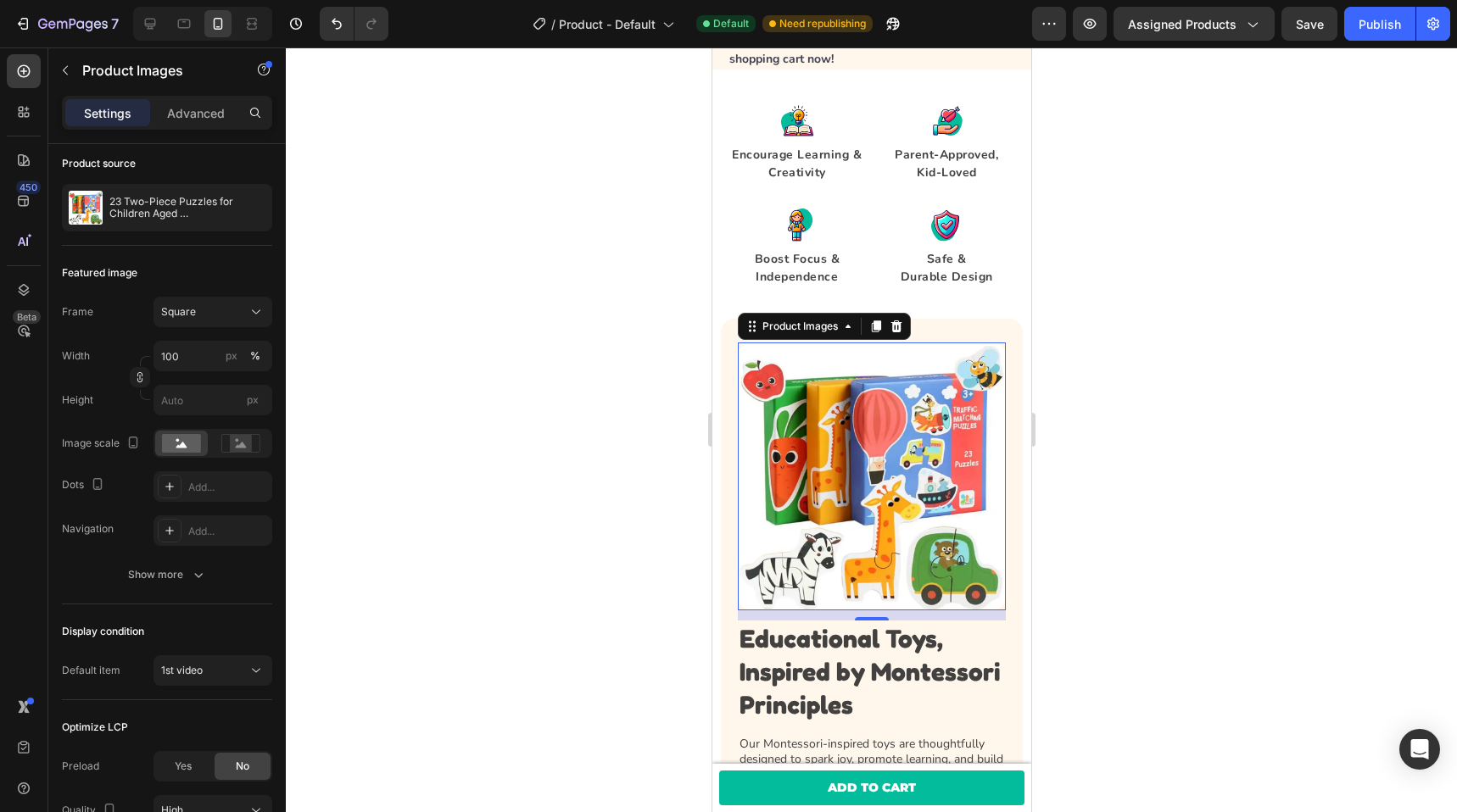
click at [204, 668] on div "1st video" at bounding box center [204, 671] width 86 height 15
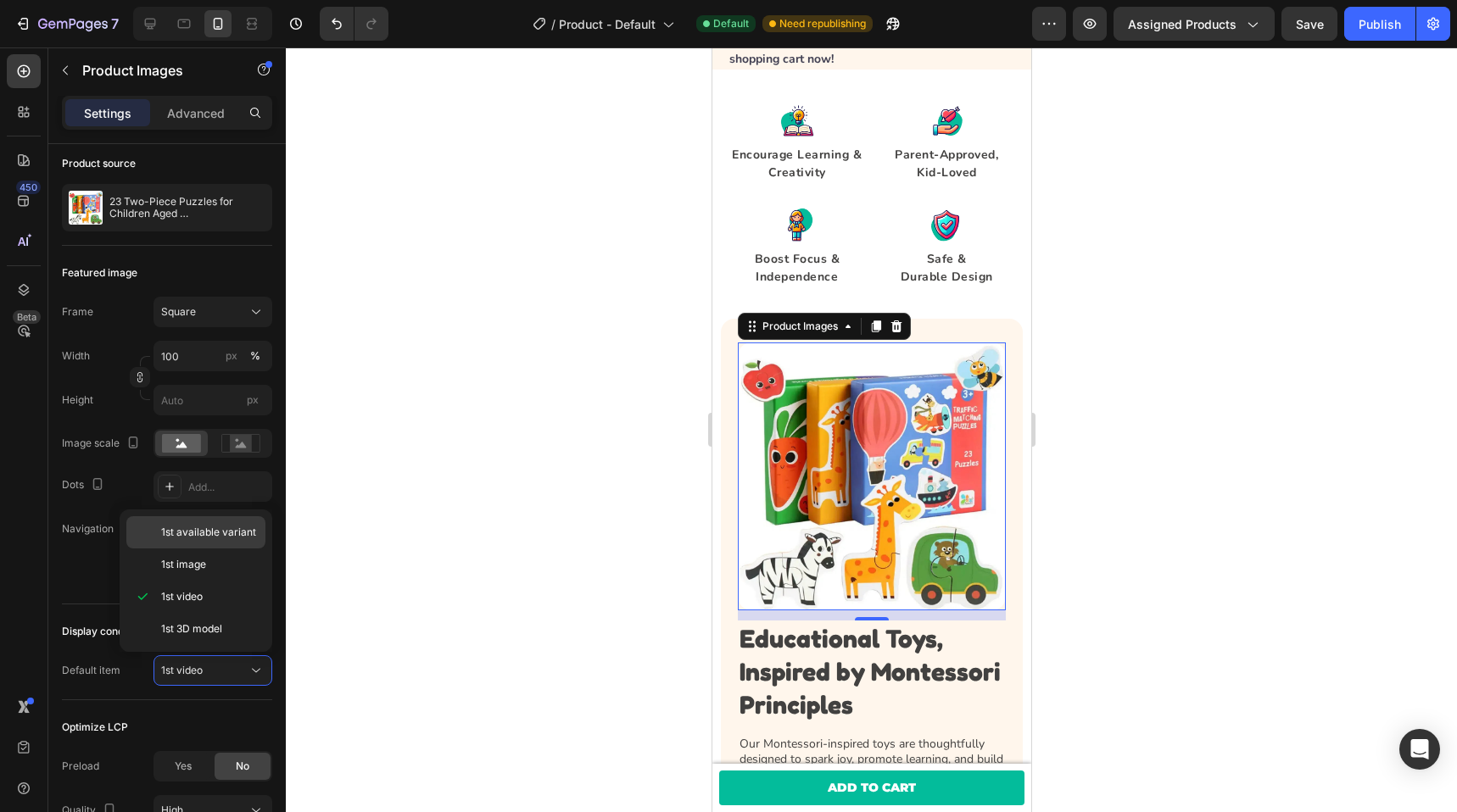
click at [202, 540] on div "1st available variant" at bounding box center [196, 532] width 139 height 32
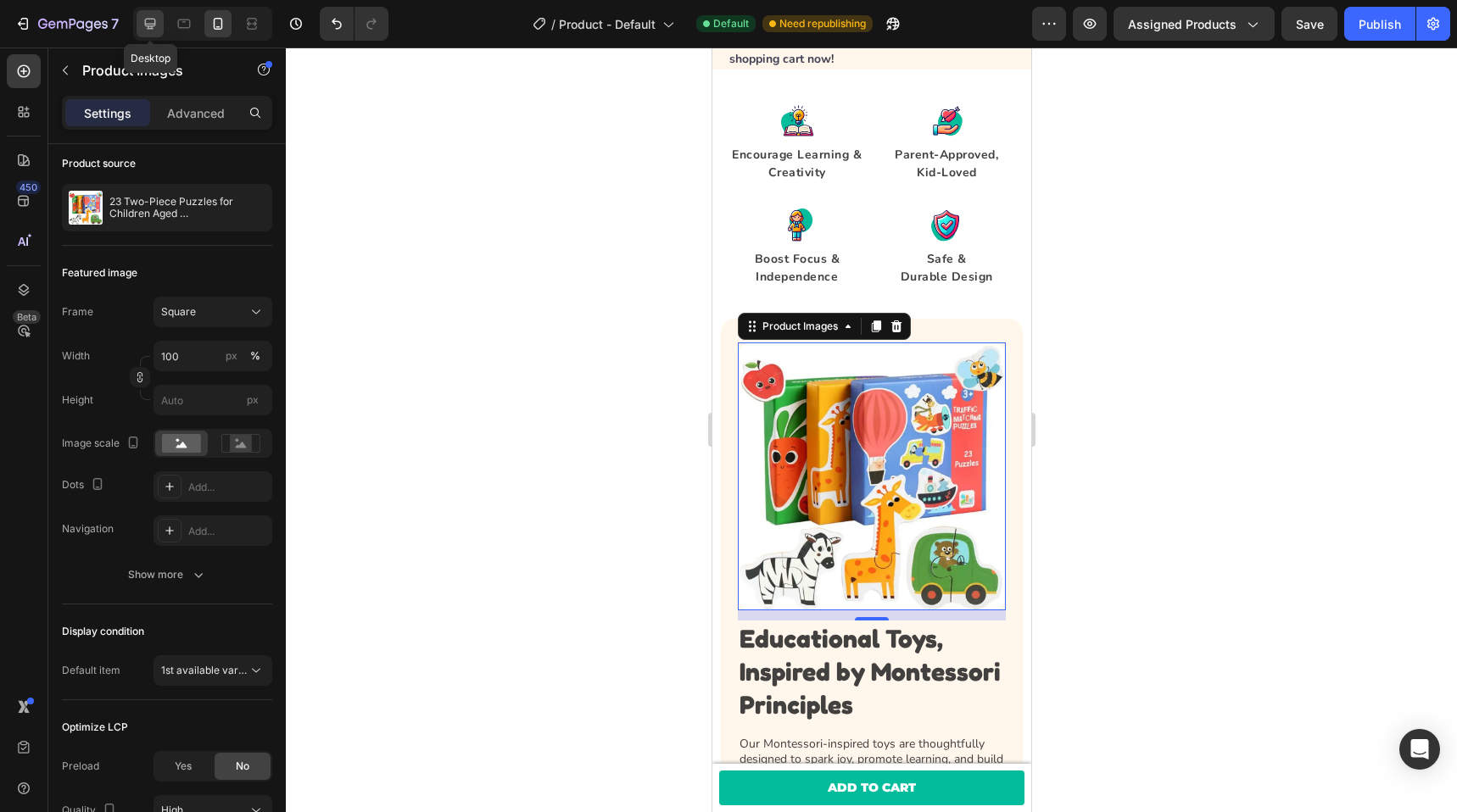
click at [144, 25] on icon at bounding box center [150, 23] width 17 height 17
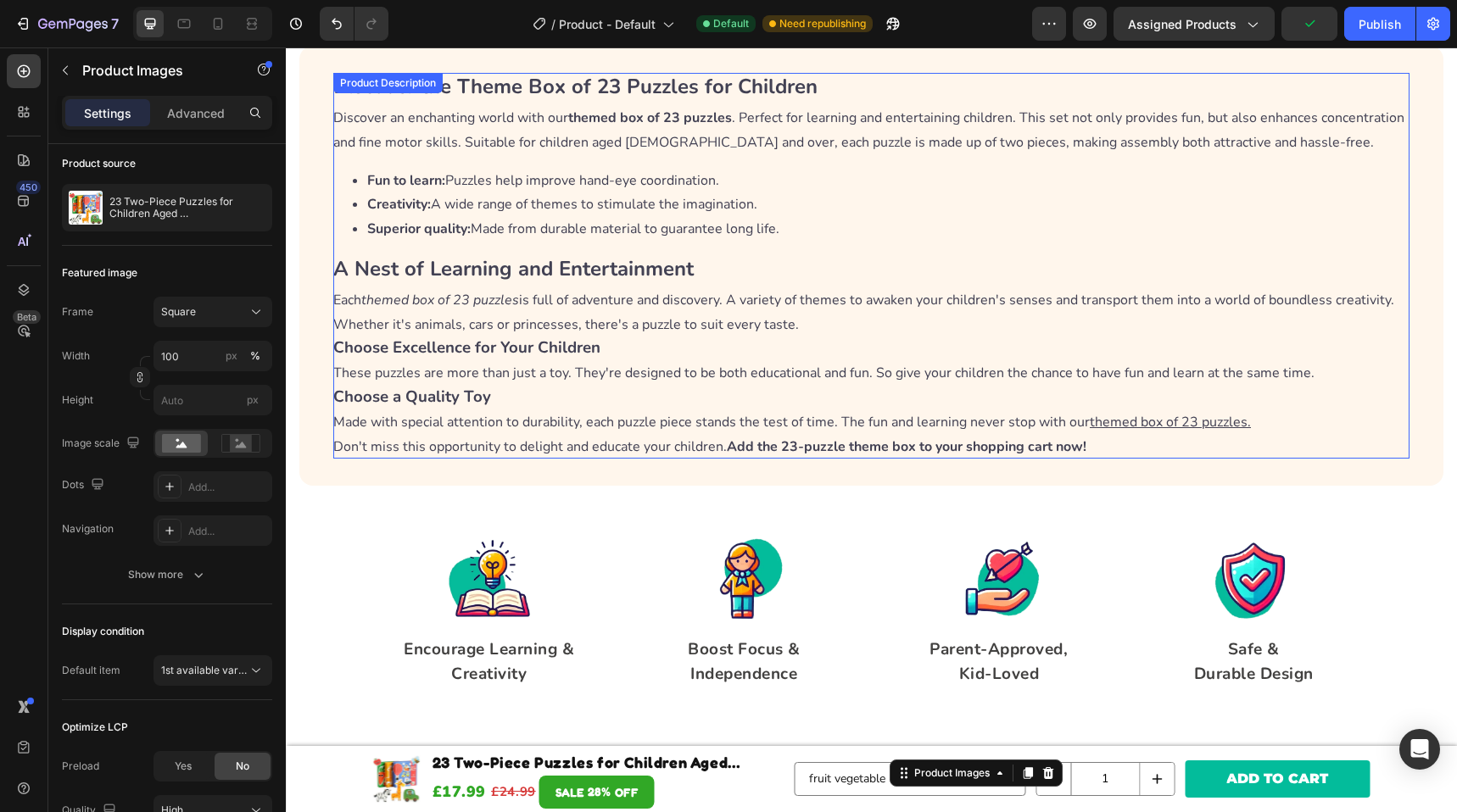
scroll to position [785, 0]
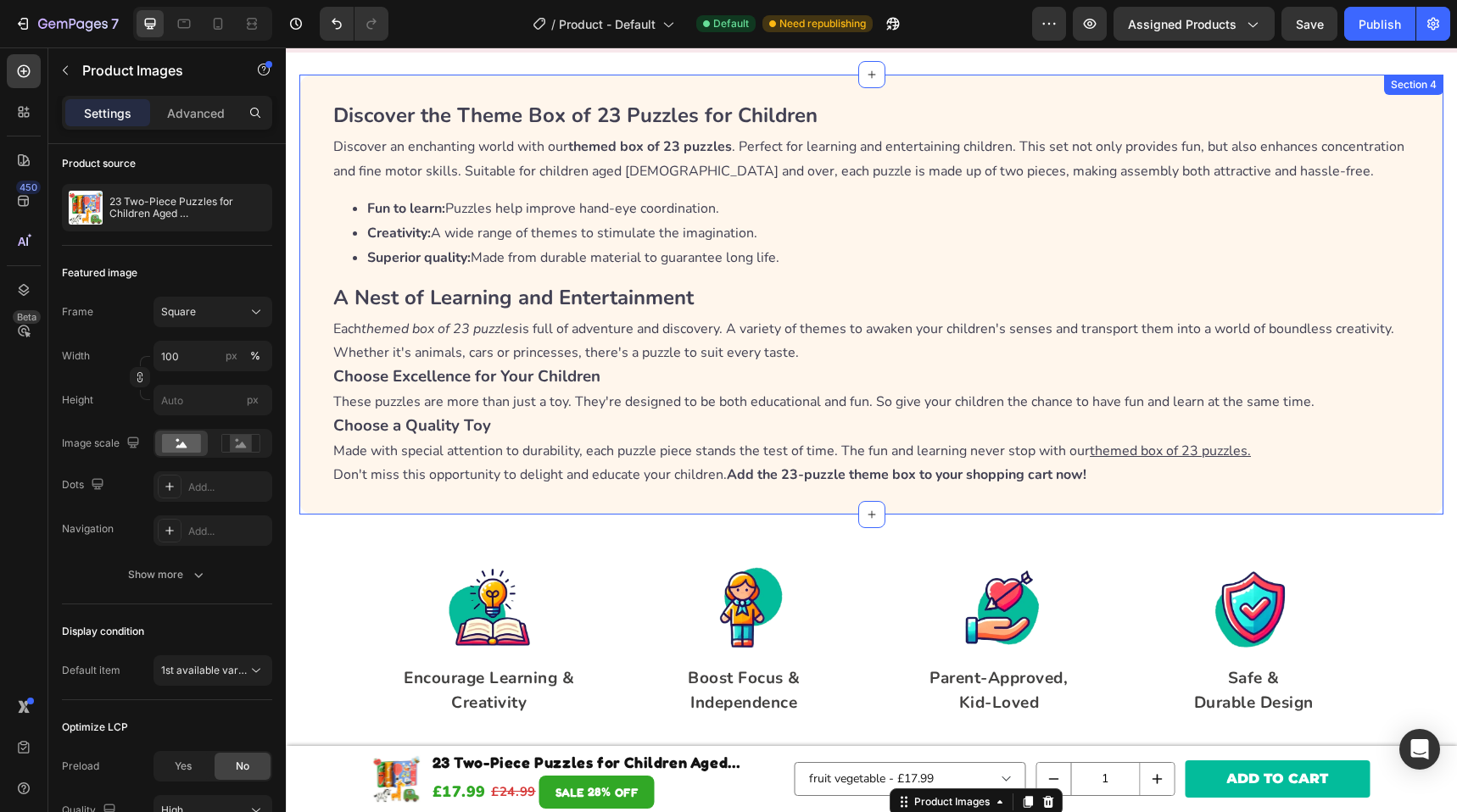
click at [634, 86] on div "Discover the Theme Box of 23 Puzzles for Children Discover an enchanting world …" at bounding box center [871, 295] width 1144 height 440
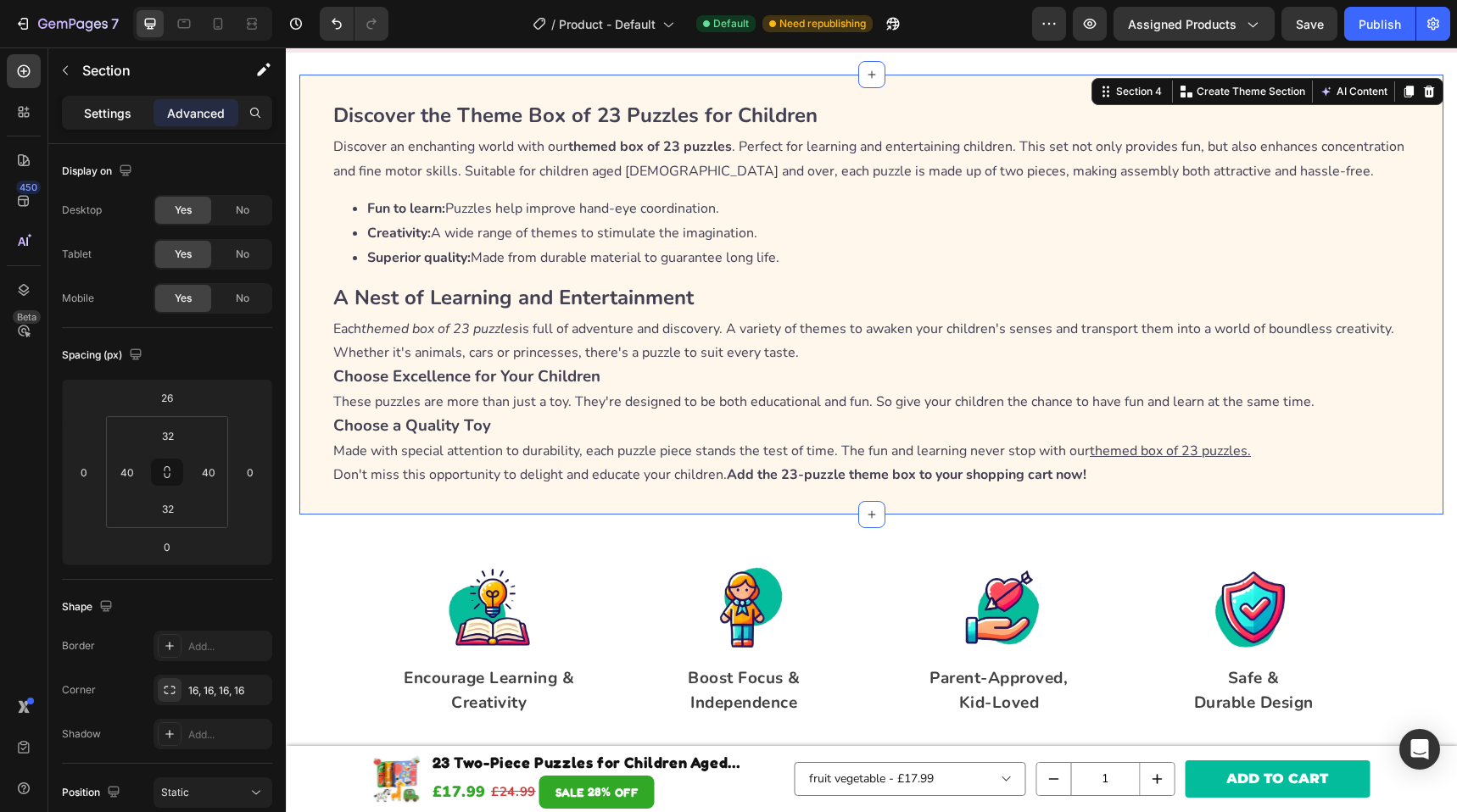
click at [132, 123] on div "Settings" at bounding box center [108, 112] width 85 height 27
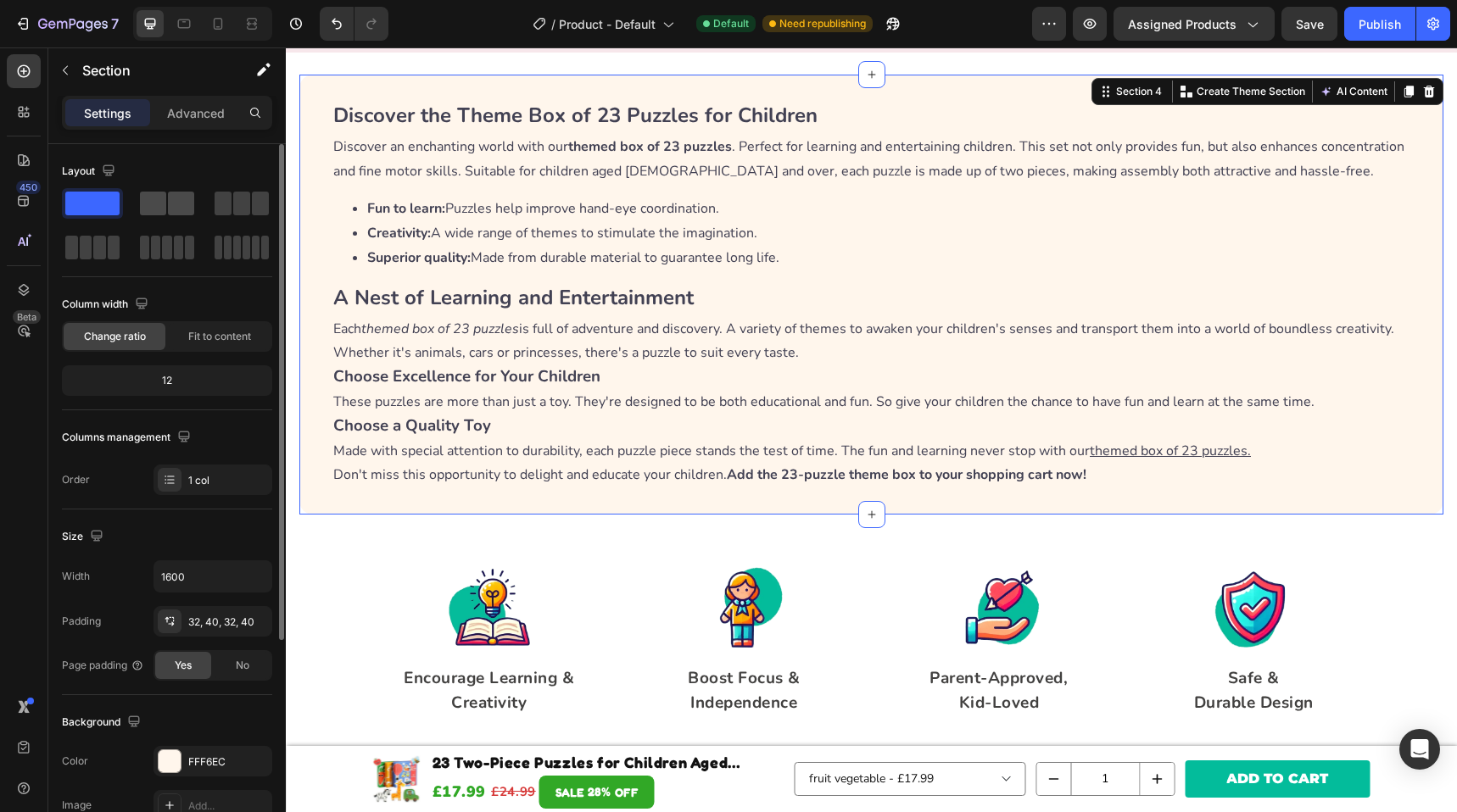
click at [186, 199] on span at bounding box center [181, 203] width 26 height 23
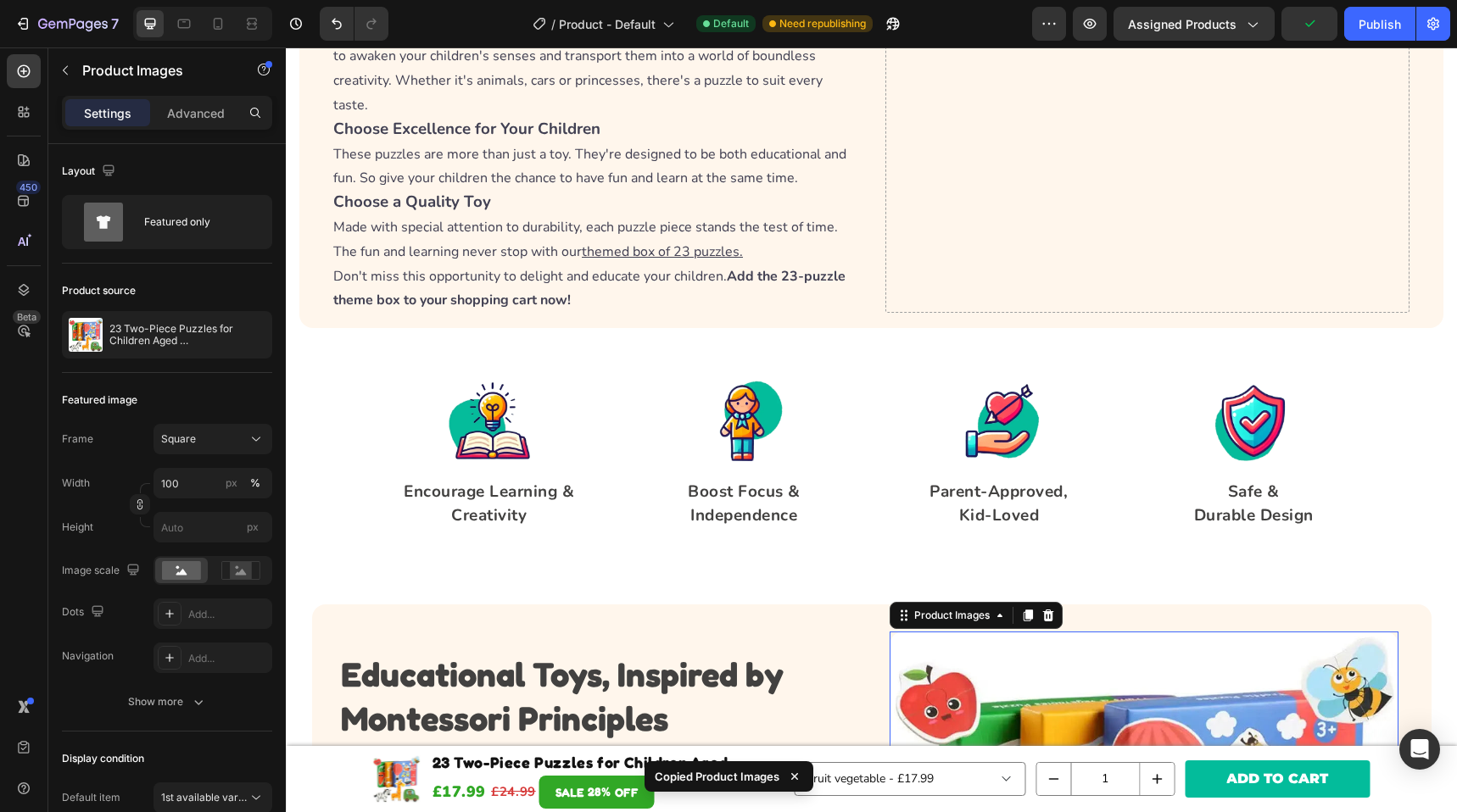
scroll to position [968, 0]
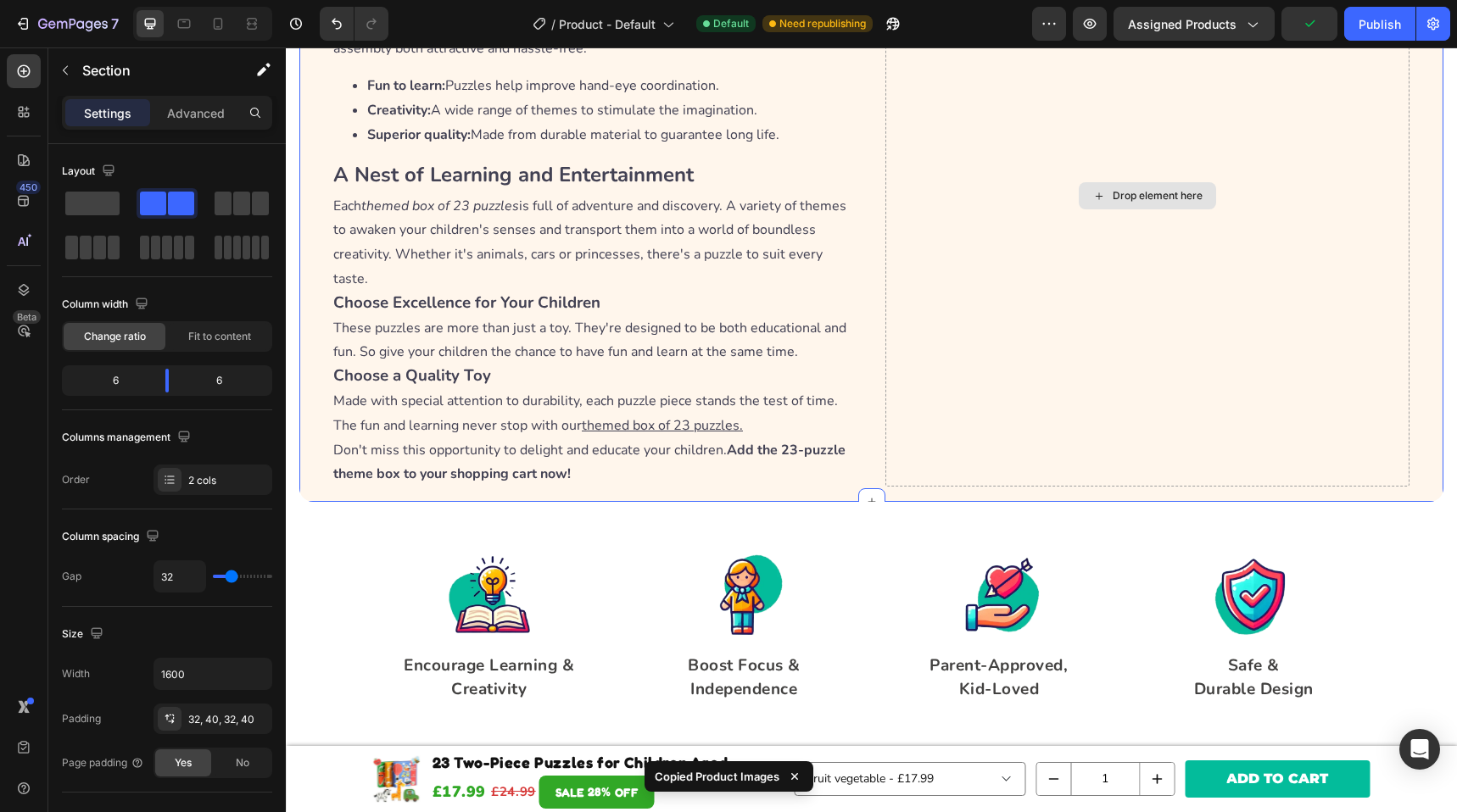
click at [1048, 267] on div "Drop element here" at bounding box center [1147, 196] width 525 height 582
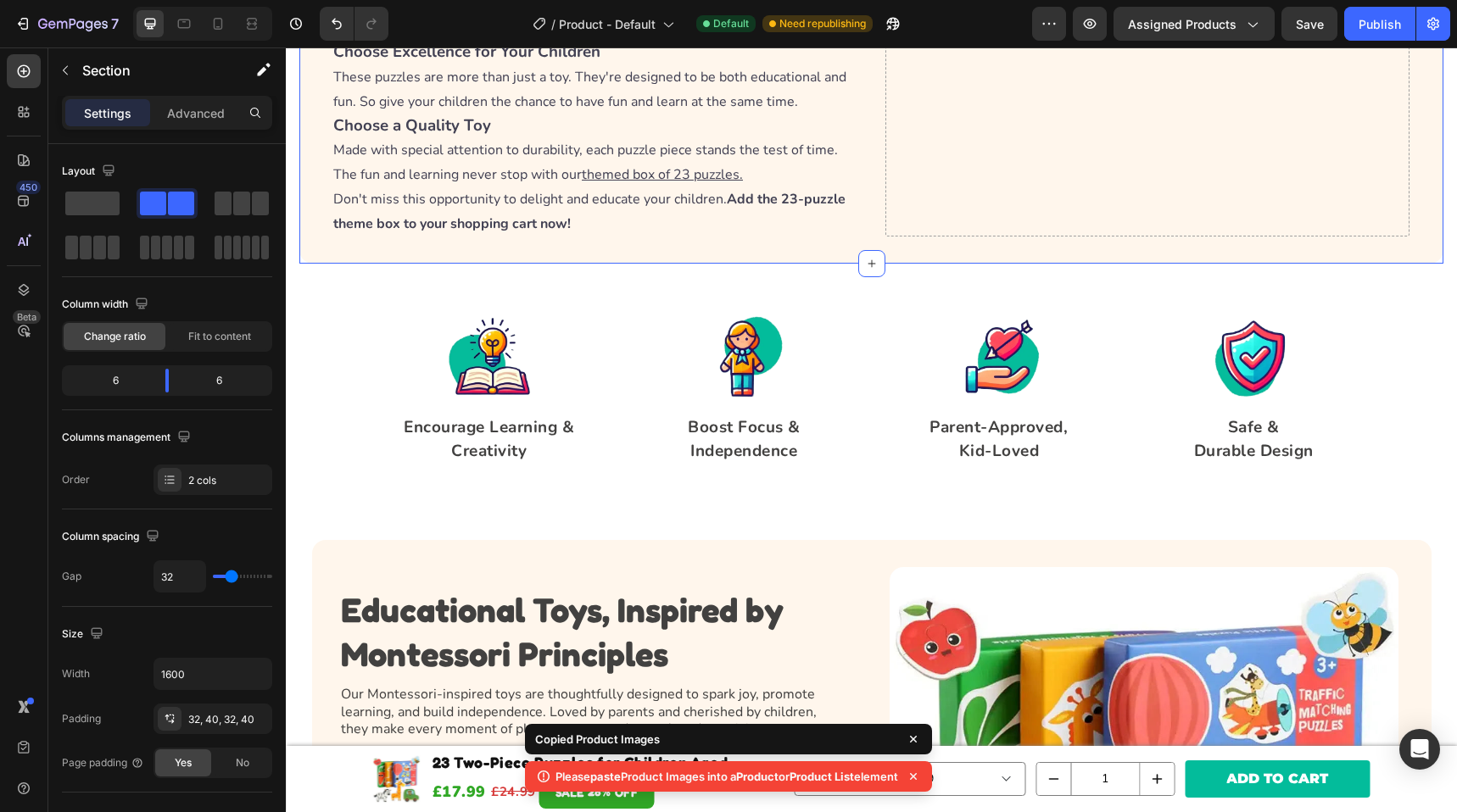
scroll to position [1493, 0]
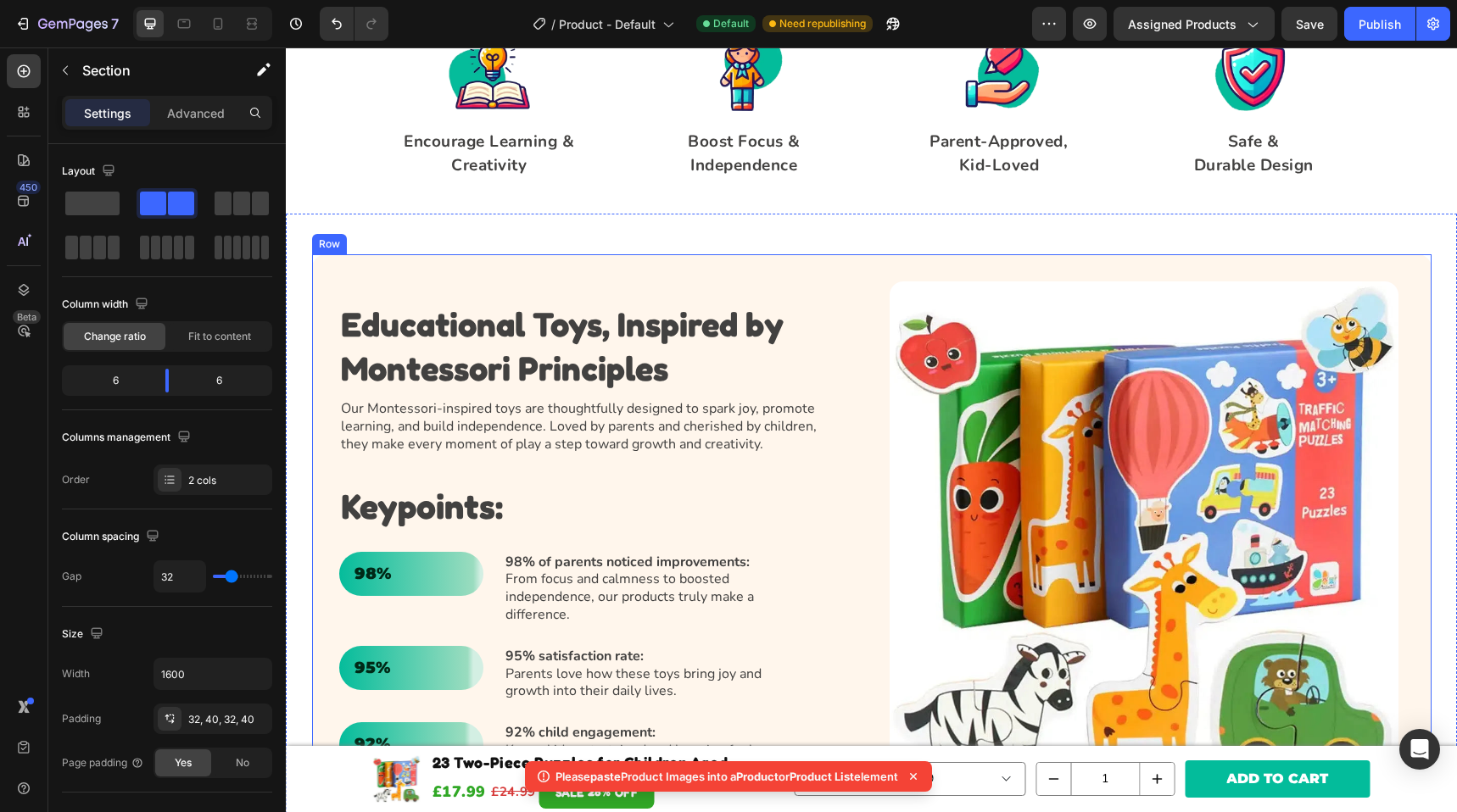
click at [794, 276] on div "Educational Toys, Inspired by Montessori Principles Heading Our Montessori-insp…" at bounding box center [872, 543] width 1120 height 577
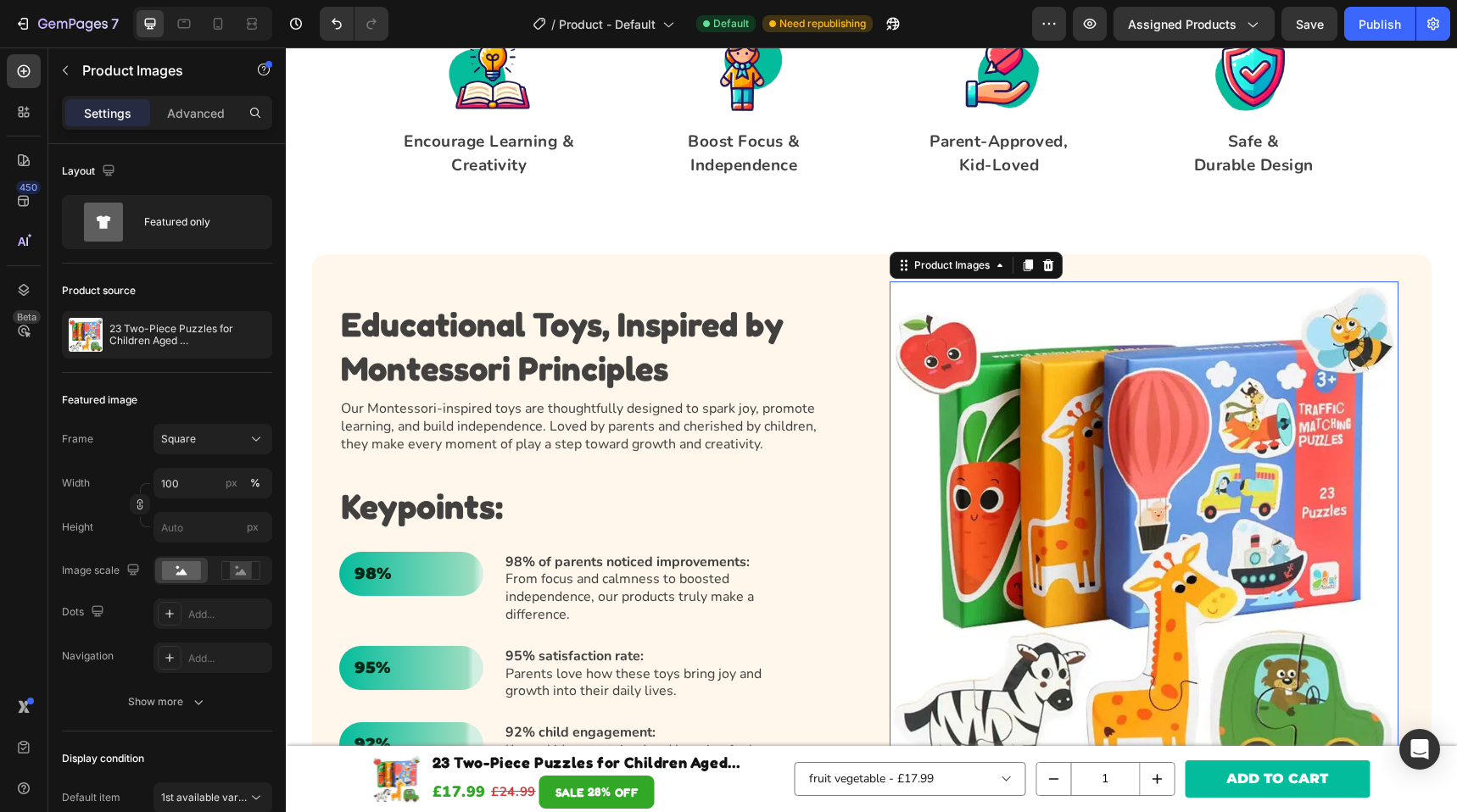
click at [951, 309] on img at bounding box center [1144, 536] width 509 height 509
click at [750, 309] on strong "Educational Toys, Inspired by Montessori Principles" at bounding box center [561, 346] width 443 height 85
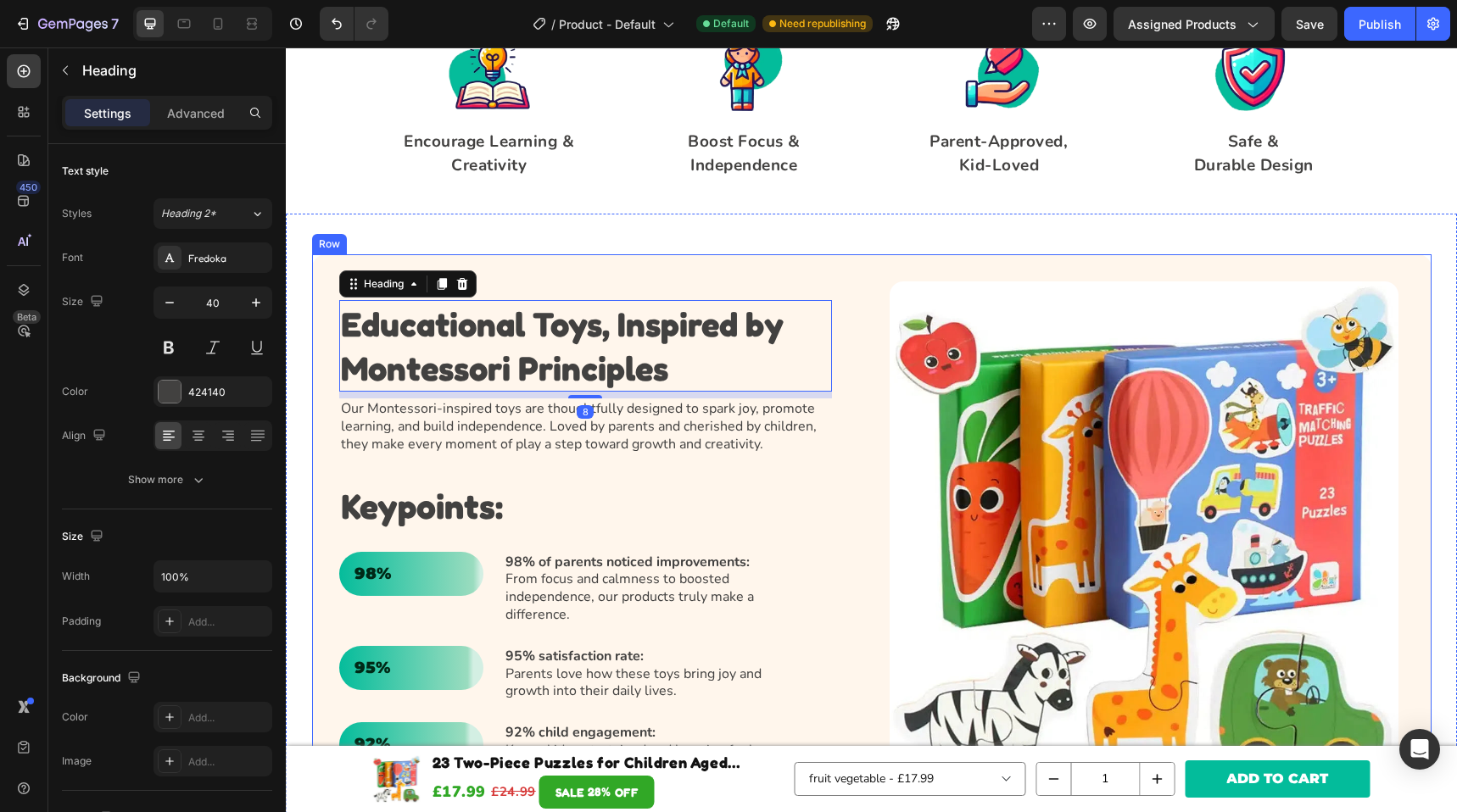
click at [810, 267] on div "Educational Toys, Inspired by Montessori Principles Heading 8 Our Montessori-in…" at bounding box center [872, 543] width 1120 height 577
click at [777, 308] on strong "Educational Toys, Inspired by Montessori Principles" at bounding box center [561, 346] width 443 height 85
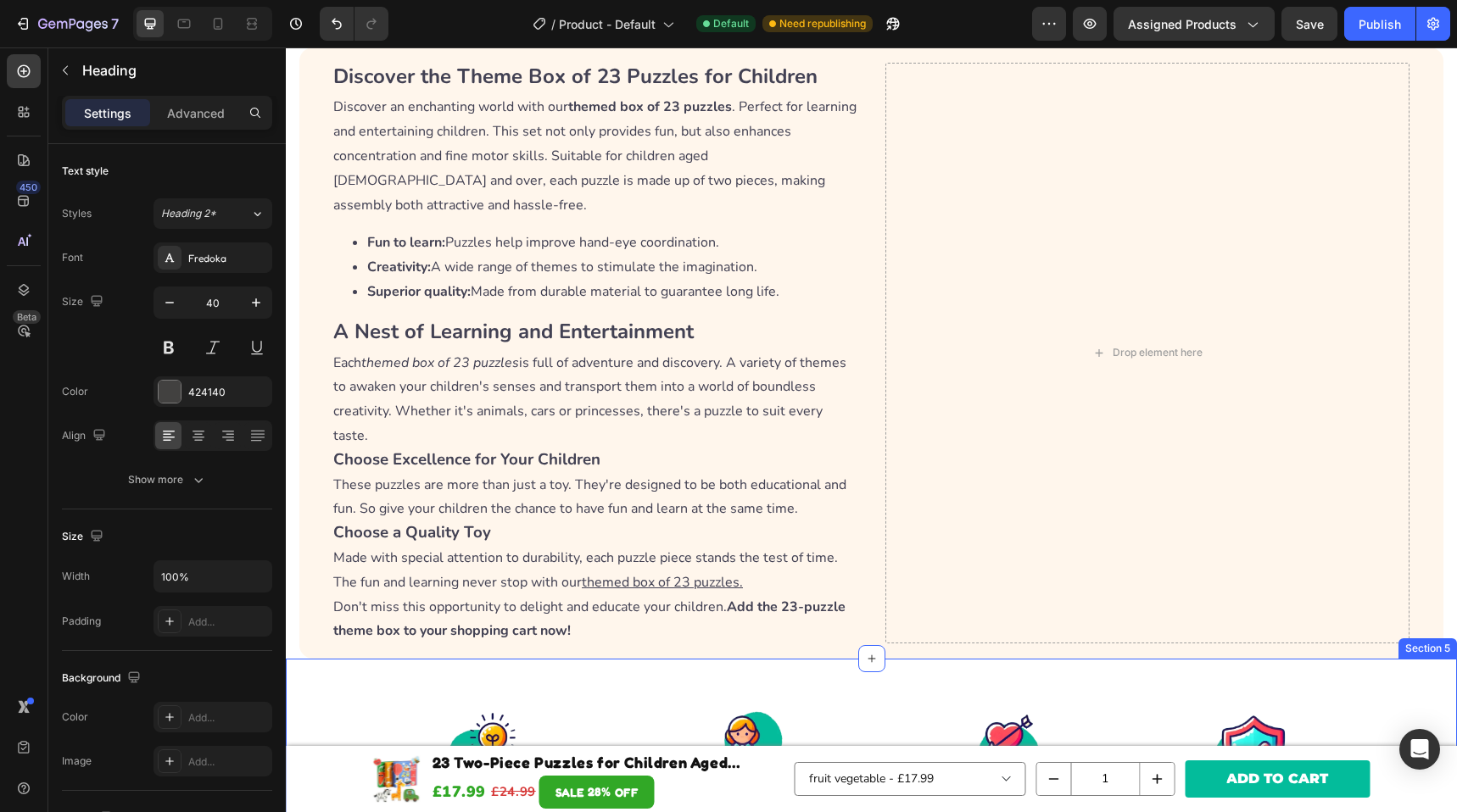
scroll to position [1319, 0]
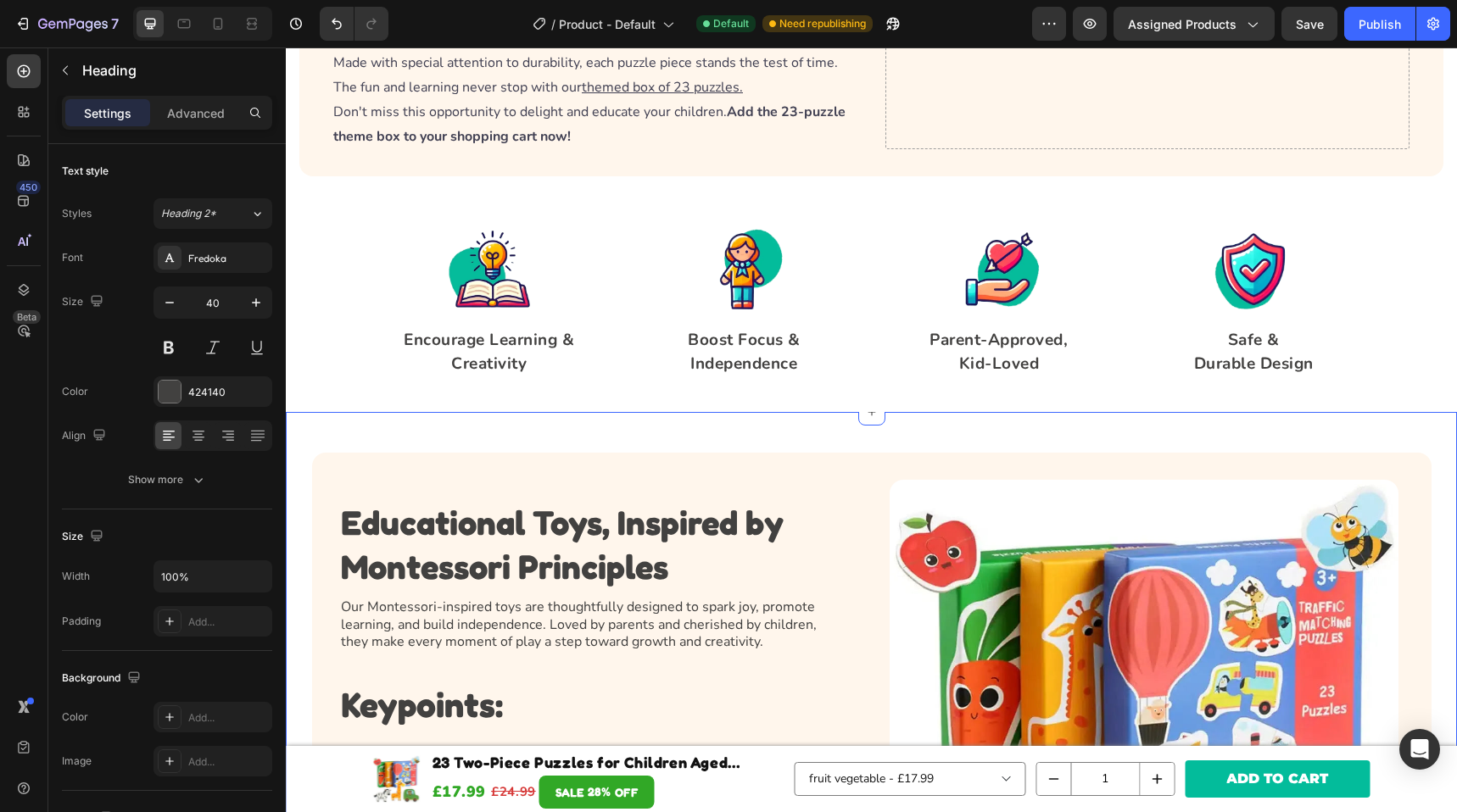
click at [746, 415] on div "Educational Toys, Inspired by Montessori Principles Heading Our Montessori-insp…" at bounding box center [872, 732] width 1172 height 639
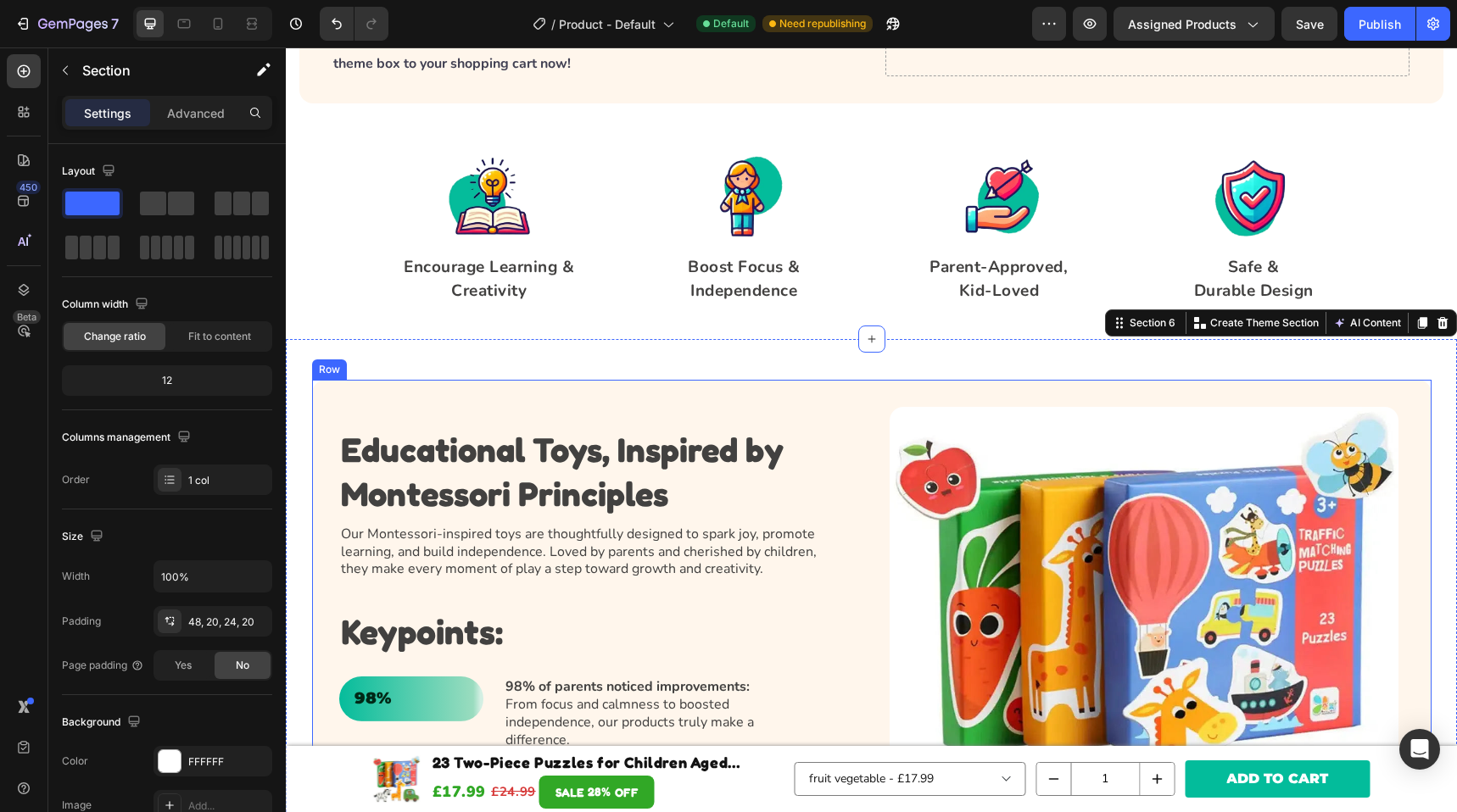
scroll to position [1382, 0]
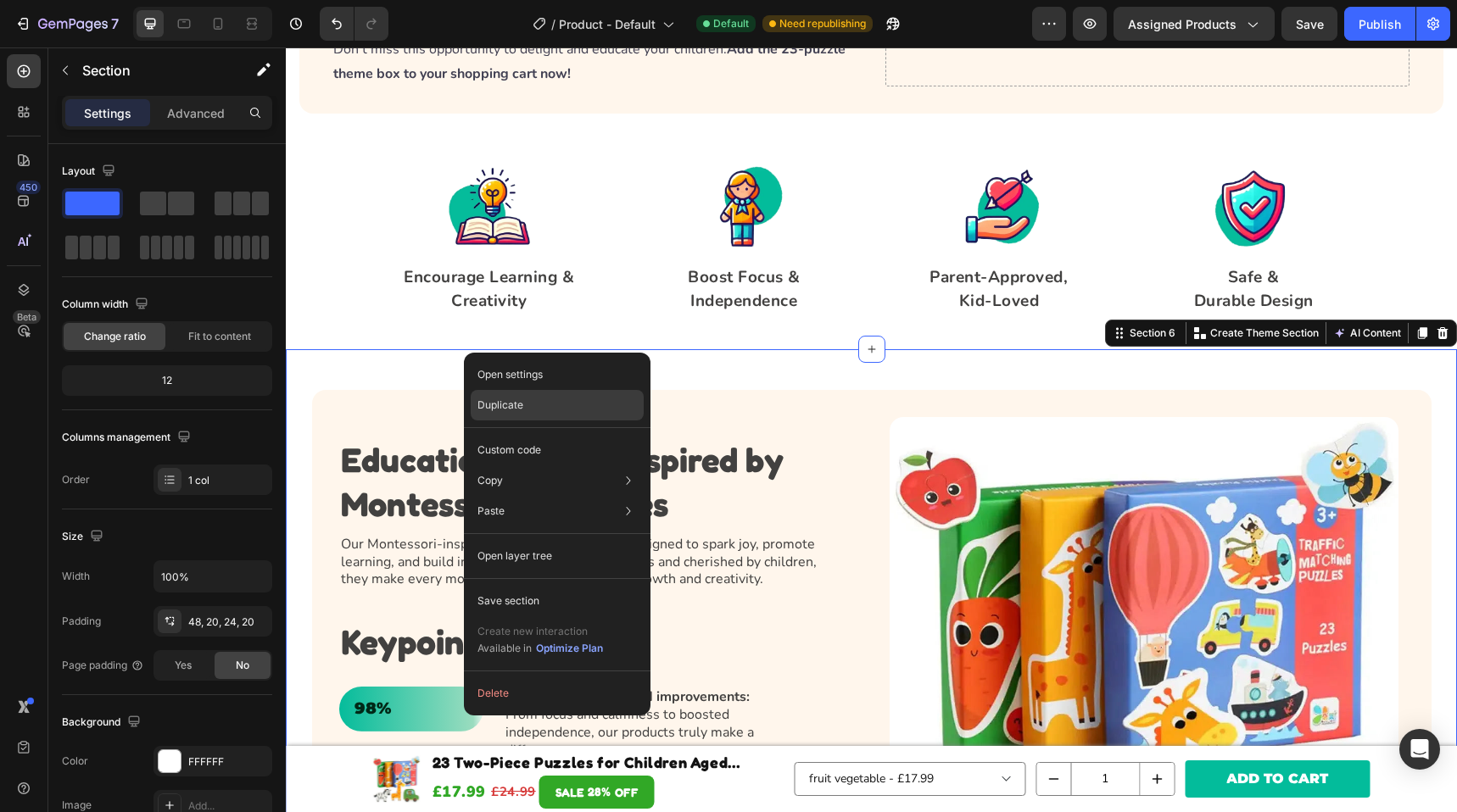
click at [492, 406] on p "Duplicate" at bounding box center [500, 405] width 46 height 15
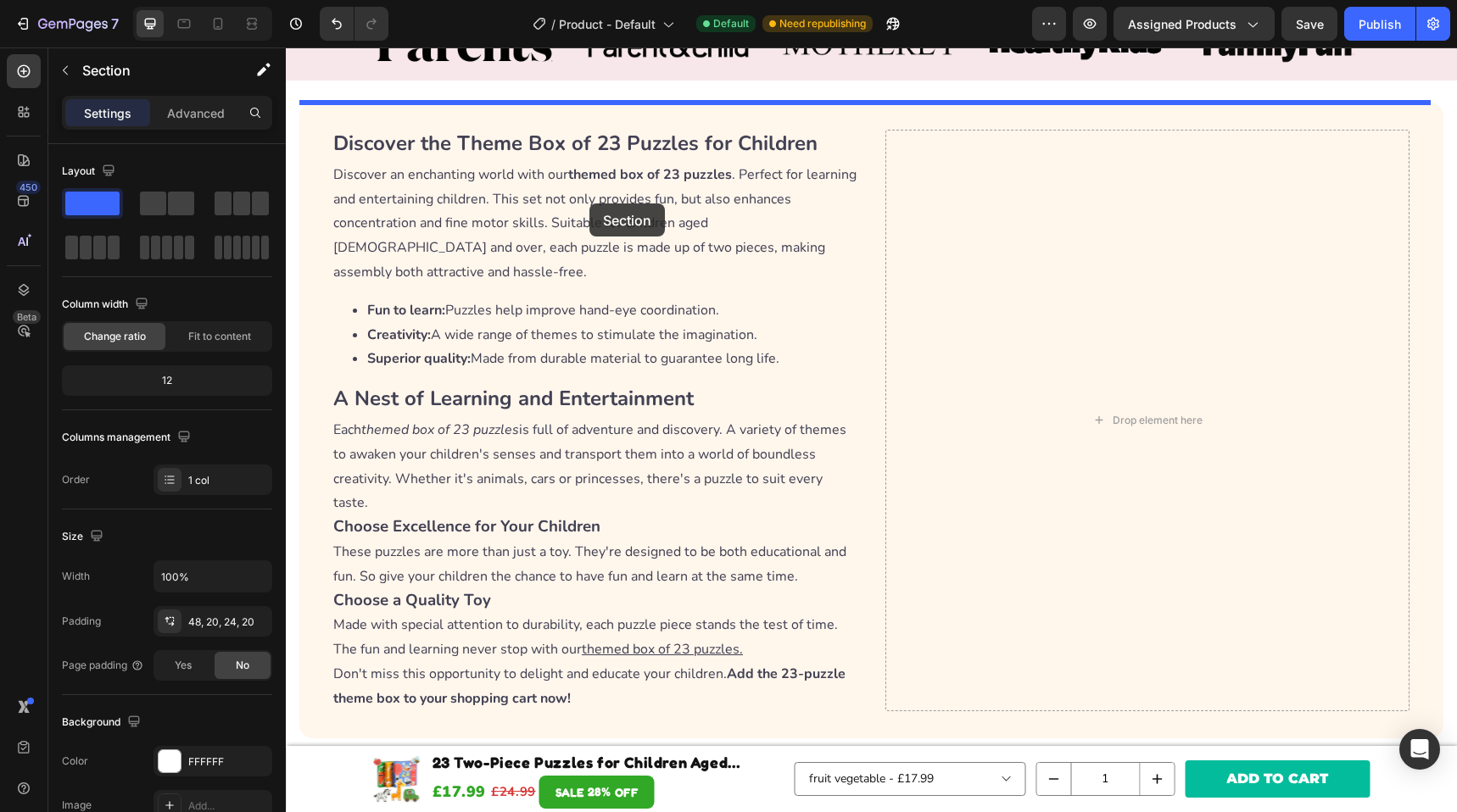
scroll to position [669, 0]
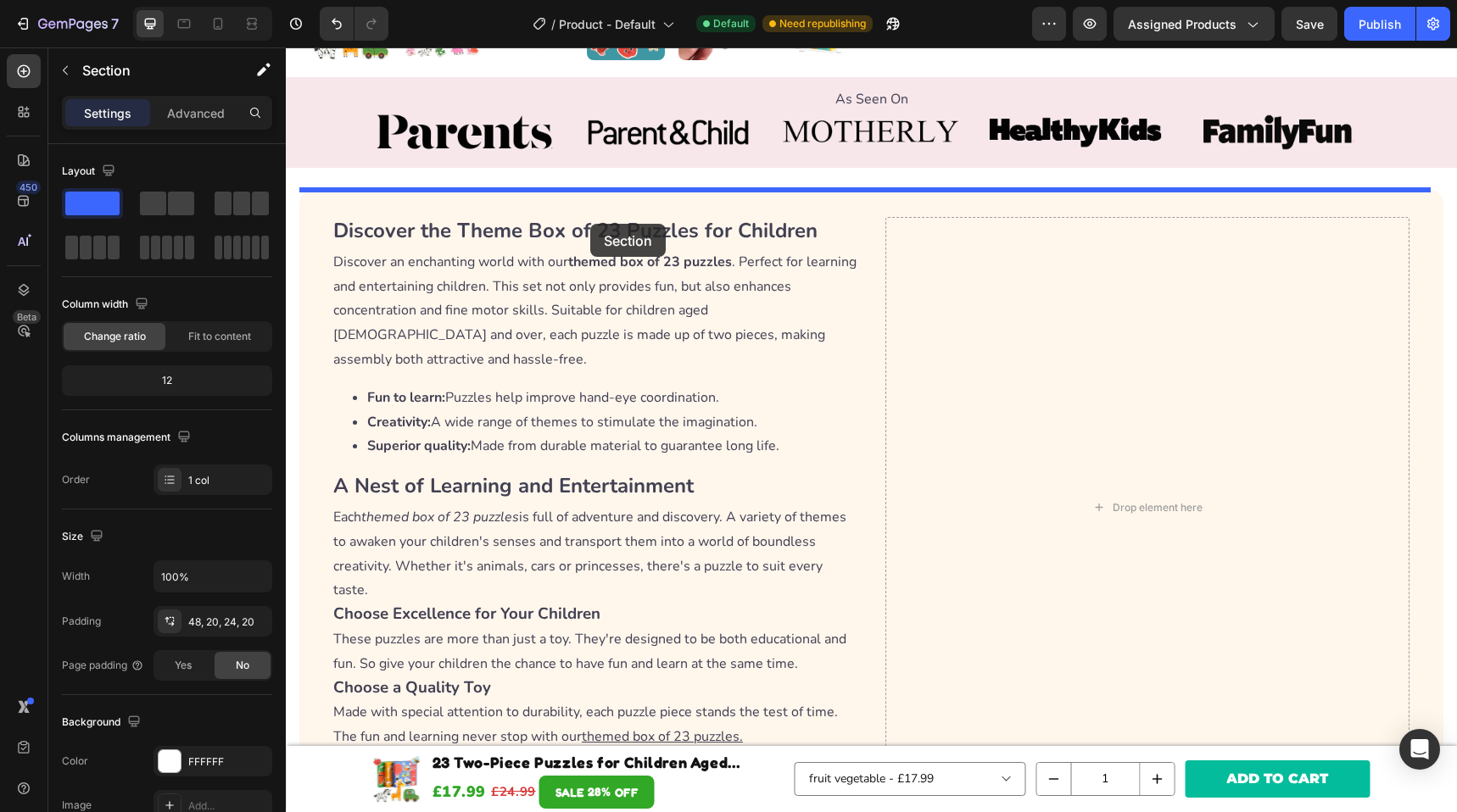
drag, startPoint x: 568, startPoint y: 312, endPoint x: 590, endPoint y: 223, distance: 91.7
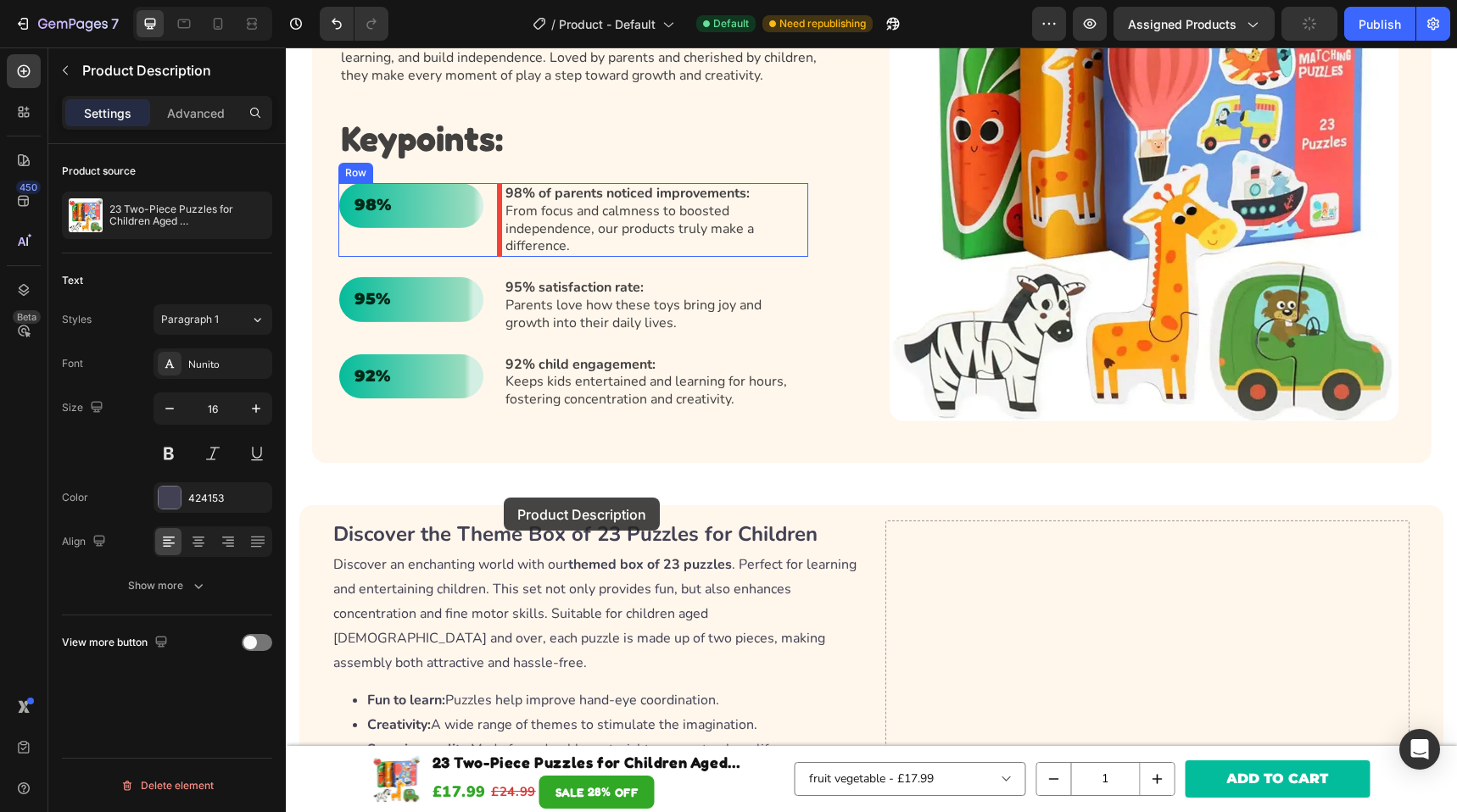
scroll to position [1080, 0]
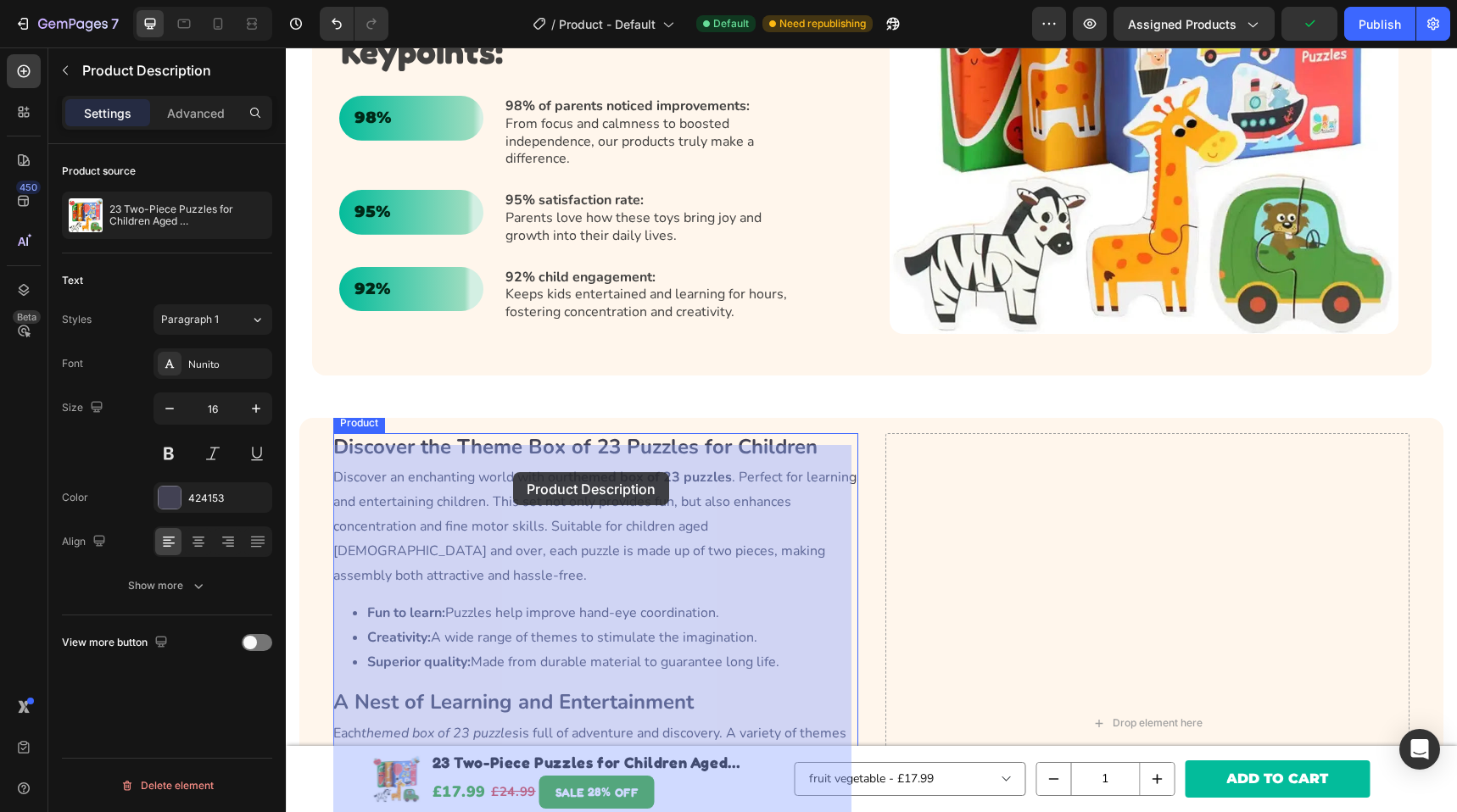
drag, startPoint x: 550, startPoint y: 412, endPoint x: 513, endPoint y: 472, distance: 70.5
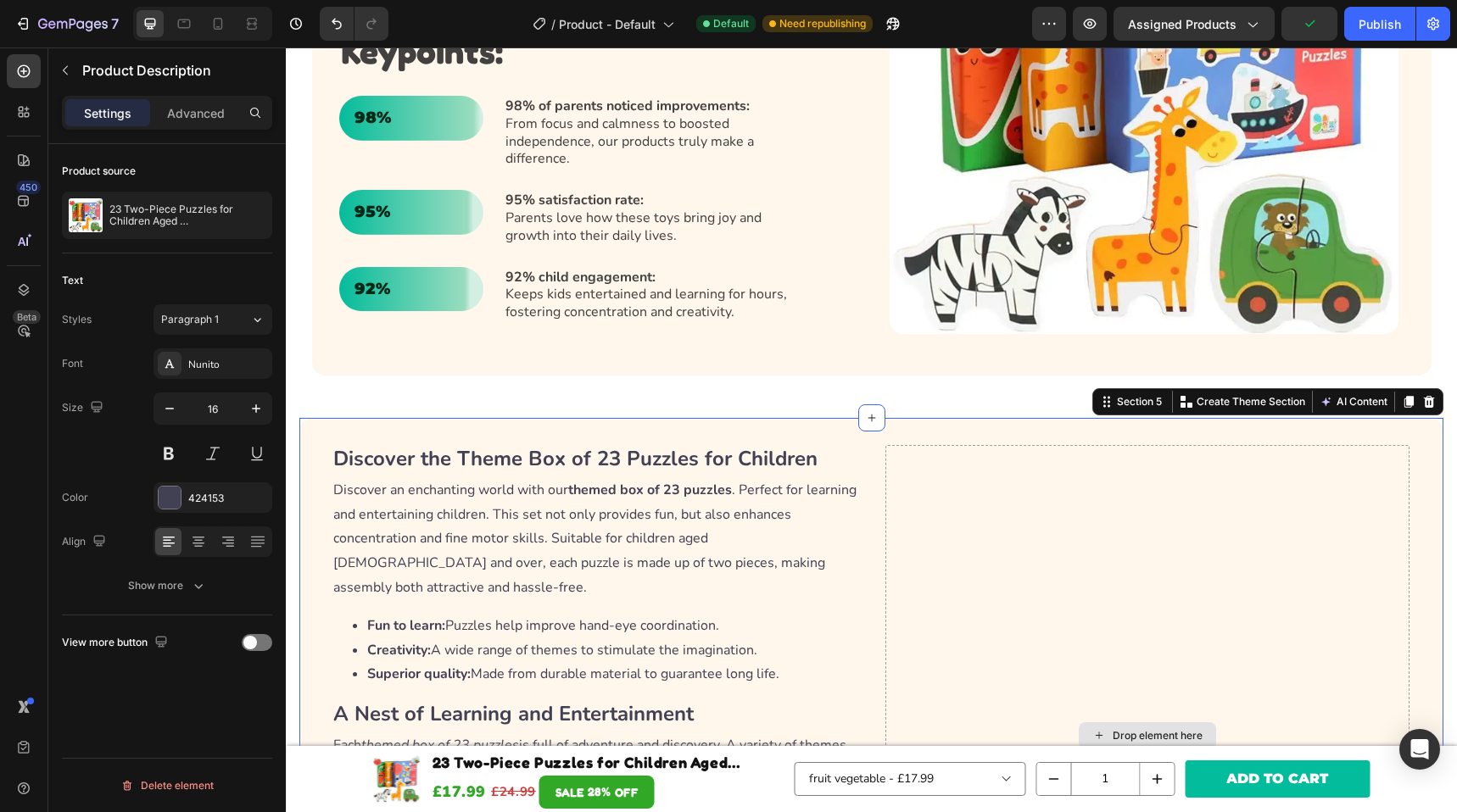
click at [940, 484] on div "Drop element here" at bounding box center [1147, 736] width 525 height 582
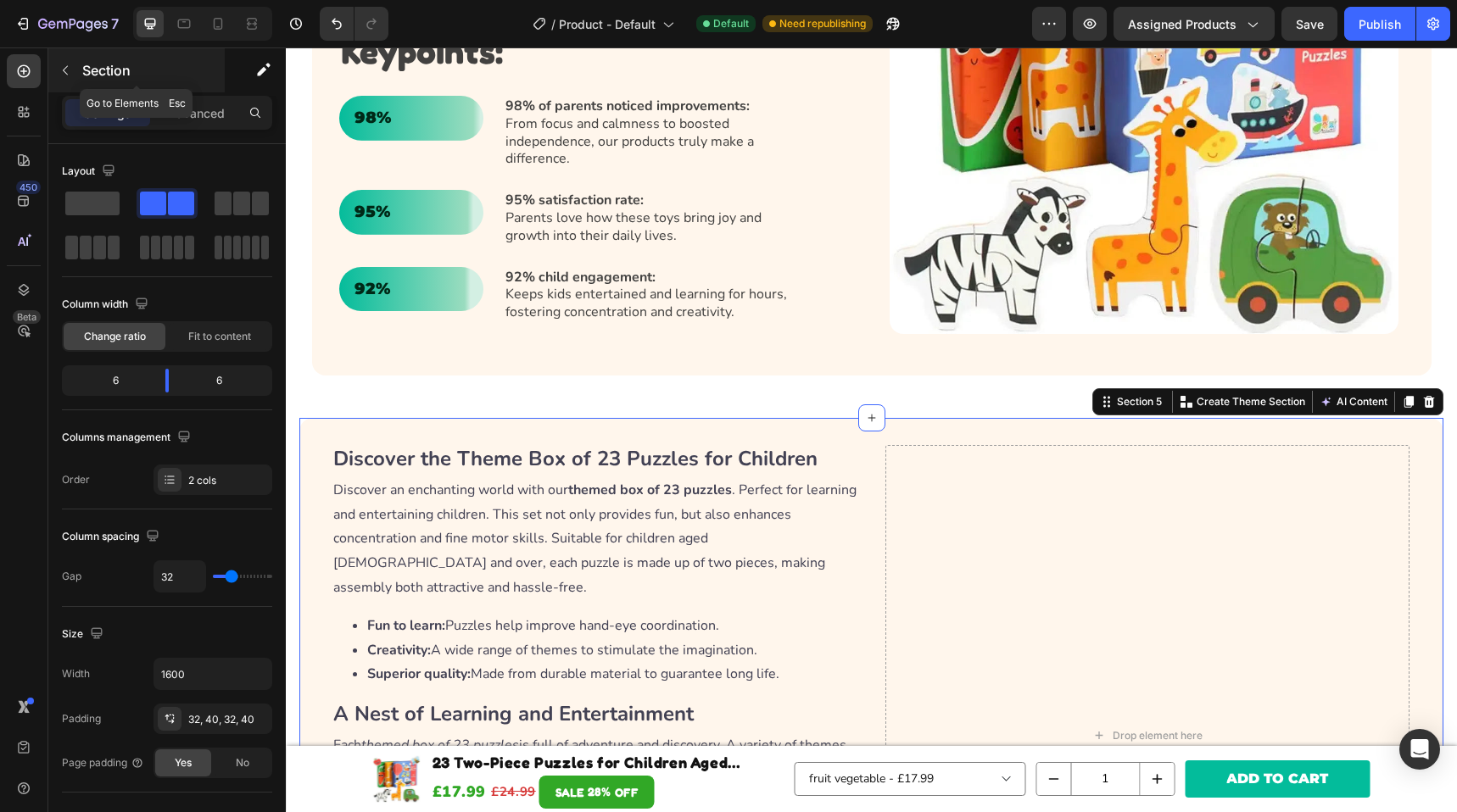
click at [77, 81] on button "button" at bounding box center [65, 70] width 27 height 27
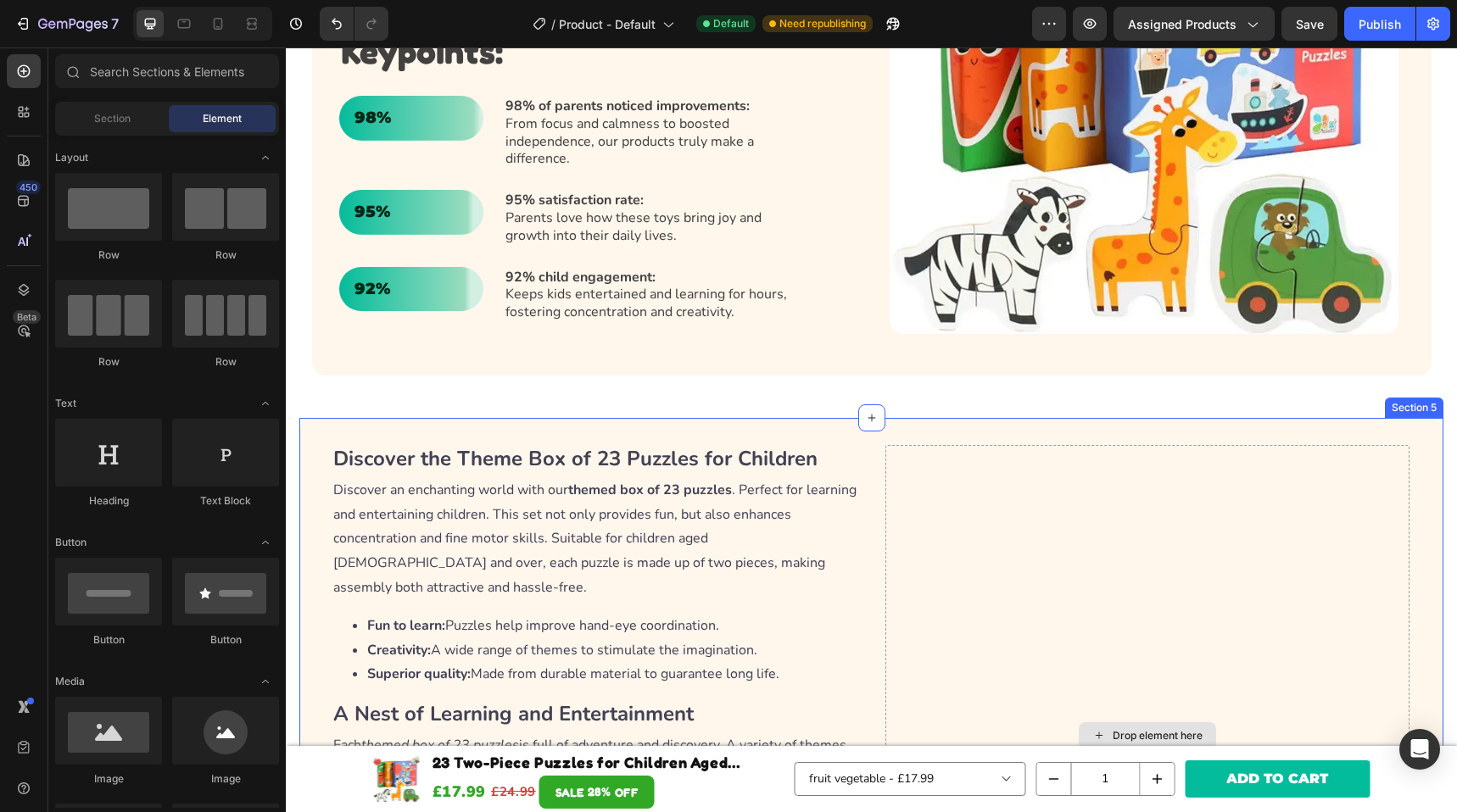
click at [1175, 730] on div "Drop element here" at bounding box center [1158, 736] width 90 height 14
click at [1153, 722] on div "Drop element here" at bounding box center [1147, 735] width 138 height 27
click at [100, 81] on input "text" at bounding box center [167, 71] width 224 height 34
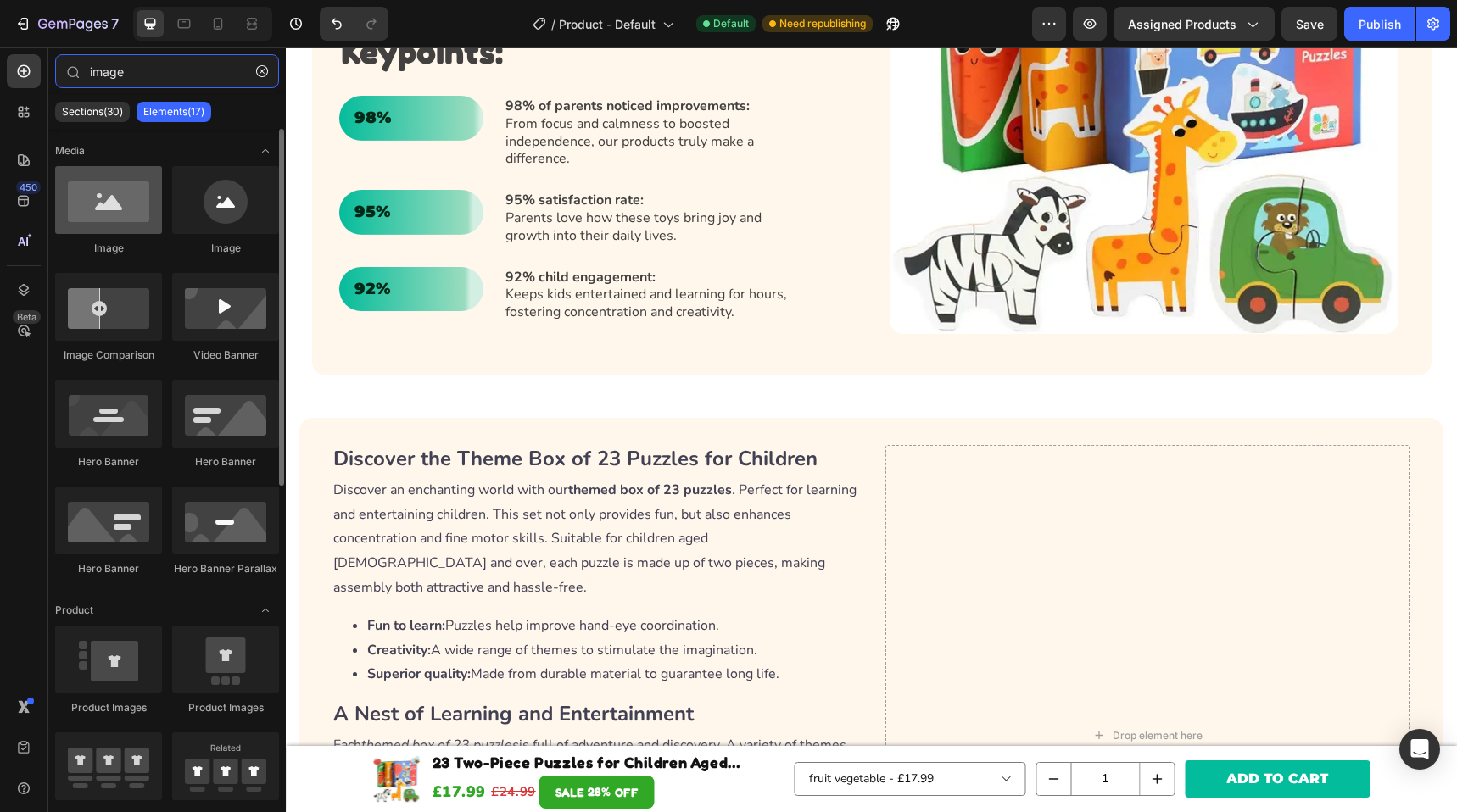
type input "image"
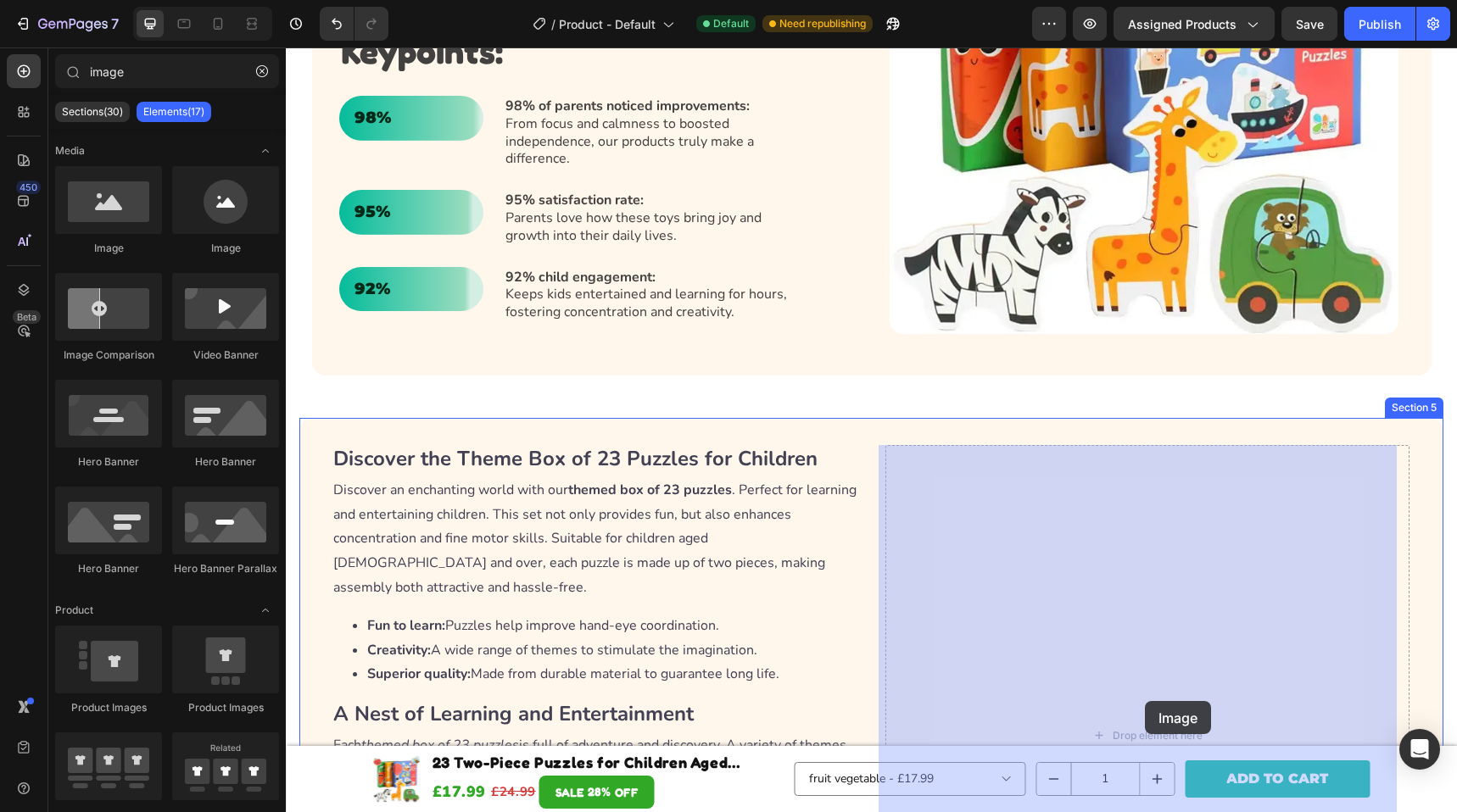
drag, startPoint x: 386, startPoint y: 244, endPoint x: 1145, endPoint y: 702, distance: 886.5
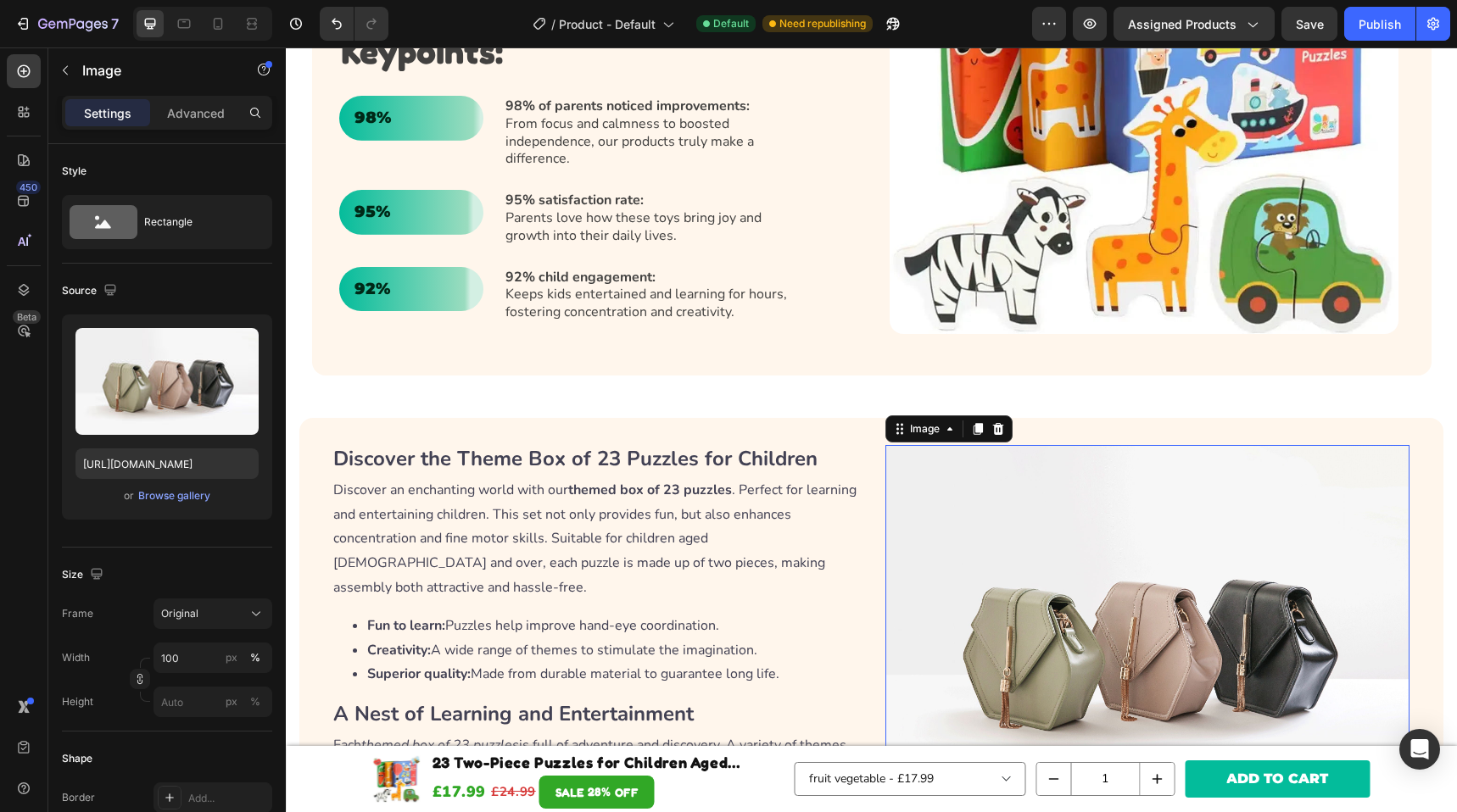
scroll to position [1437, 0]
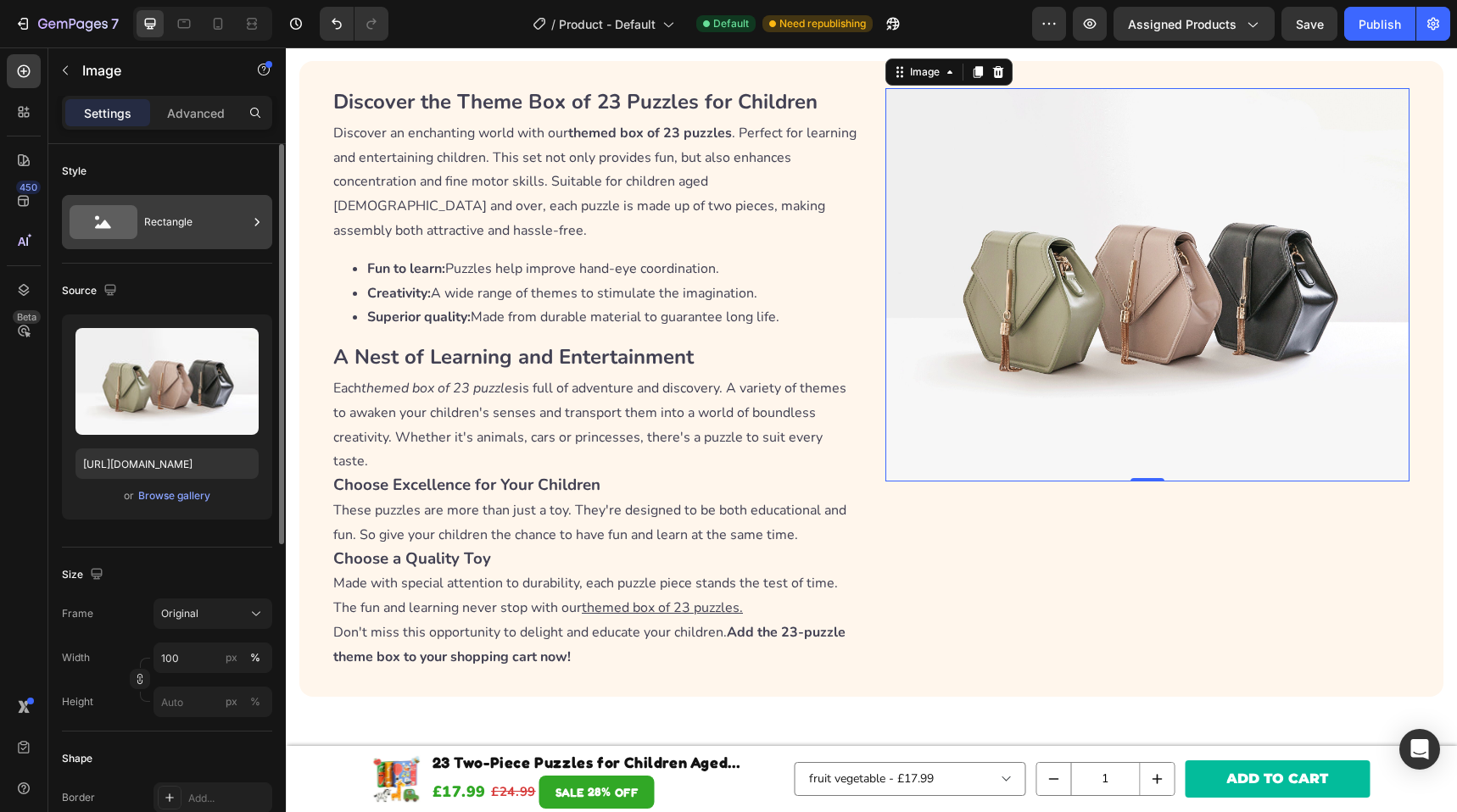
click at [207, 220] on div "Rectangle" at bounding box center [196, 223] width 104 height 39
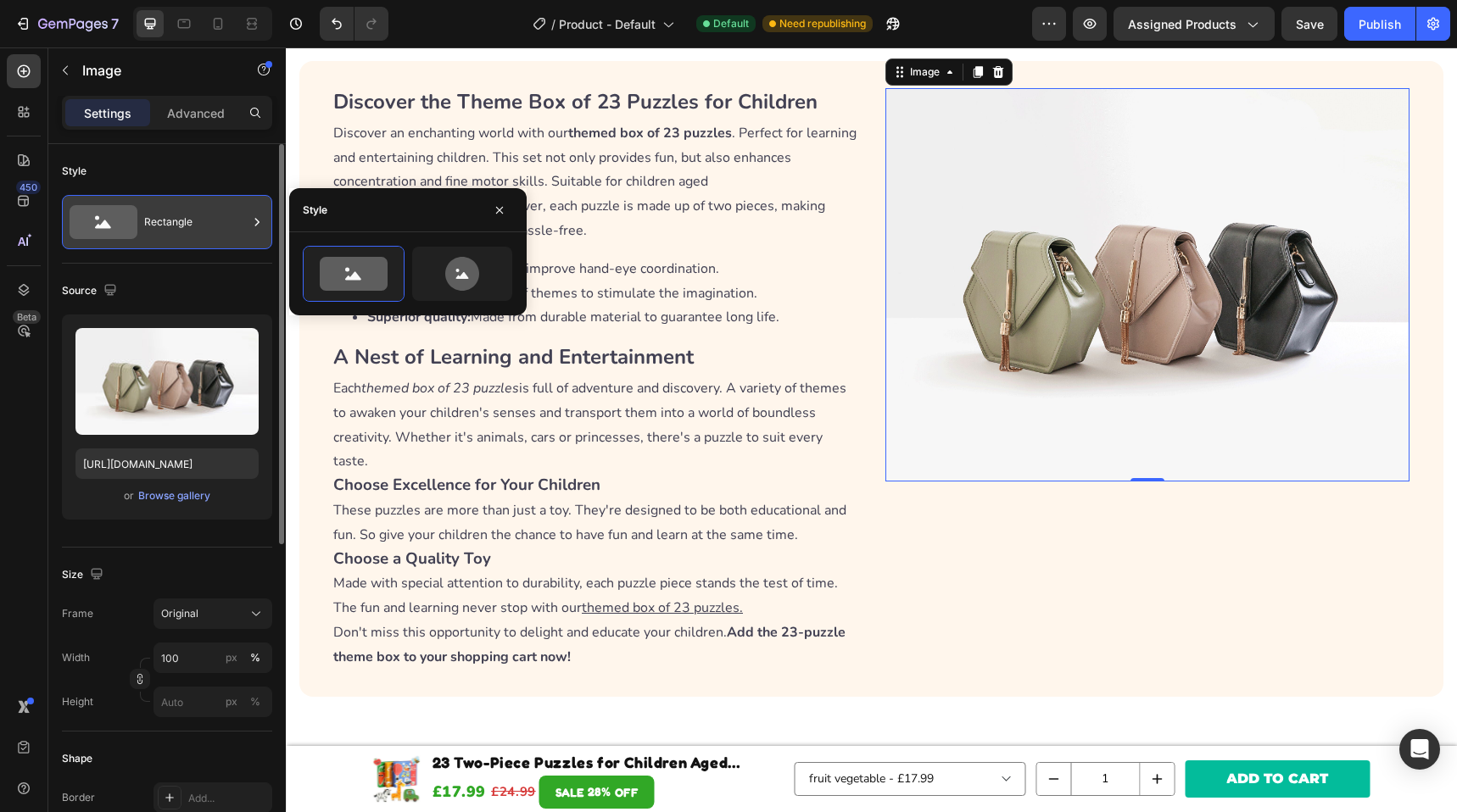
click at [207, 220] on div "Rectangle" at bounding box center [196, 223] width 104 height 39
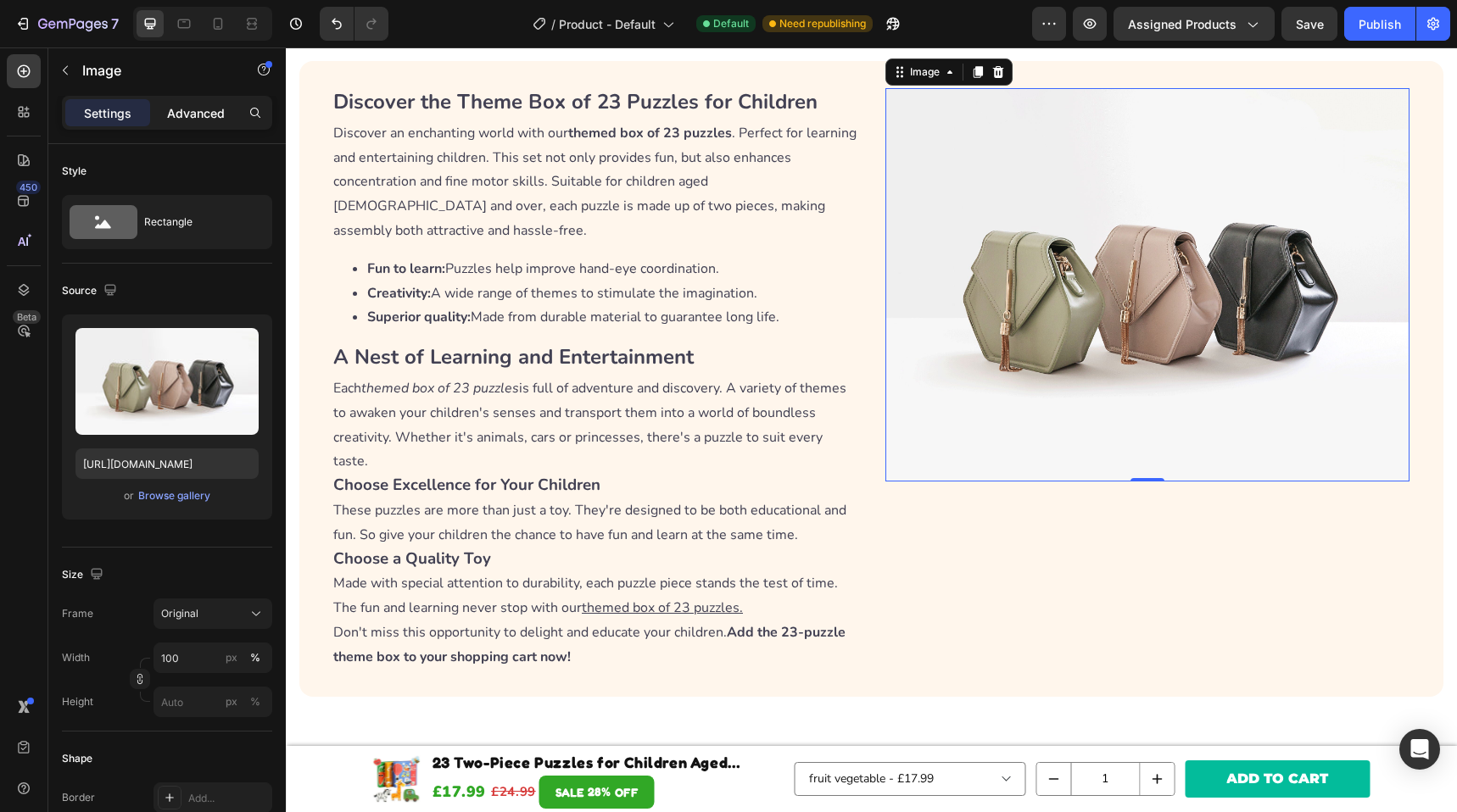
click at [197, 123] on div "Advanced" at bounding box center [196, 112] width 85 height 27
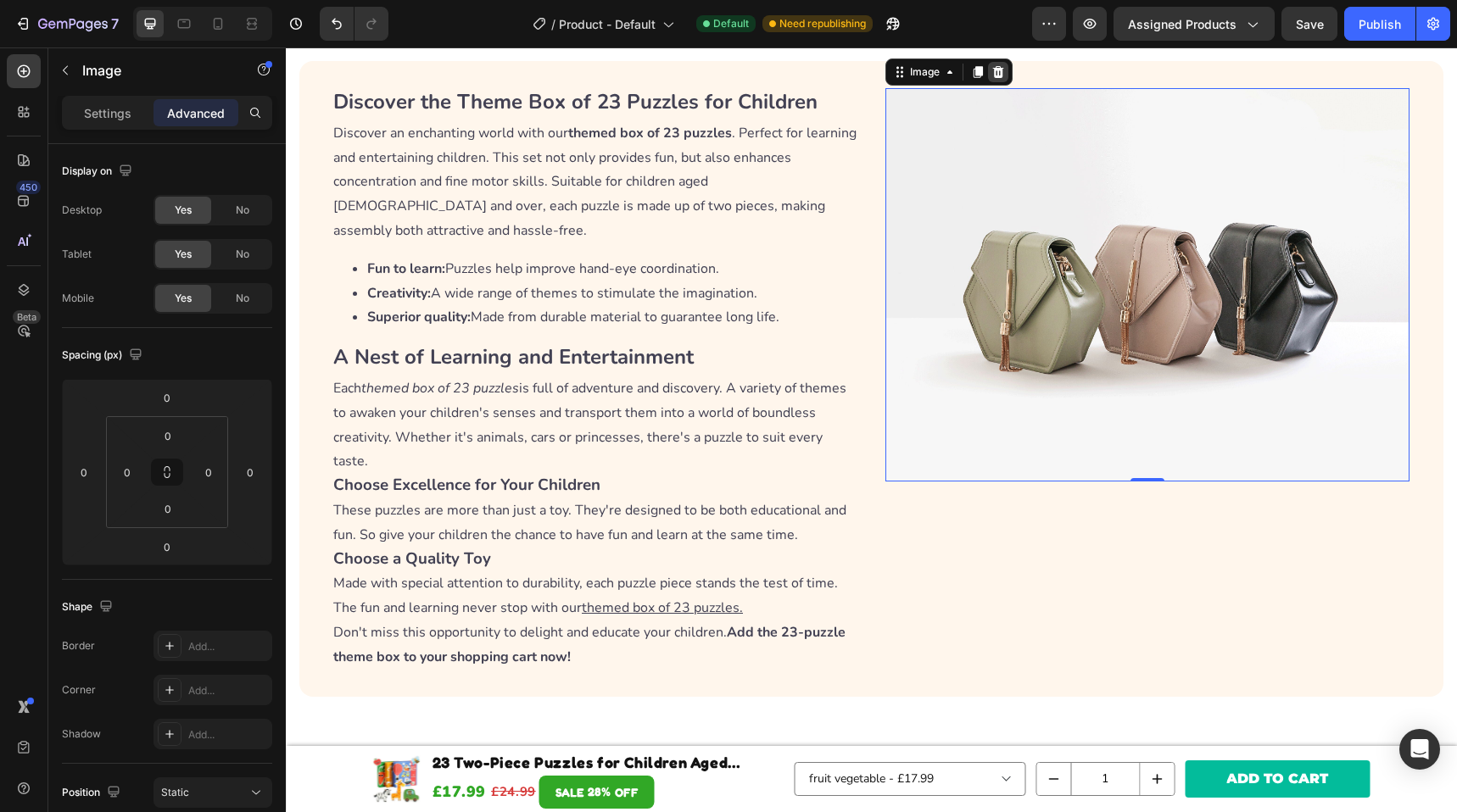
click at [994, 70] on icon at bounding box center [998, 72] width 11 height 12
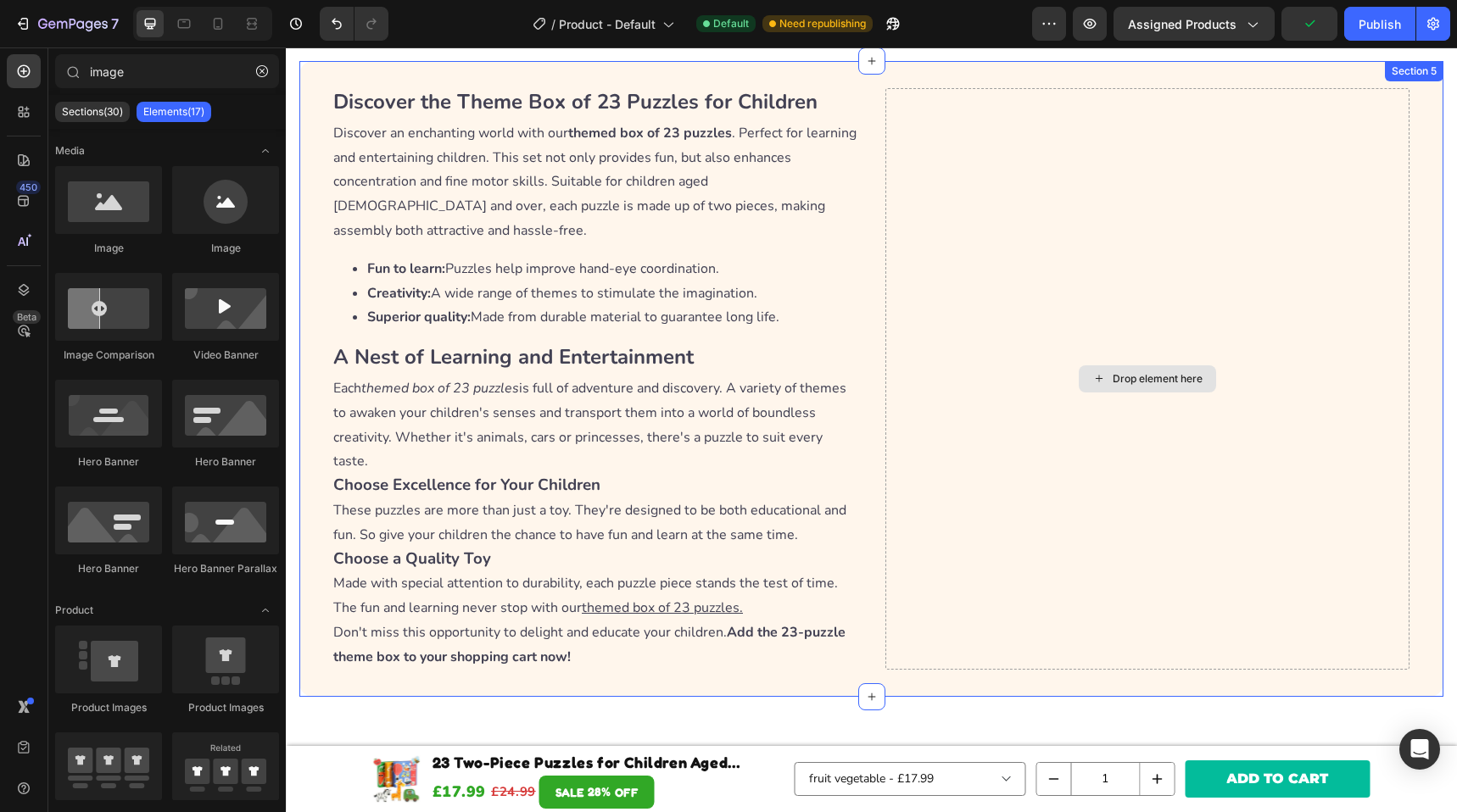
click at [1112, 340] on div "Drop element here" at bounding box center [1147, 379] width 525 height 582
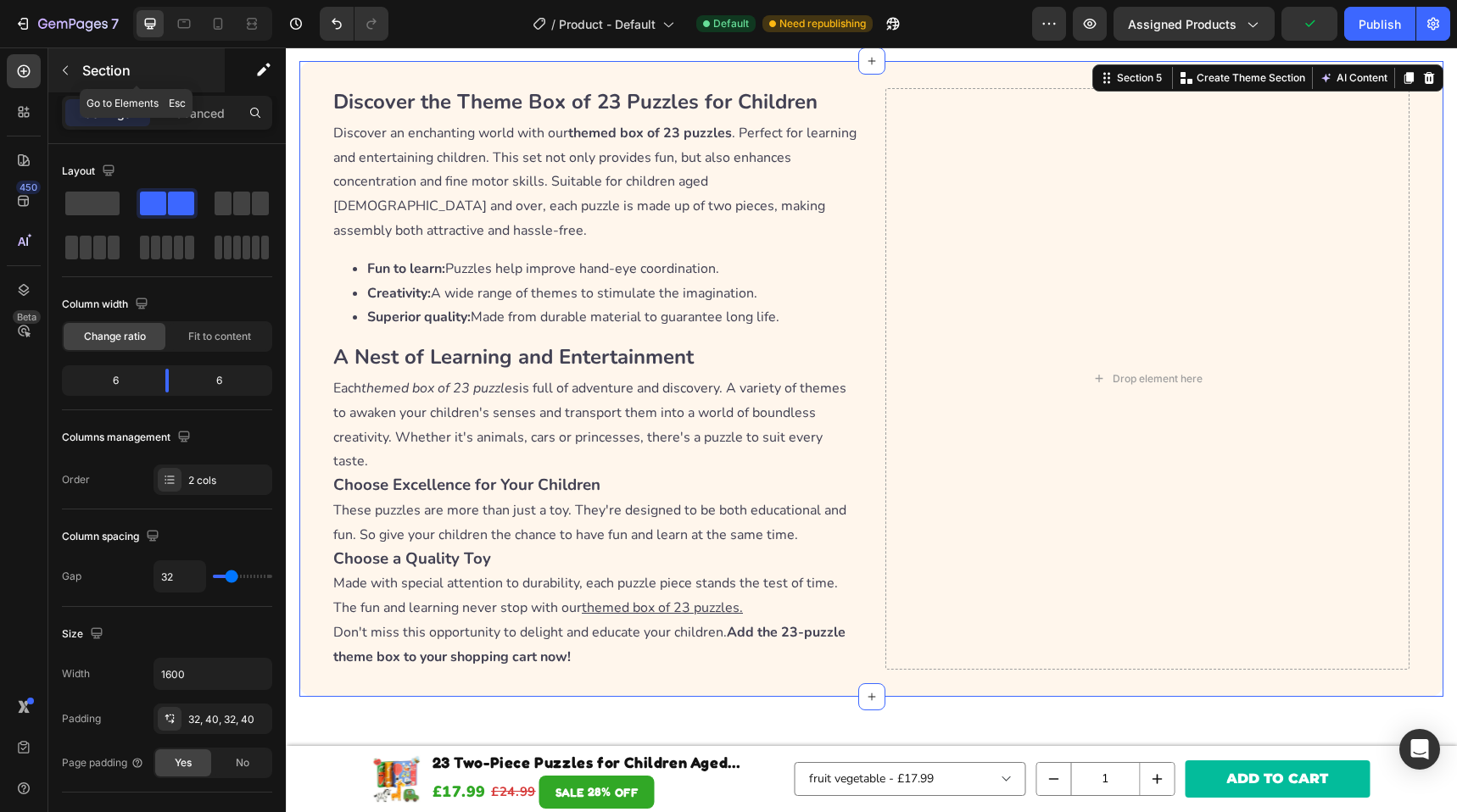
click at [56, 65] on button "button" at bounding box center [65, 70] width 27 height 27
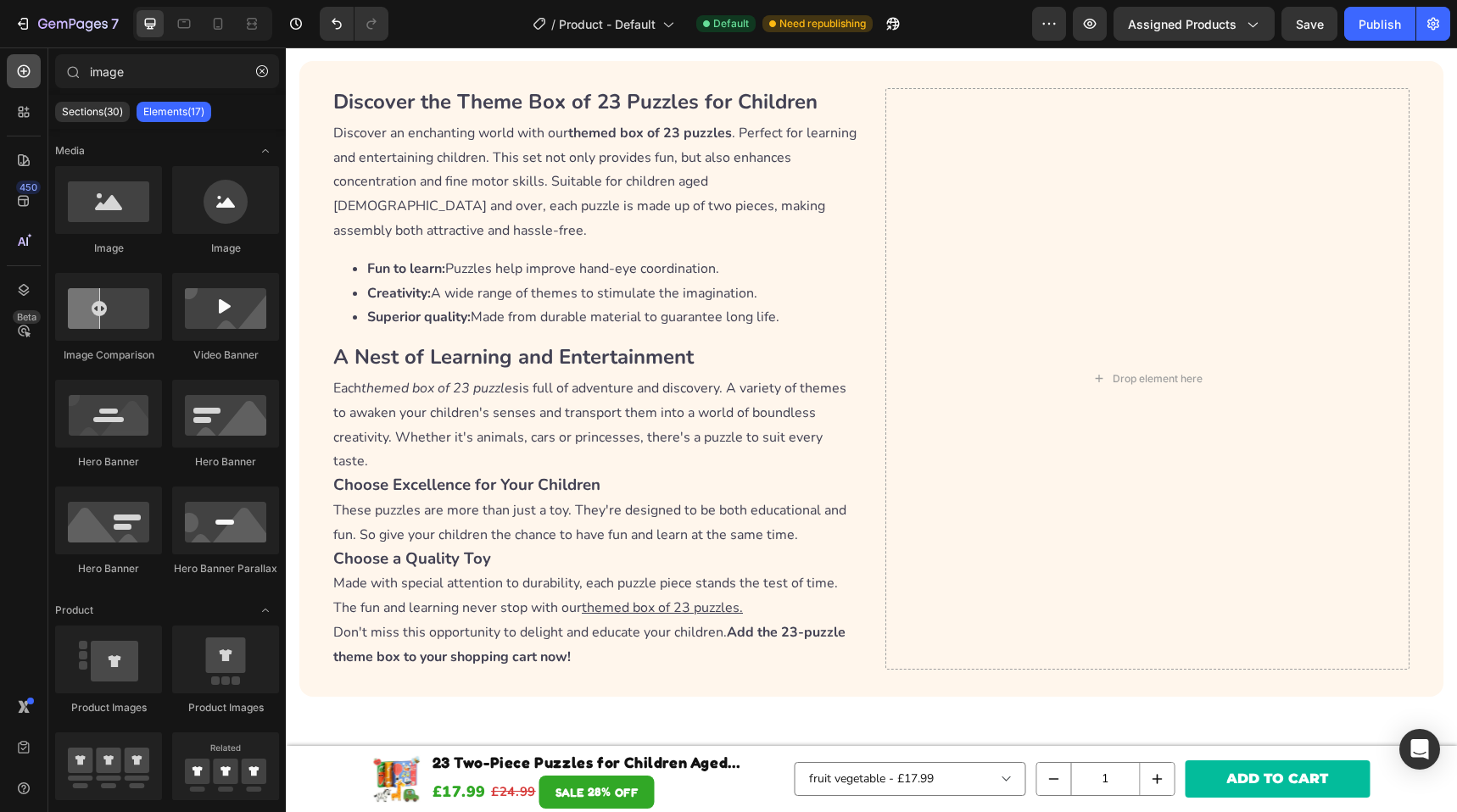
click at [7, 68] on div at bounding box center [23, 71] width 34 height 34
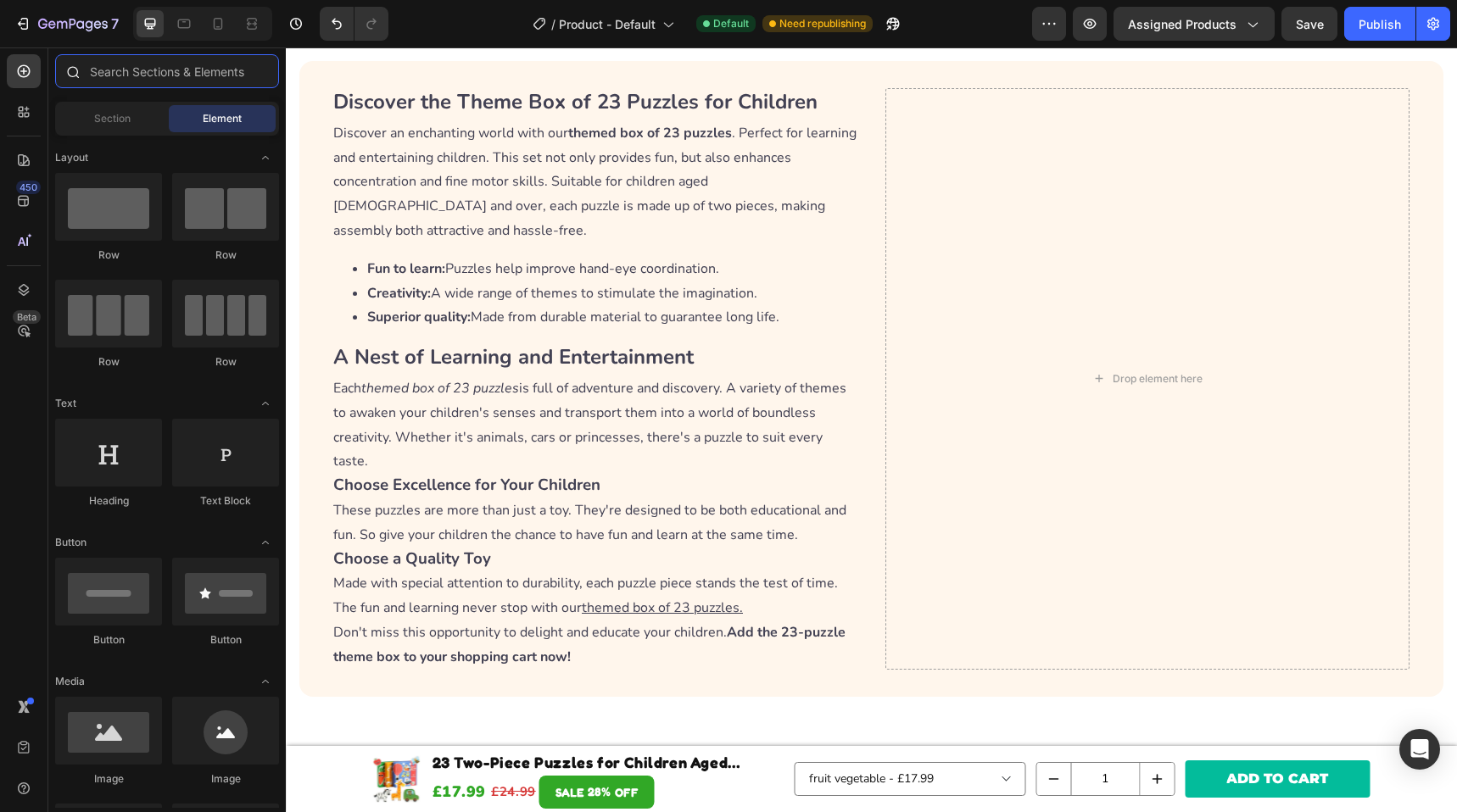
click at [108, 68] on input "text" at bounding box center [167, 71] width 224 height 34
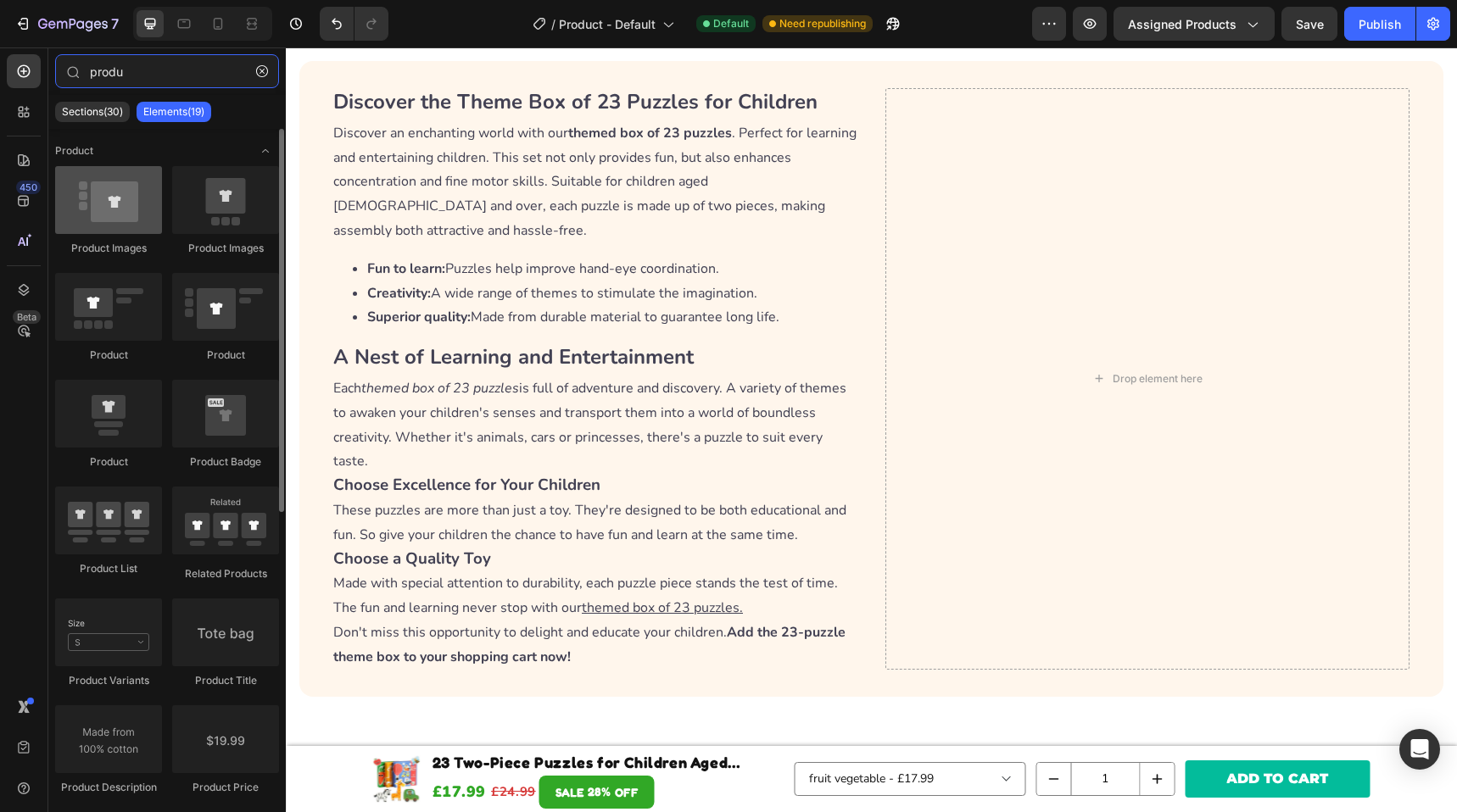
type input "produ"
drag, startPoint x: 124, startPoint y: 212, endPoint x: 95, endPoint y: 194, distance: 34.1
click at [95, 193] on div at bounding box center [109, 200] width 107 height 68
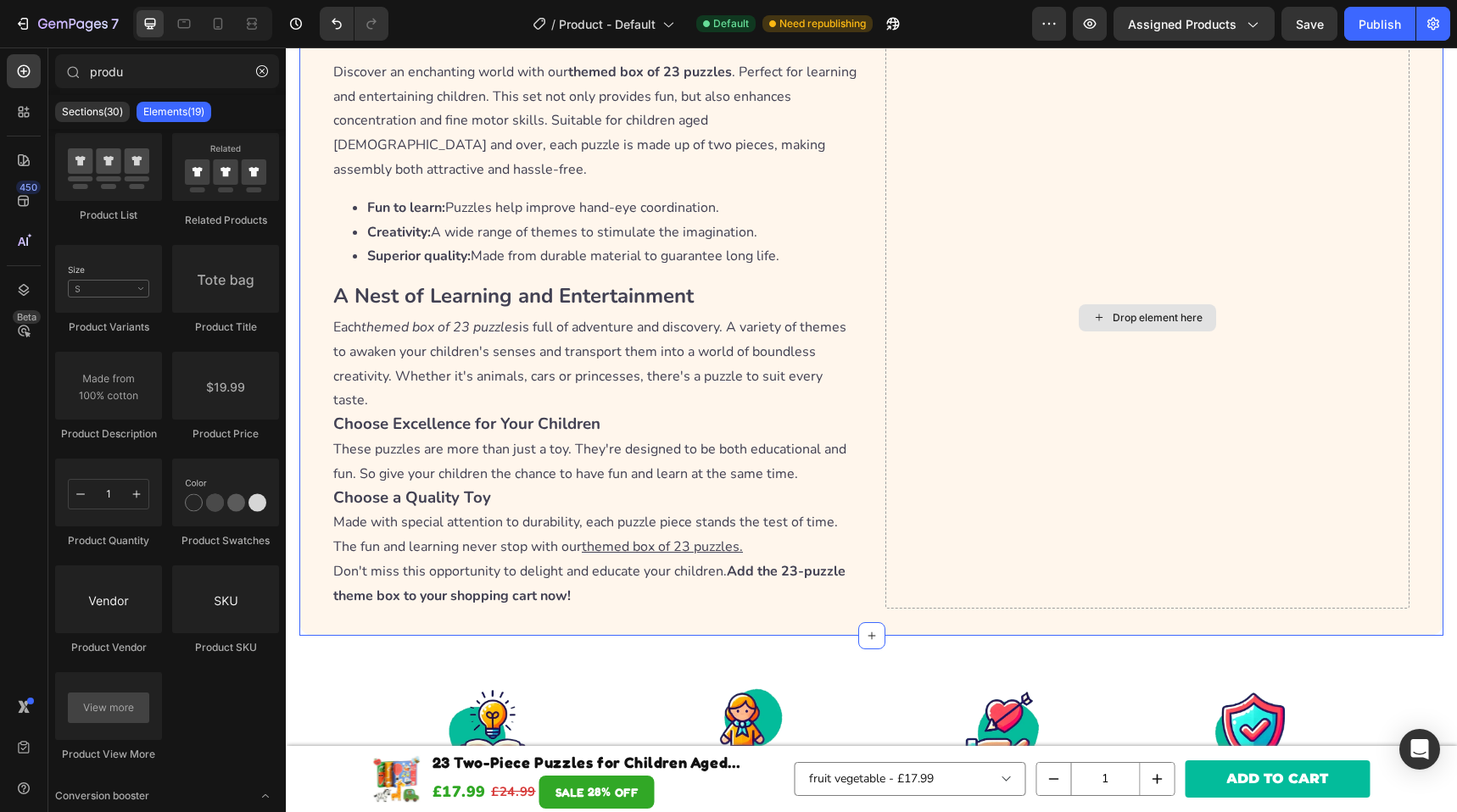
scroll to position [1312, 0]
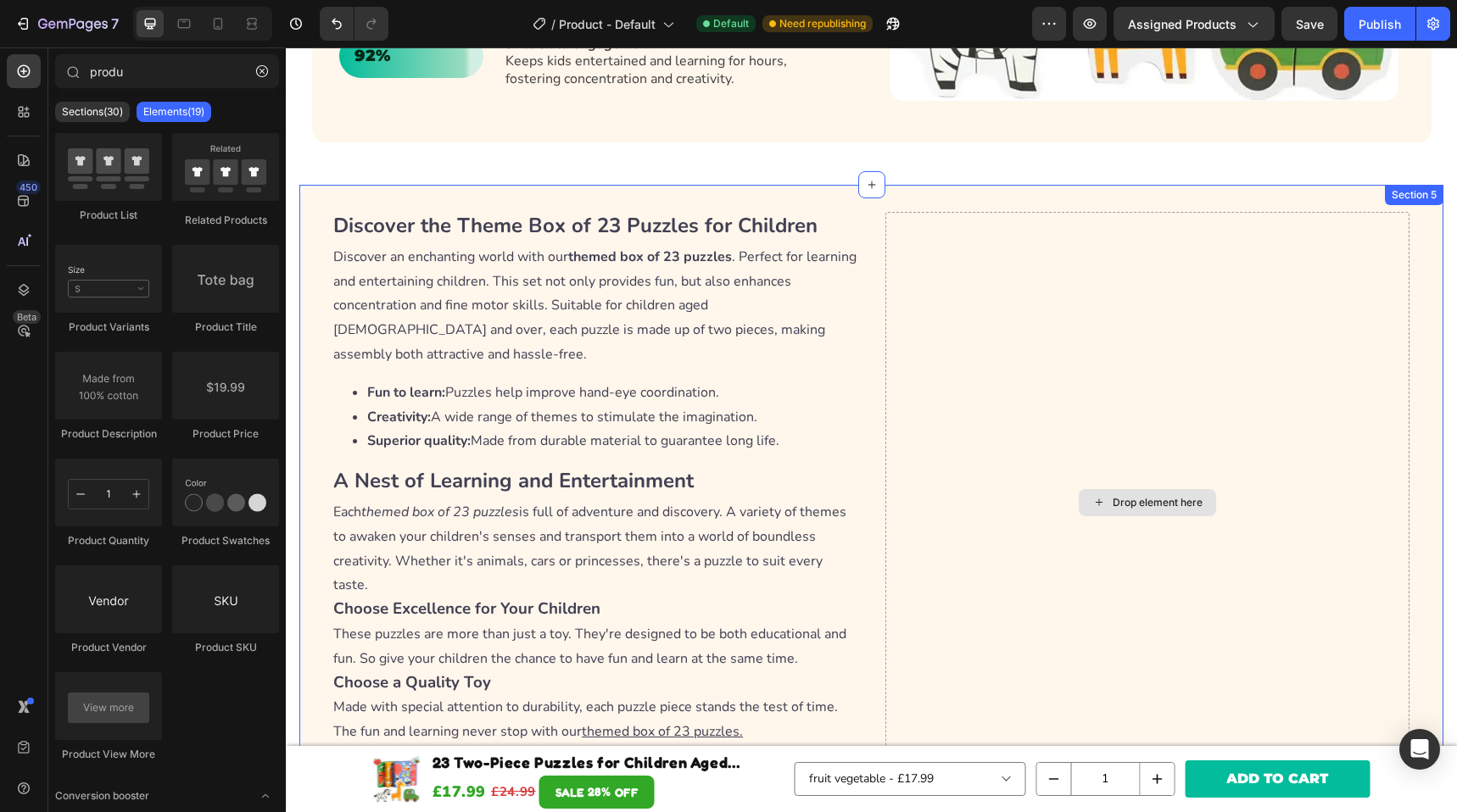
click at [908, 240] on div "Drop element here" at bounding box center [1147, 503] width 525 height 582
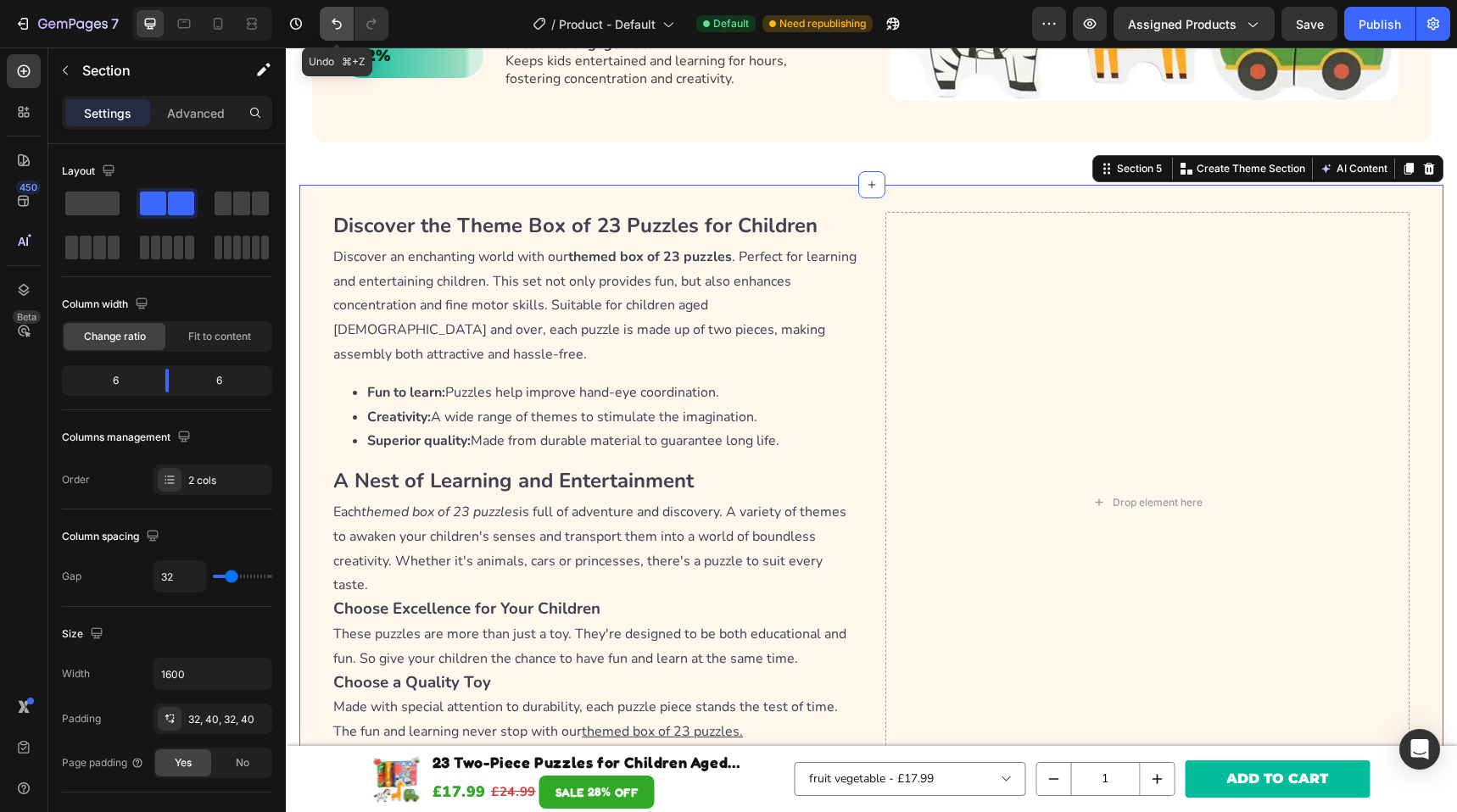
click at [339, 27] on icon "Undo/Redo" at bounding box center [337, 23] width 17 height 17
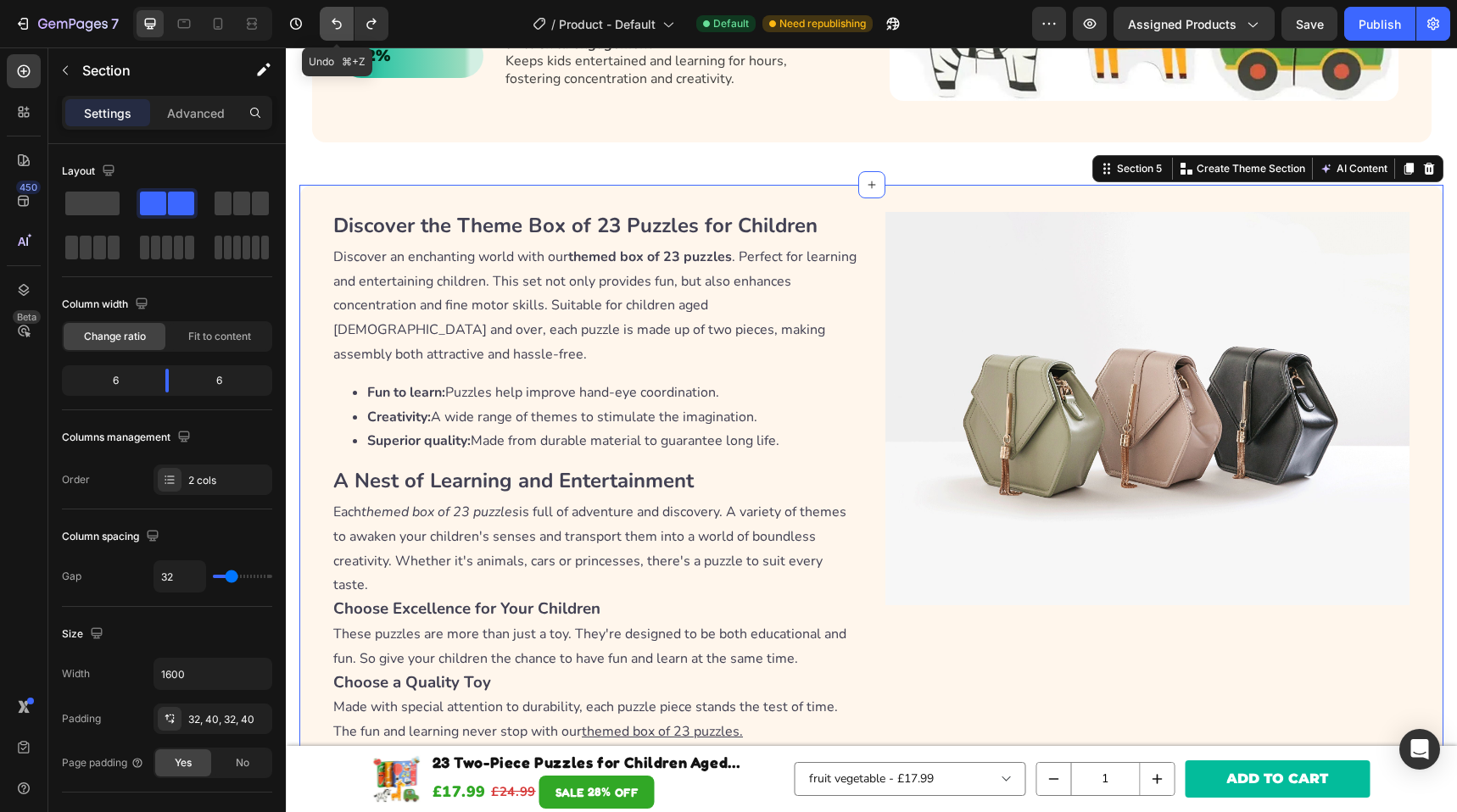
click at [339, 27] on icon "Undo/Redo" at bounding box center [337, 23] width 17 height 17
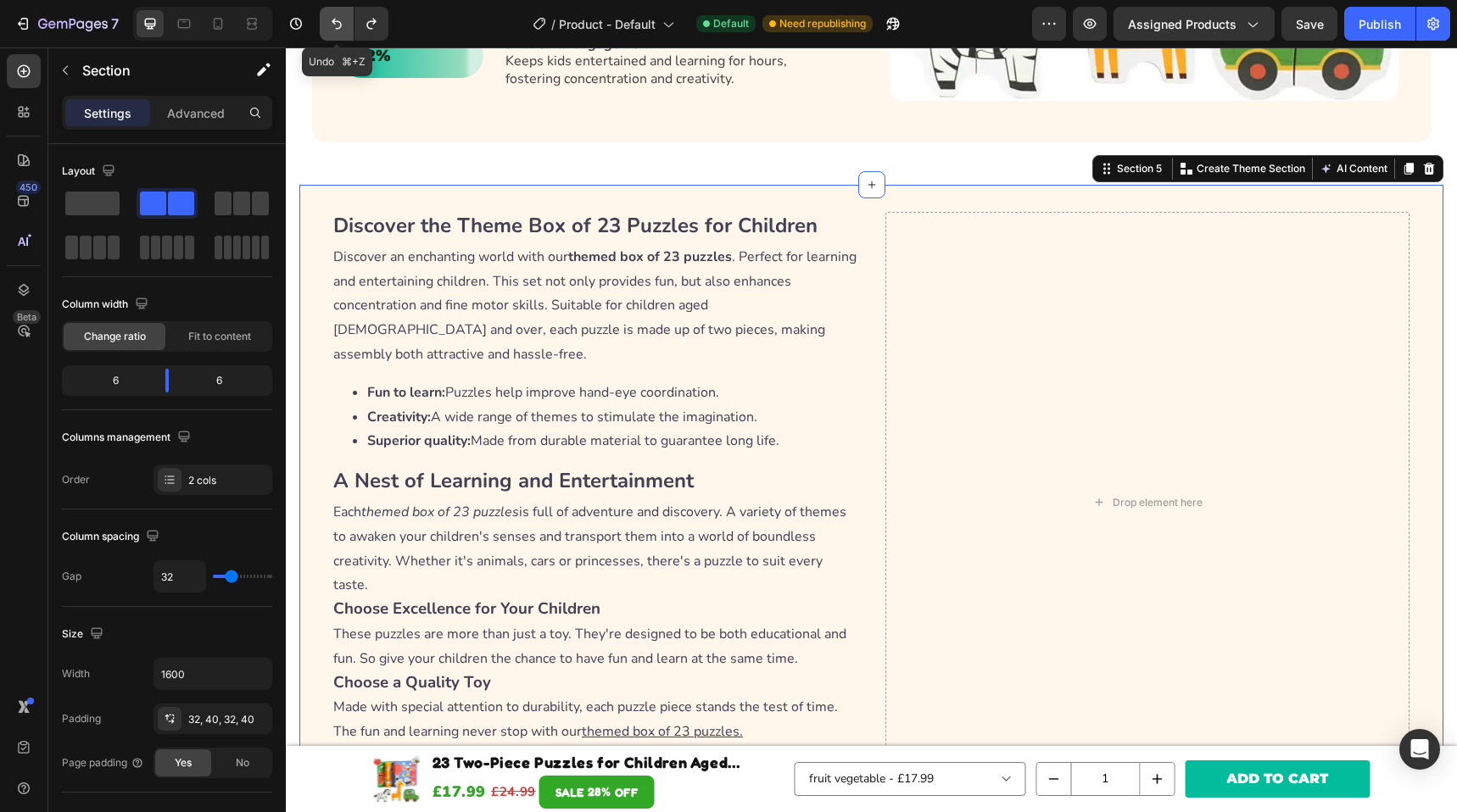
click at [339, 27] on icon "Undo/Redo" at bounding box center [337, 23] width 17 height 17
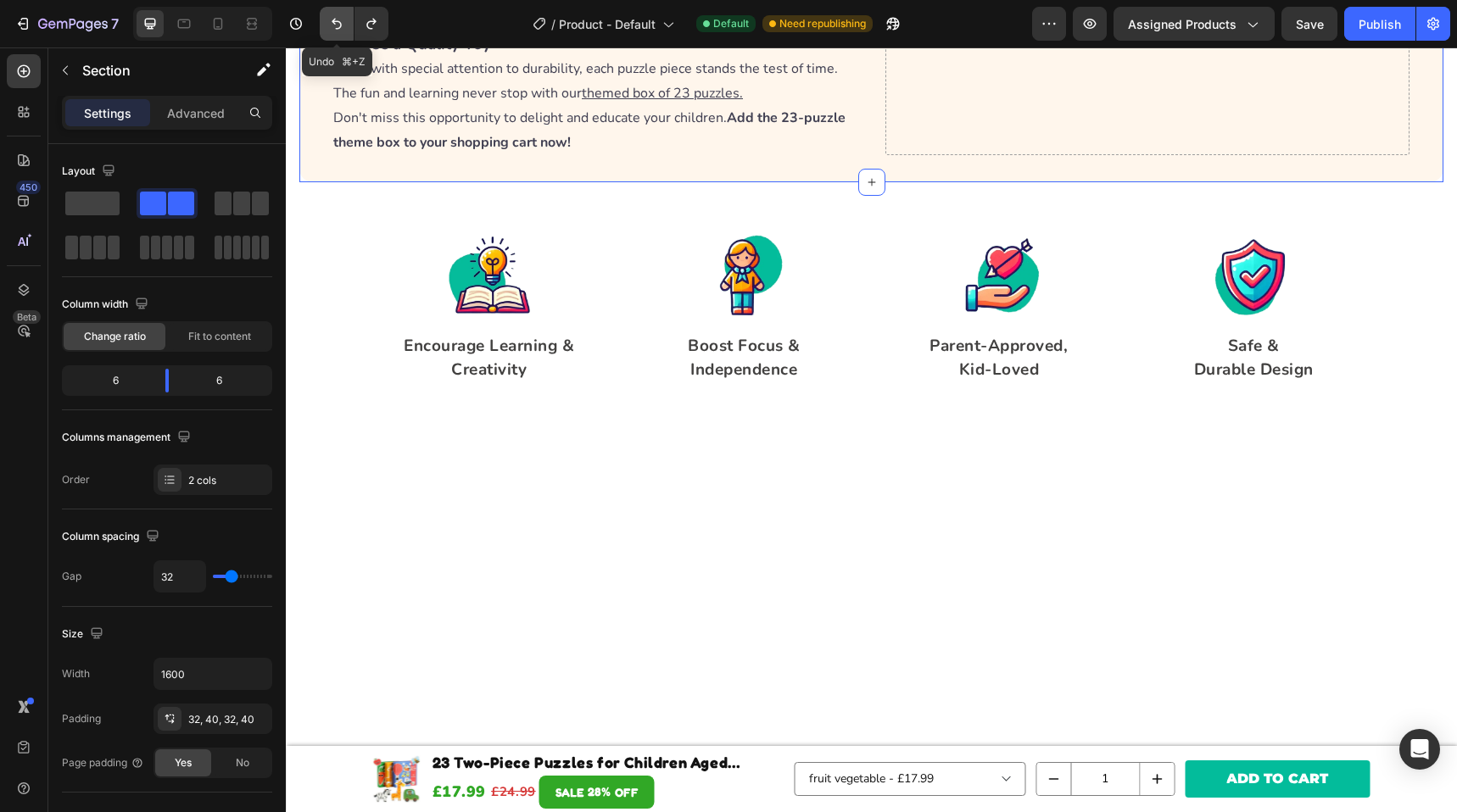
scroll to position [674, 0]
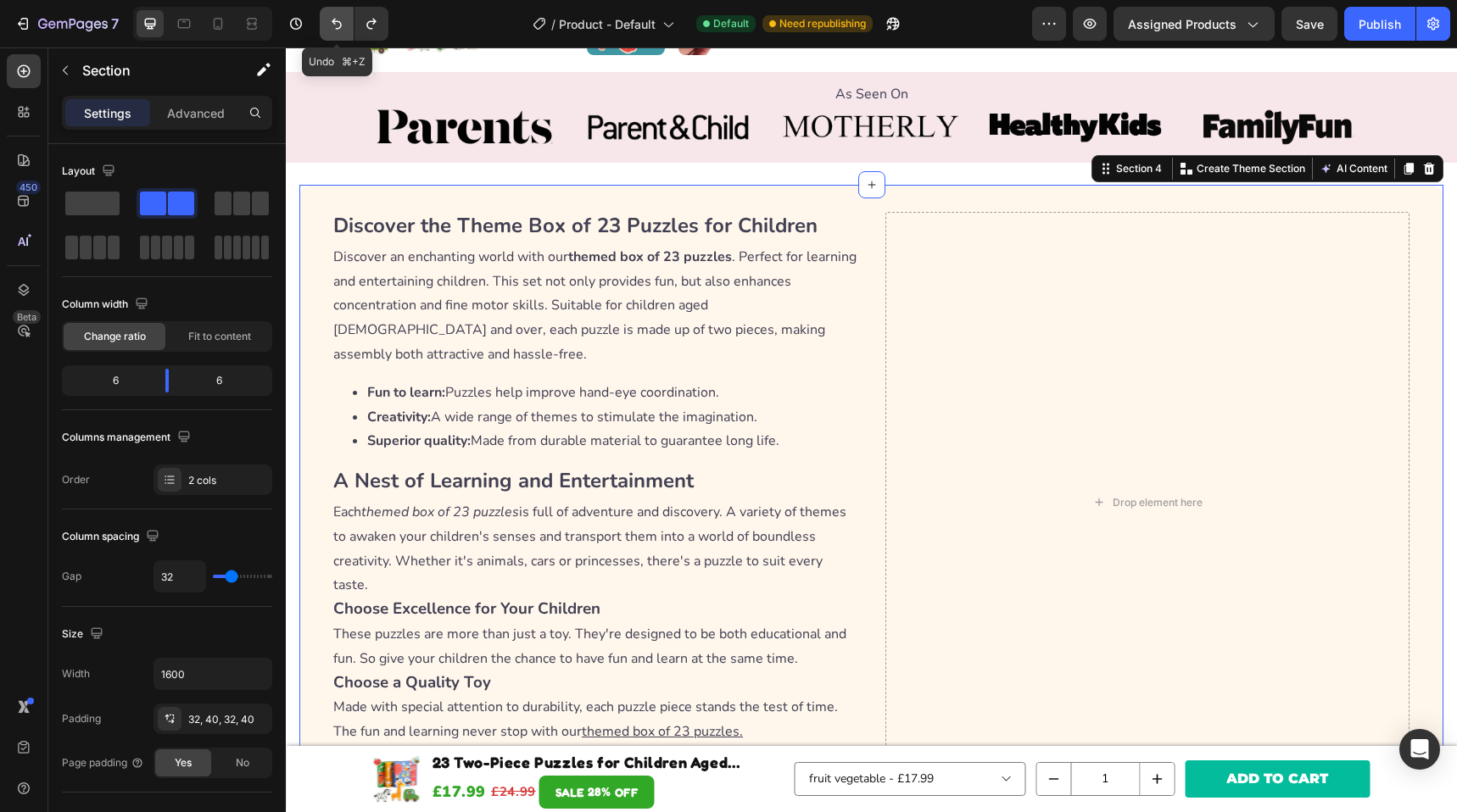
click at [339, 27] on icon "Undo/Redo" at bounding box center [337, 23] width 17 height 17
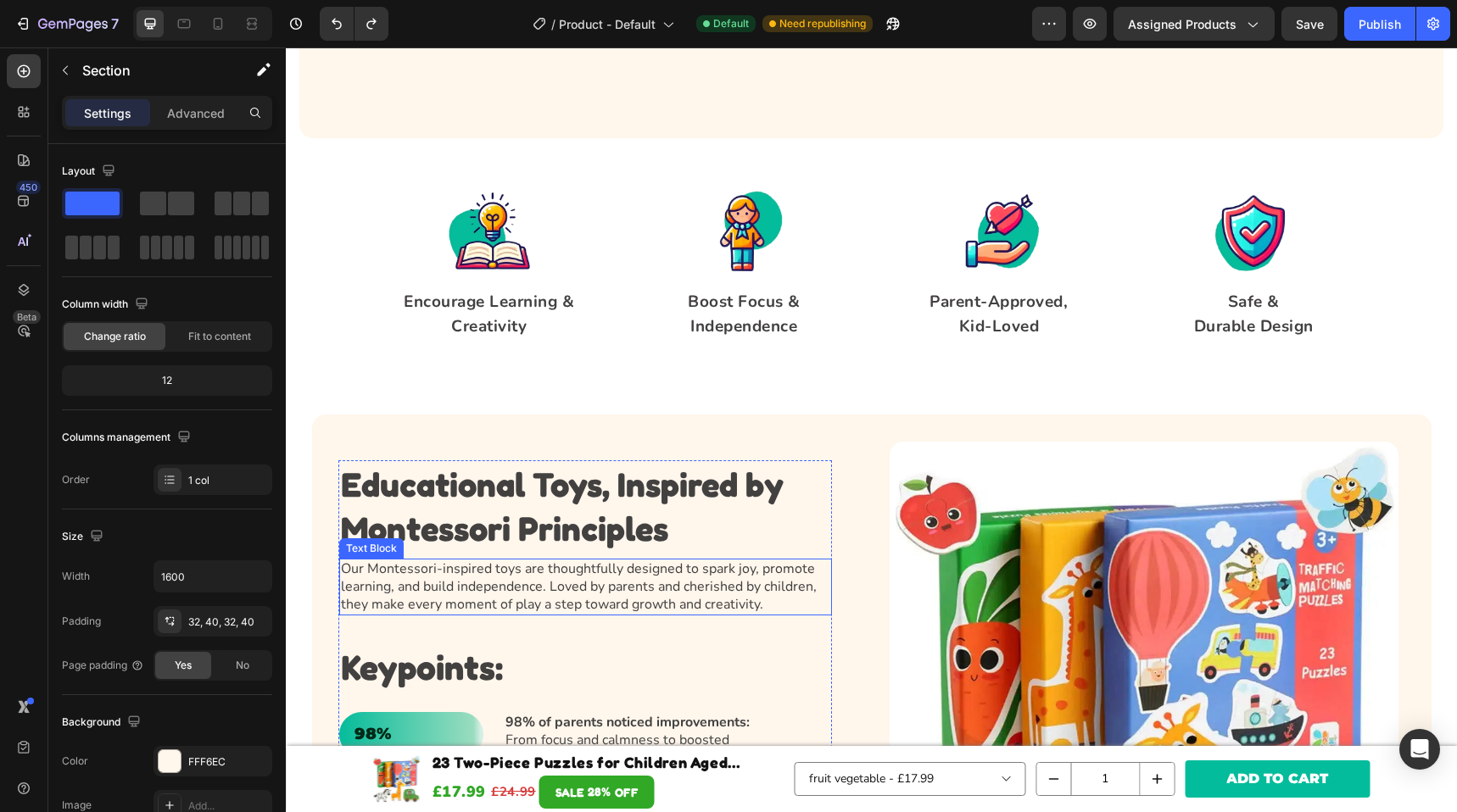
scroll to position [1074, 0]
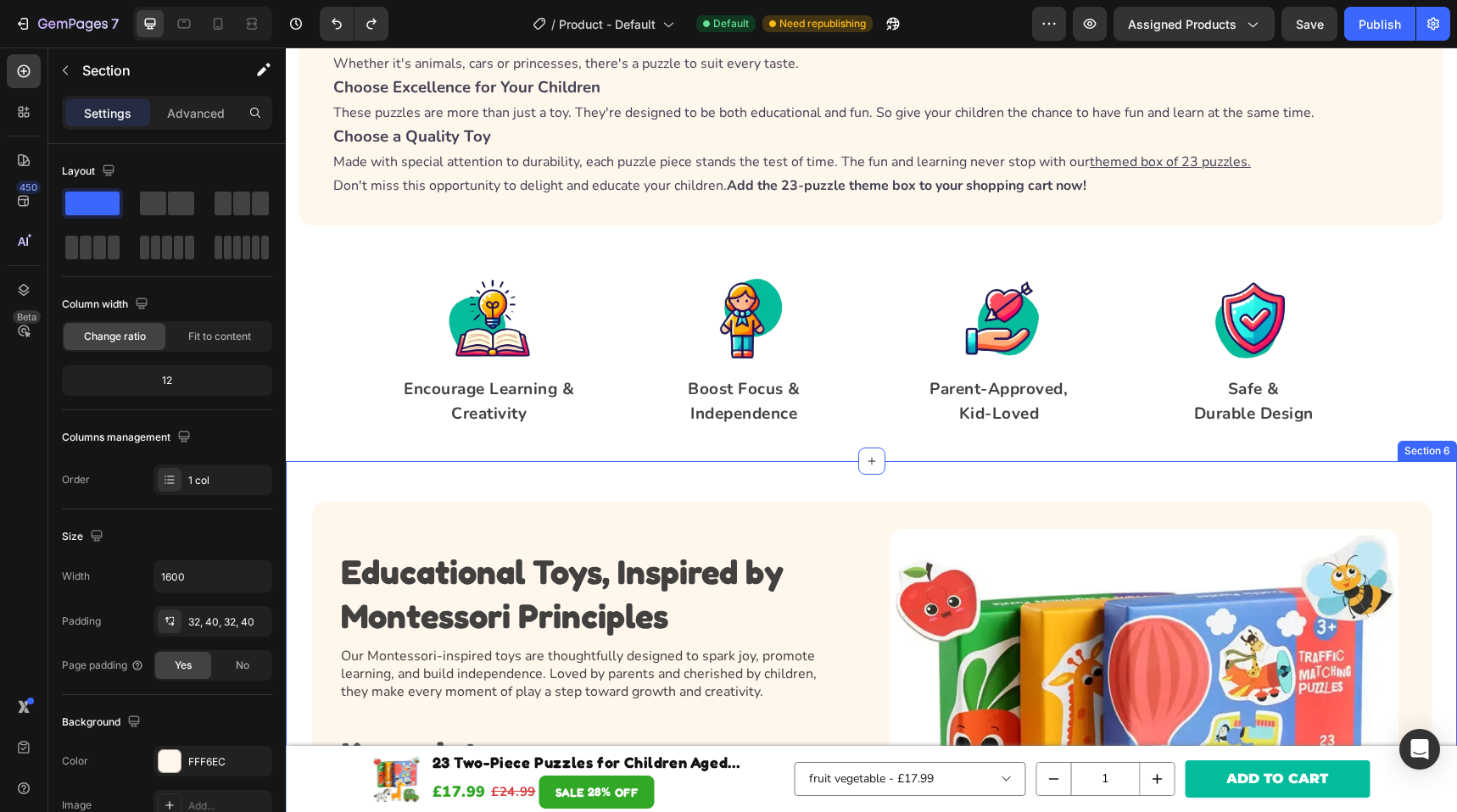
click at [648, 467] on div "Educational Toys, Inspired by Montessori Principles Heading Our Montessori-insp…" at bounding box center [872, 780] width 1172 height 639
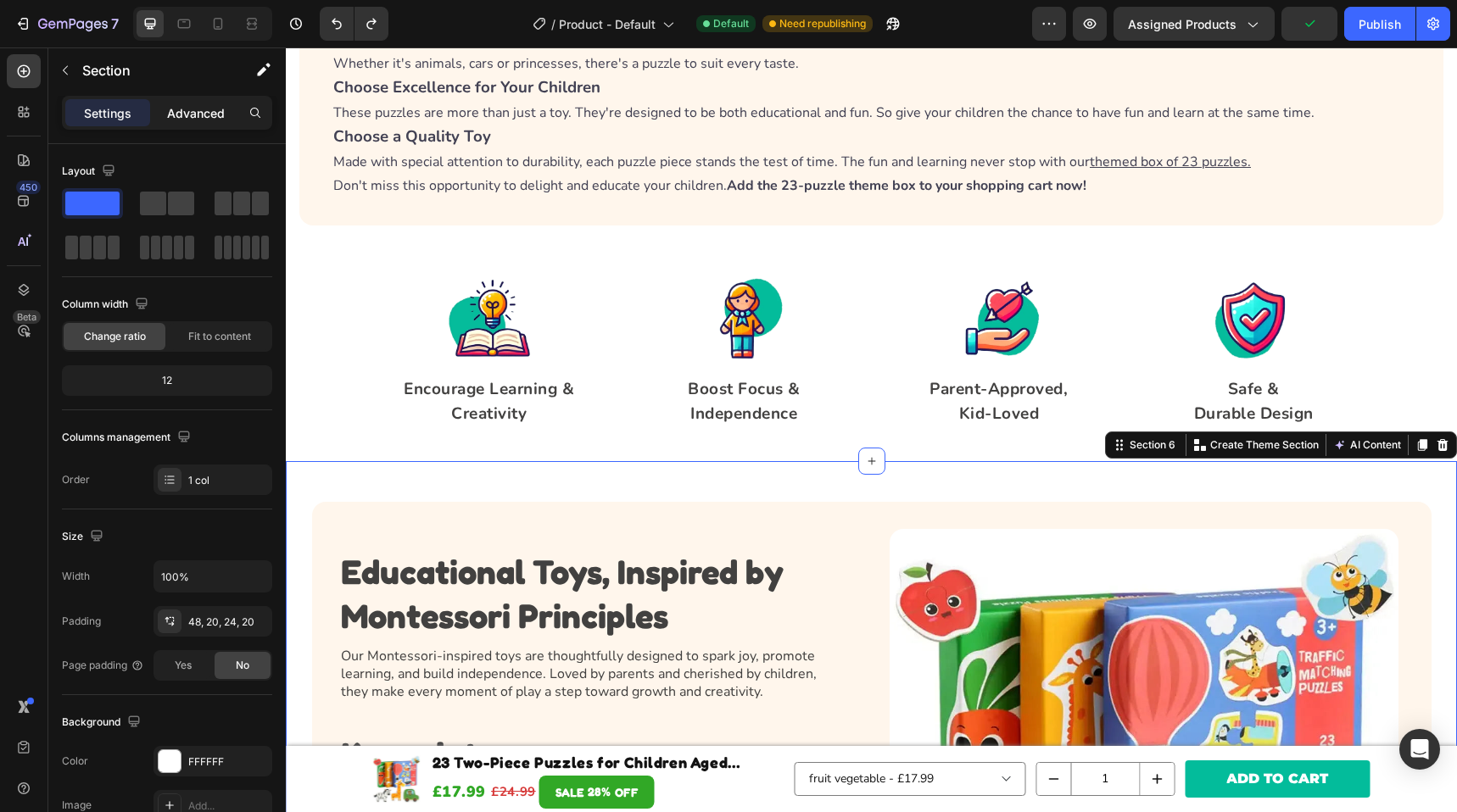
click at [208, 123] on div "Advanced" at bounding box center [196, 112] width 85 height 27
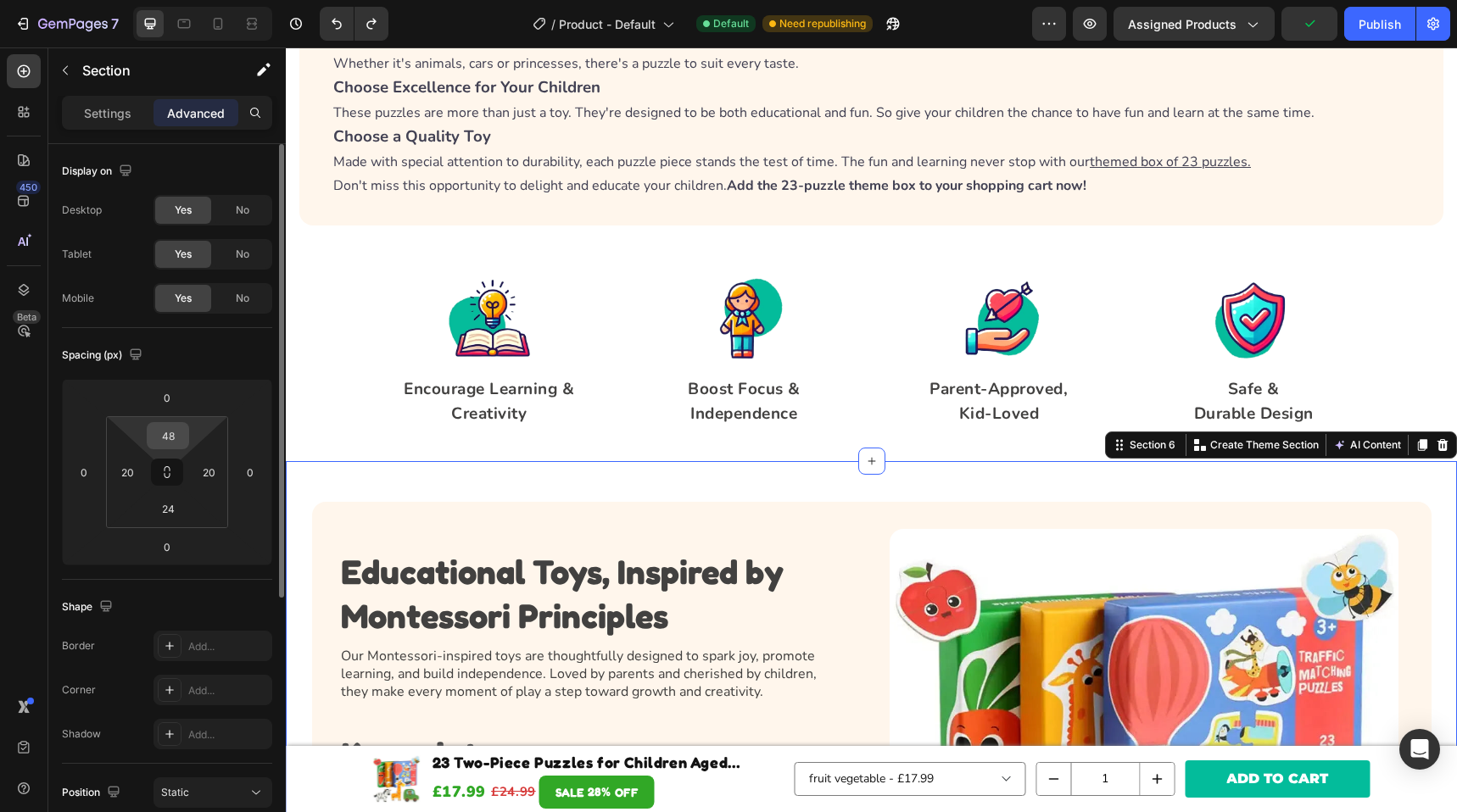
click at [168, 435] on input "48" at bounding box center [168, 435] width 34 height 25
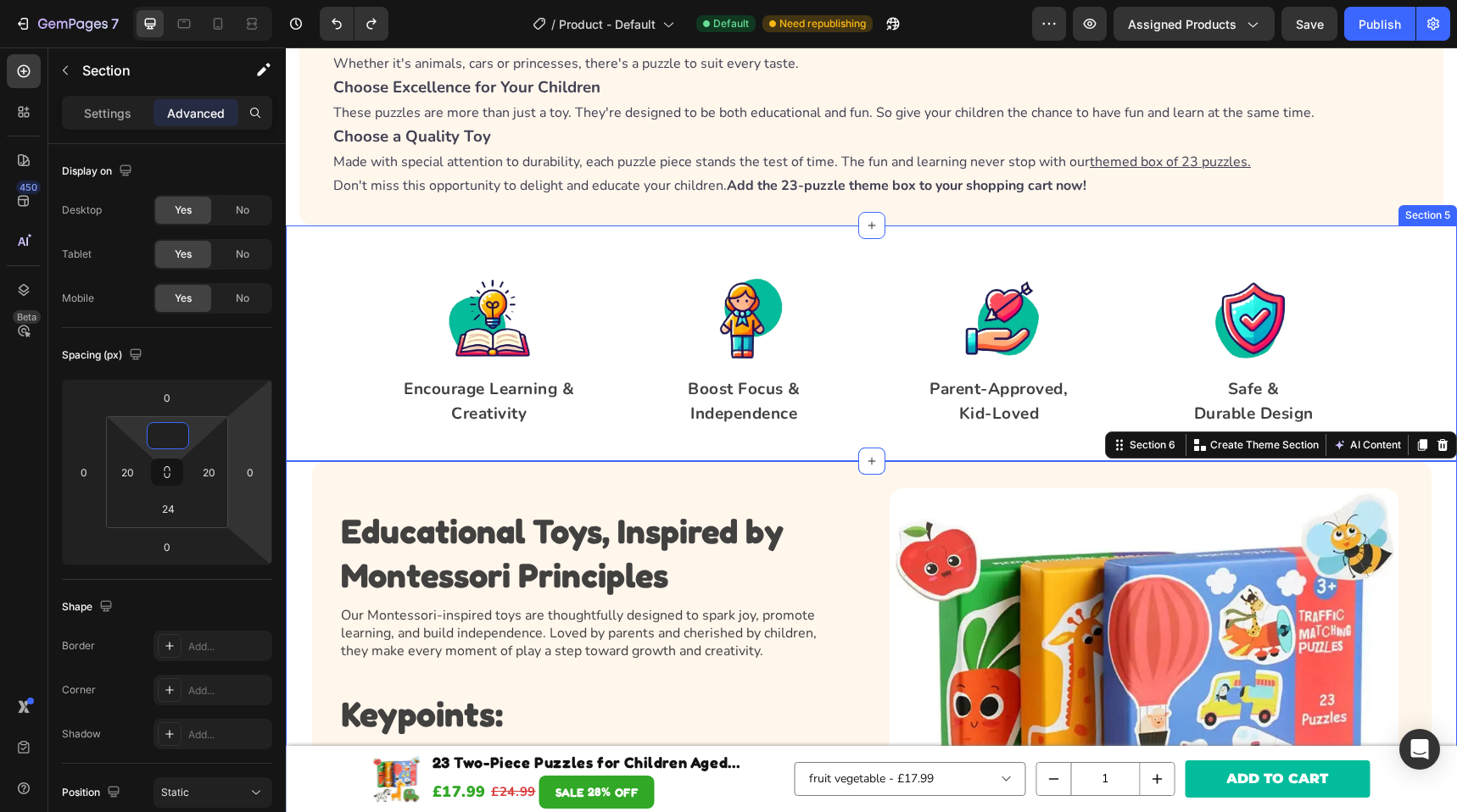
click at [342, 418] on div "Image Encourage Learning & Creativity Text block Image Boost Focus & Independen…" at bounding box center [872, 351] width 1172 height 152
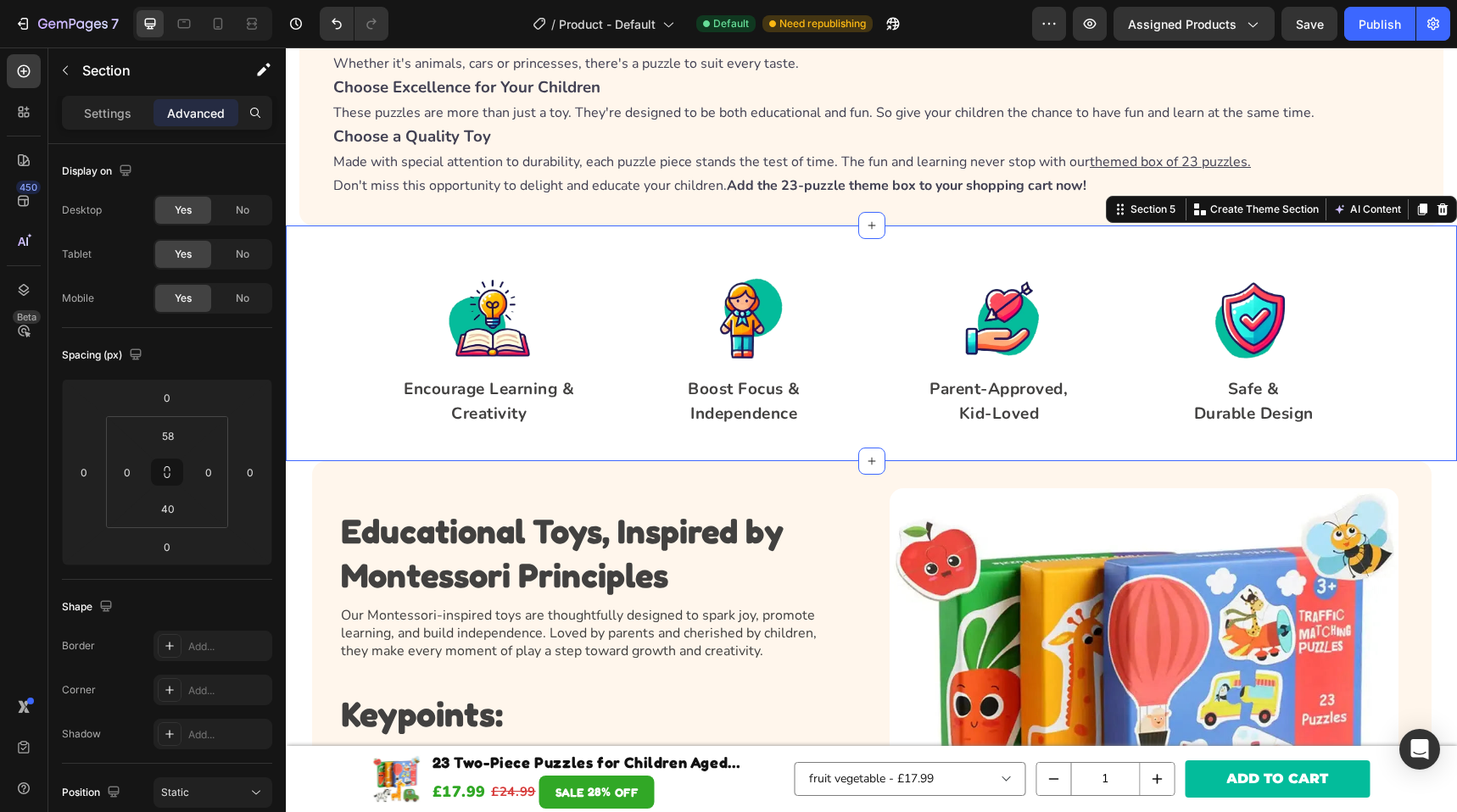
click at [337, 301] on div "Image Encourage Learning & Creativity Text block Image Boost Focus & Independen…" at bounding box center [872, 351] width 1172 height 152
click at [872, 414] on div "Image Encourage Learning & Creativity Text block Image Boost Focus & Independen…" at bounding box center [872, 351] width 1018 height 152
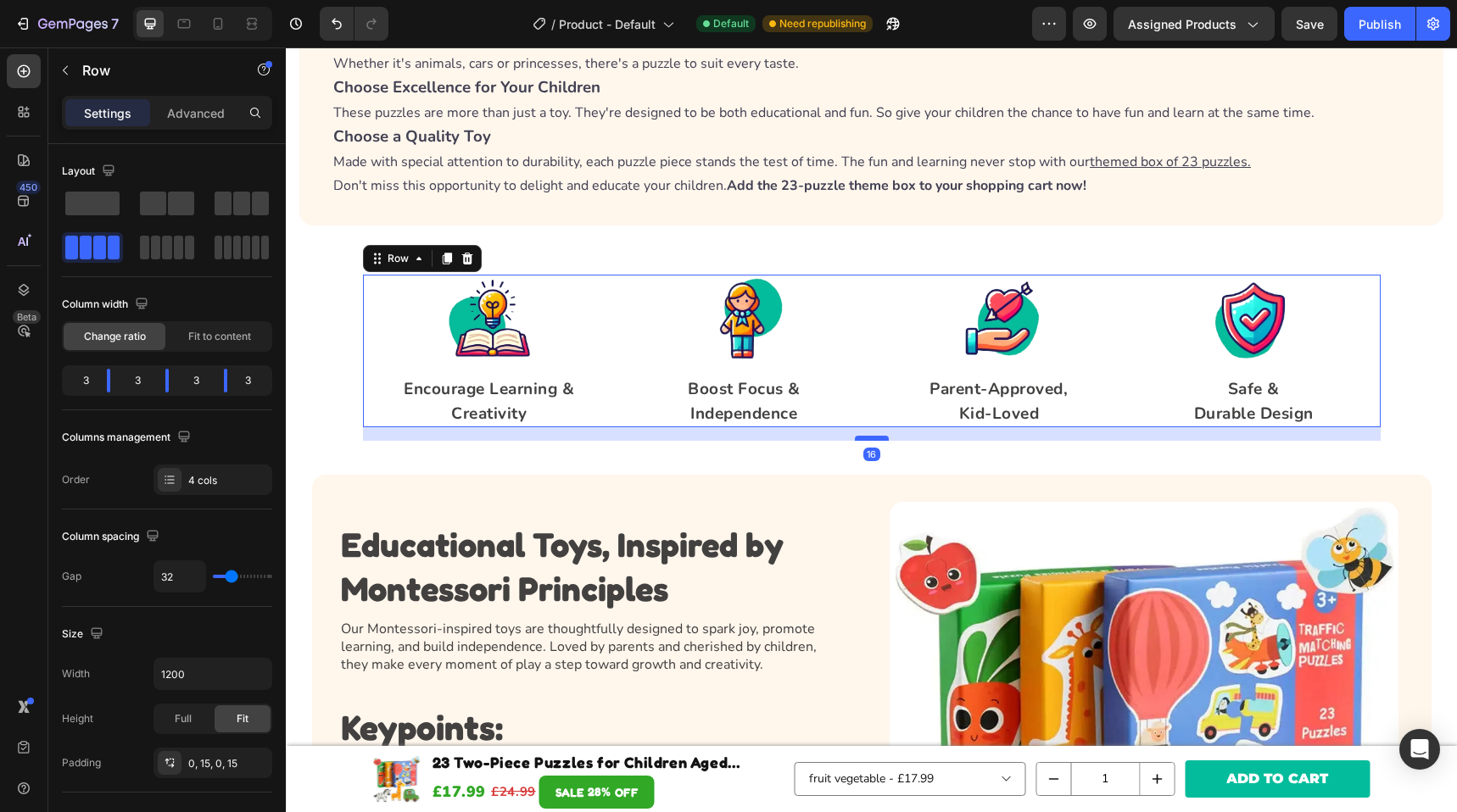
drag, startPoint x: 861, startPoint y: 425, endPoint x: 861, endPoint y: 439, distance: 14.0
click at [861, 439] on div at bounding box center [872, 438] width 34 height 5
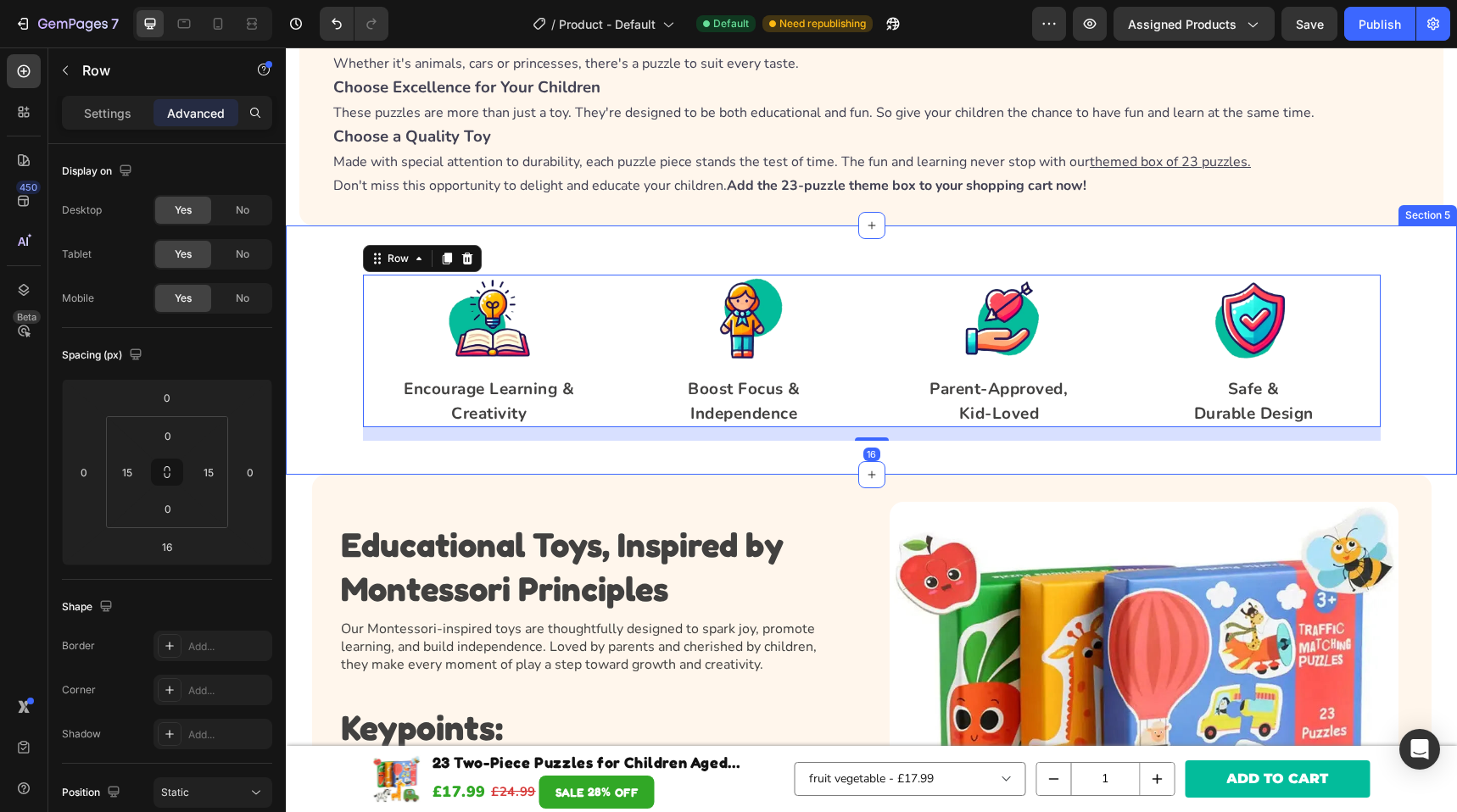
click at [334, 344] on div "Image Encourage Learning & Creativity Text block Image Boost Focus & Independen…" at bounding box center [872, 358] width 1172 height 167
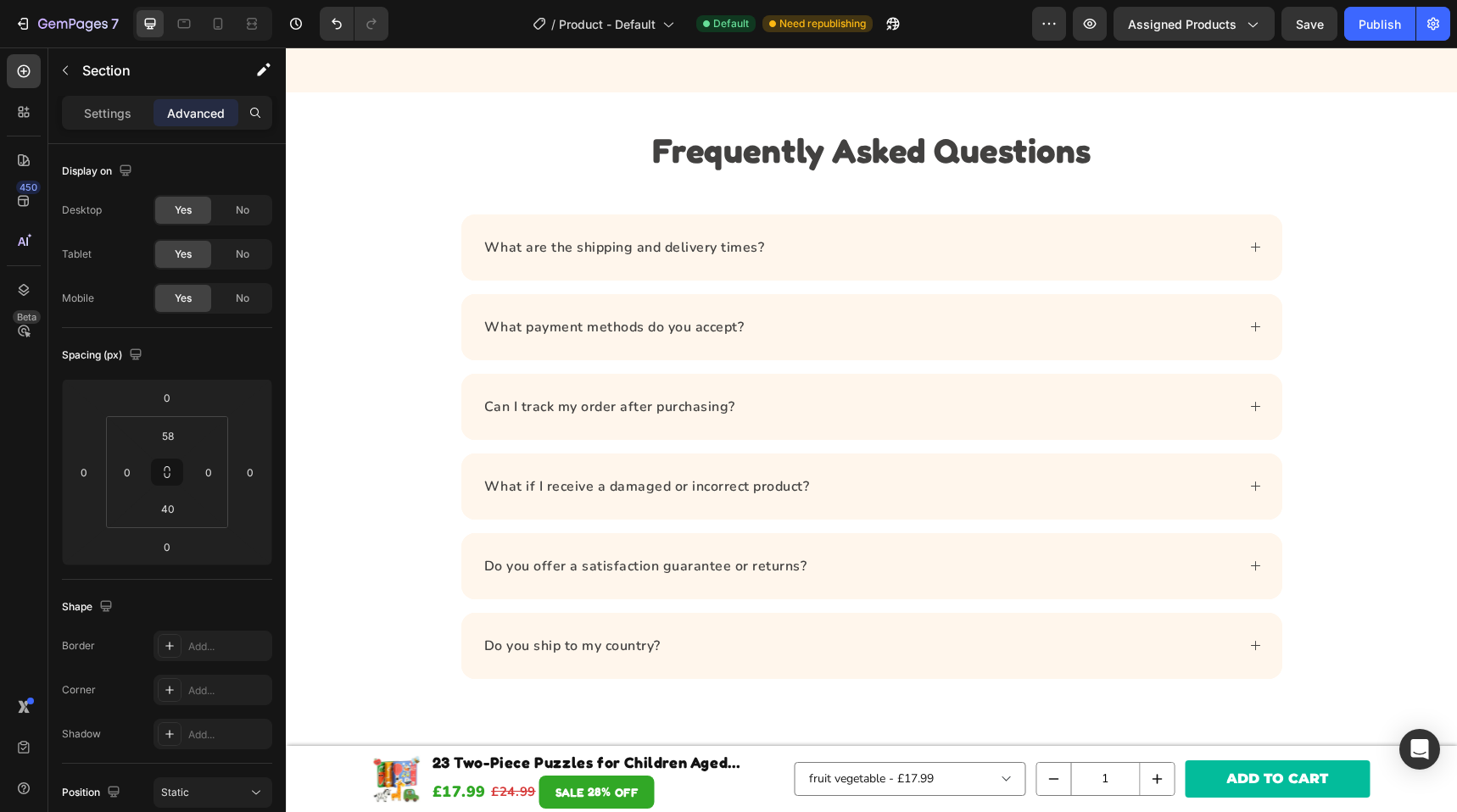
scroll to position [3173, 0]
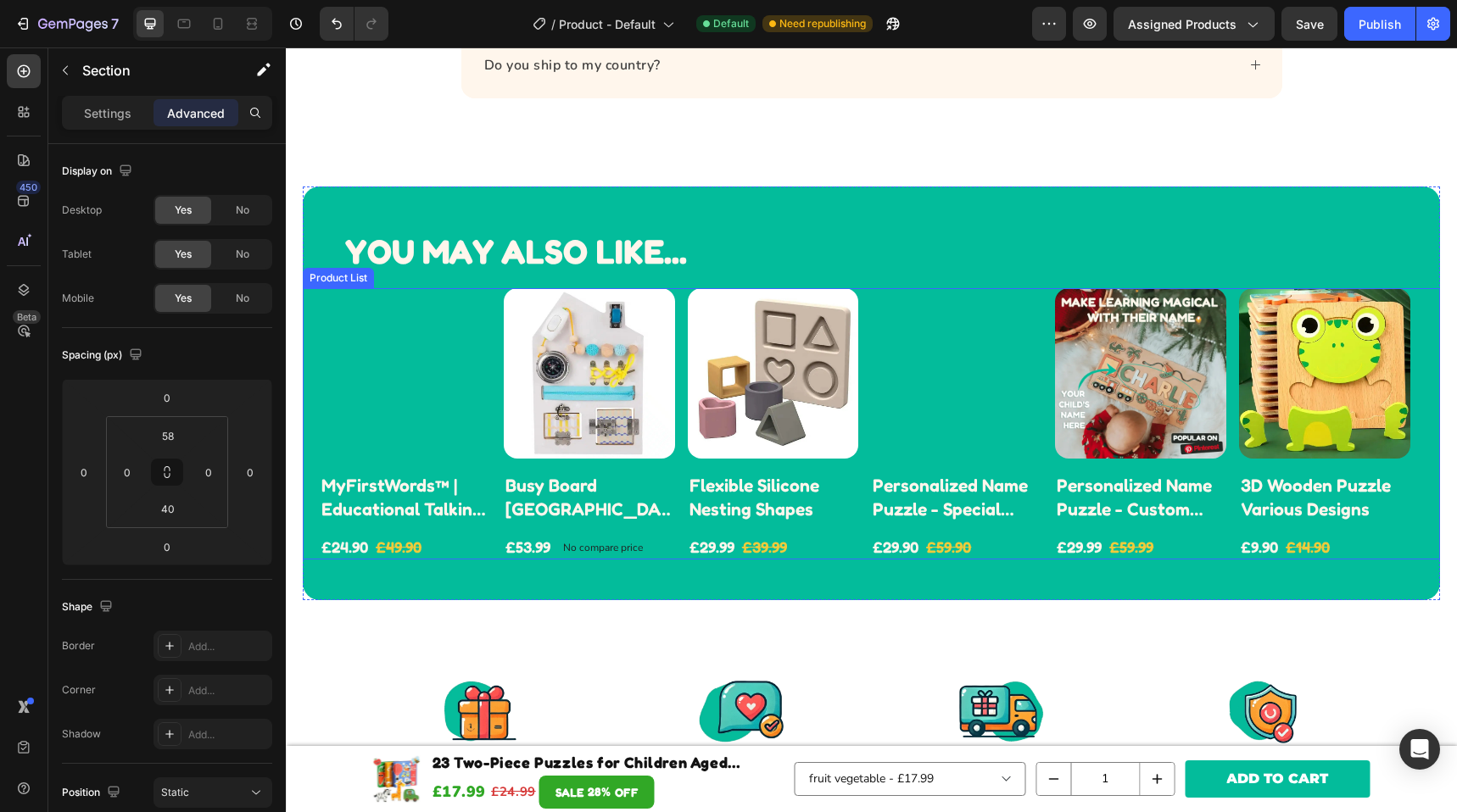
click at [863, 332] on div "Product Images MyFirstWords™ | Educational Talking Flash Cards Product Title £2…" at bounding box center [871, 424] width 1103 height 271
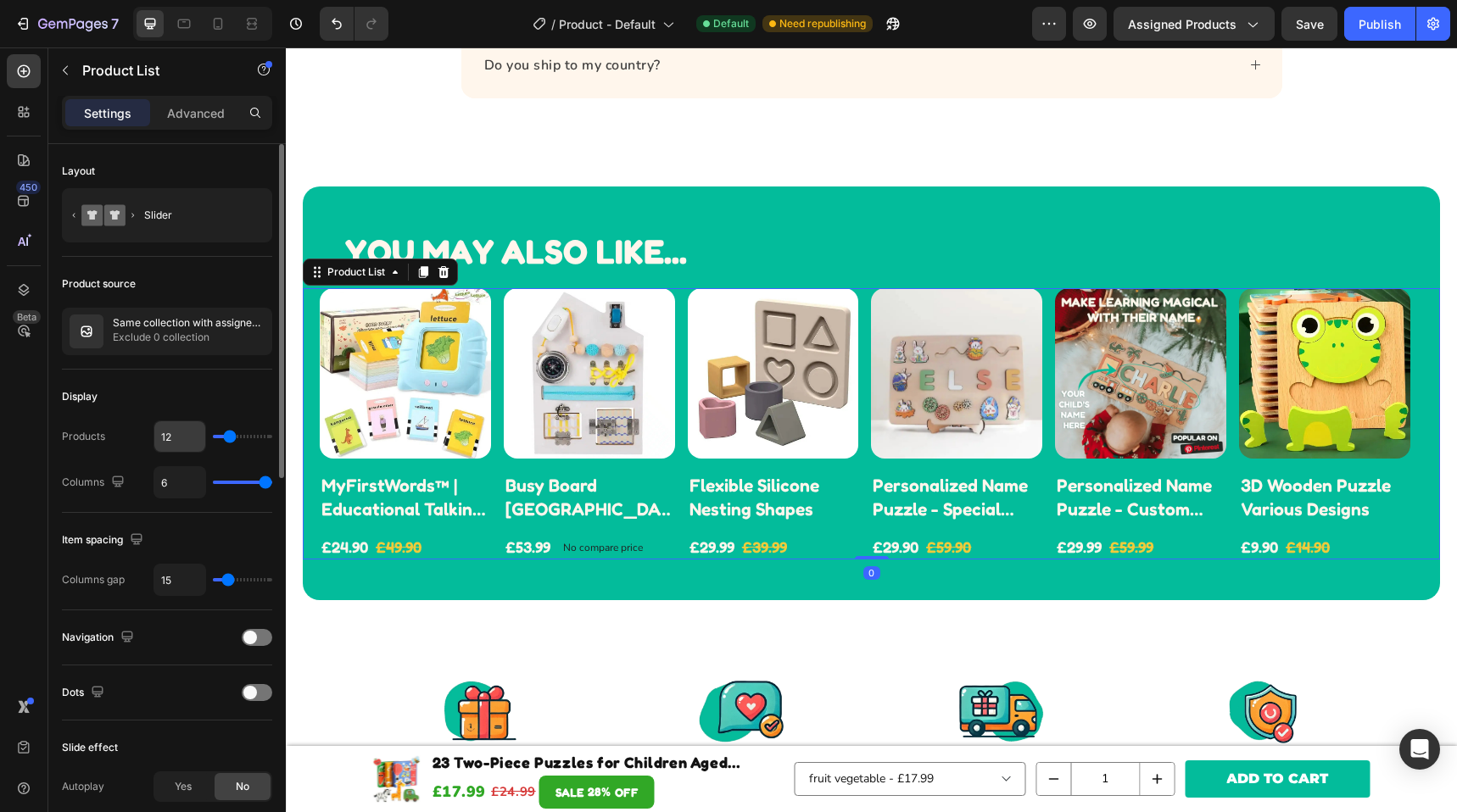
click at [182, 439] on input "12" at bounding box center [180, 437] width 51 height 31
type input "9"
click at [1360, 20] on div "Publish" at bounding box center [1379, 23] width 42 height 18
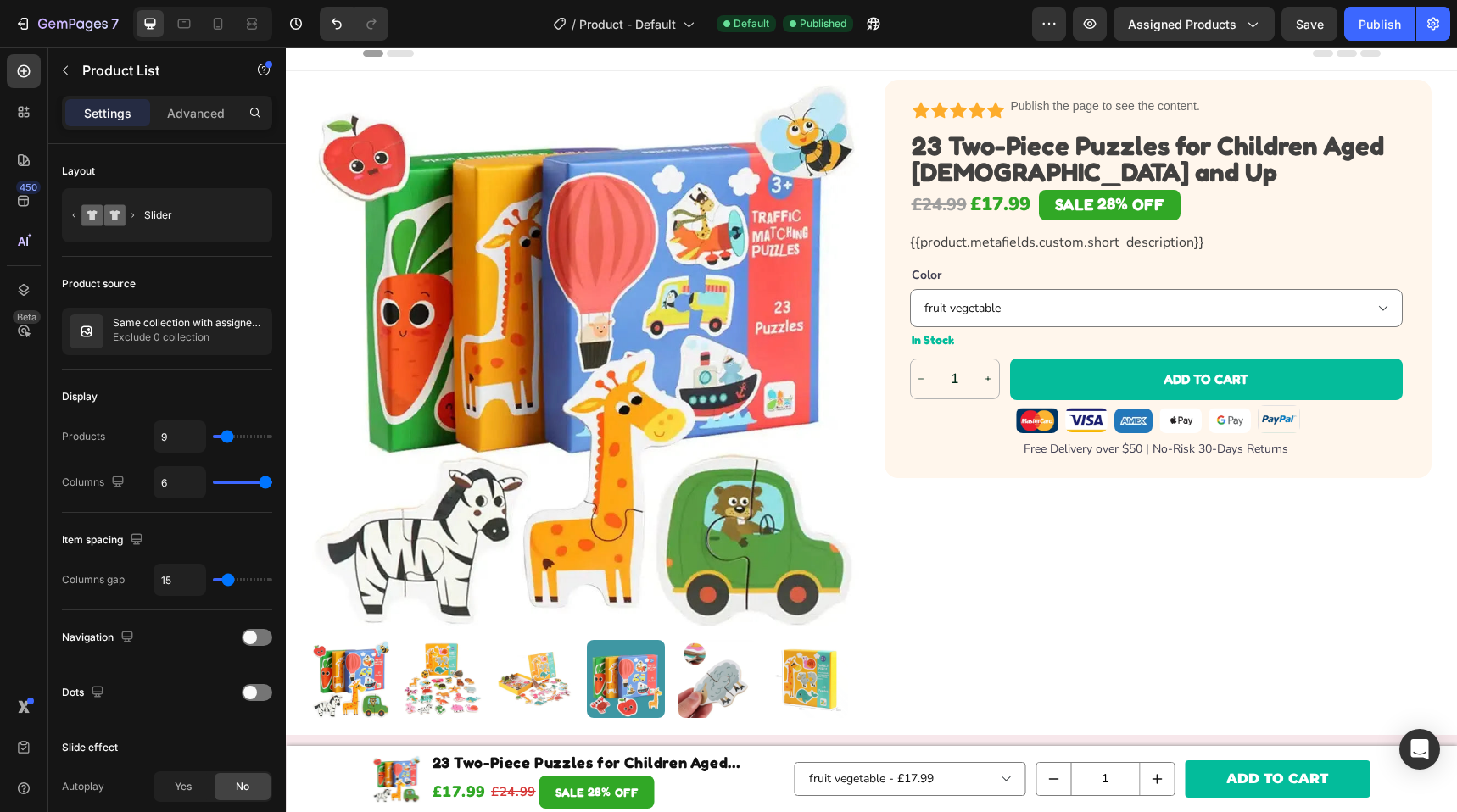
scroll to position [0, 0]
